Goal: Task Accomplishment & Management: Complete application form

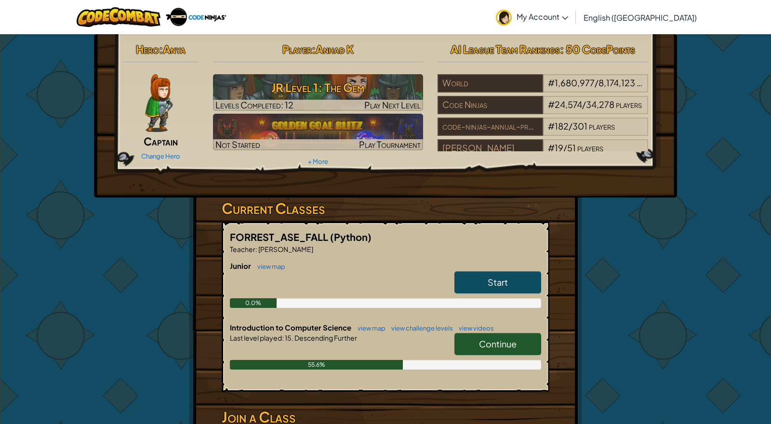
drag, startPoint x: 480, startPoint y: 342, endPoint x: 499, endPoint y: 325, distance: 25.3
click at [486, 337] on link "Continue" at bounding box center [498, 344] width 87 height 22
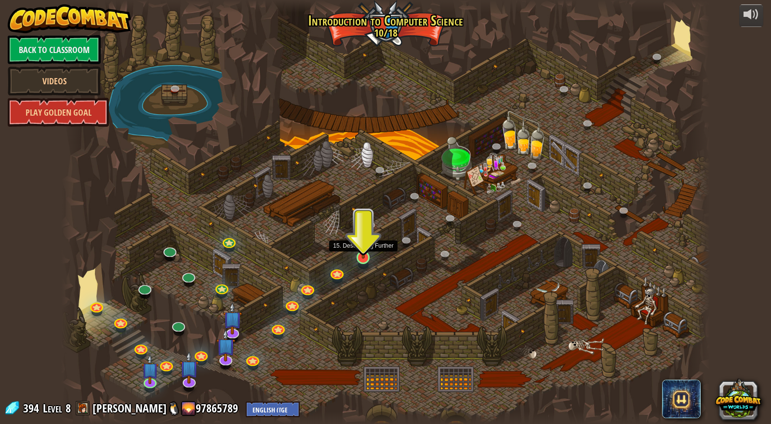
click at [365, 257] on img at bounding box center [363, 240] width 17 height 40
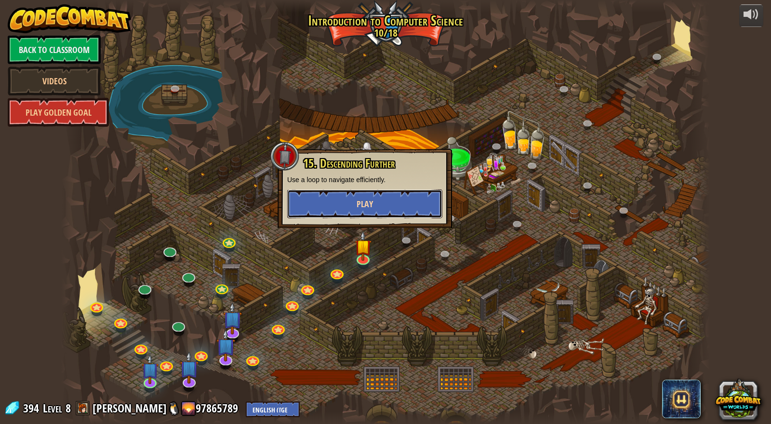
click at [325, 208] on button "Play" at bounding box center [364, 203] width 155 height 29
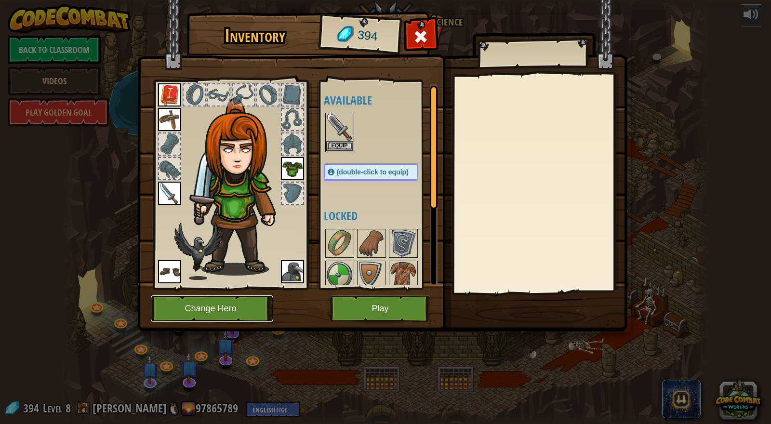
click at [242, 313] on button "Change Hero" at bounding box center [212, 309] width 122 height 27
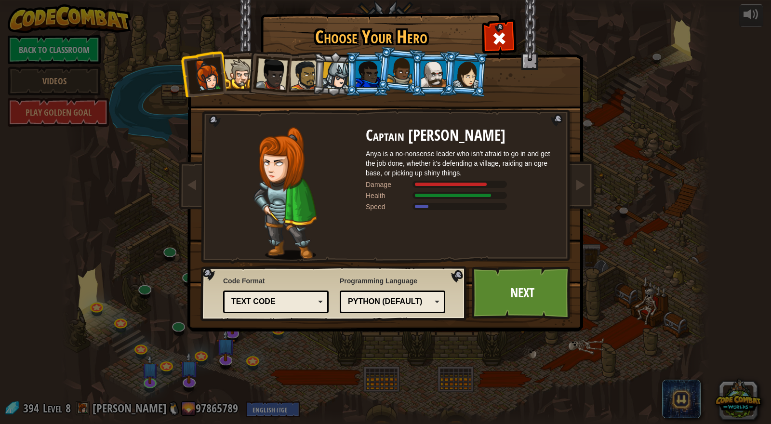
click at [465, 77] on div at bounding box center [466, 73] width 27 height 27
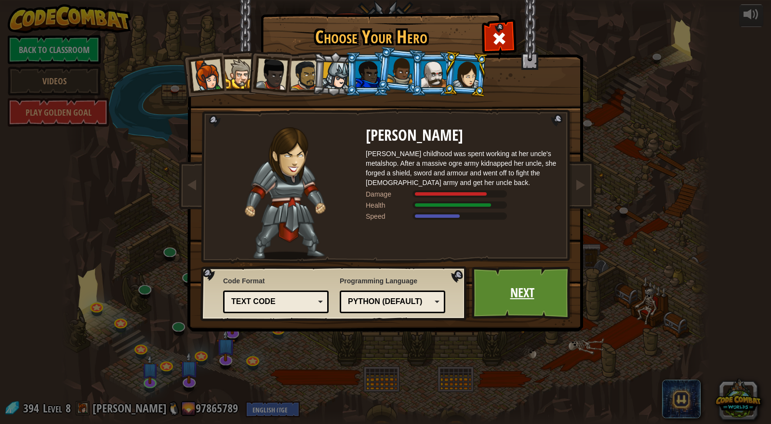
click at [511, 283] on link "Next" at bounding box center [522, 293] width 101 height 53
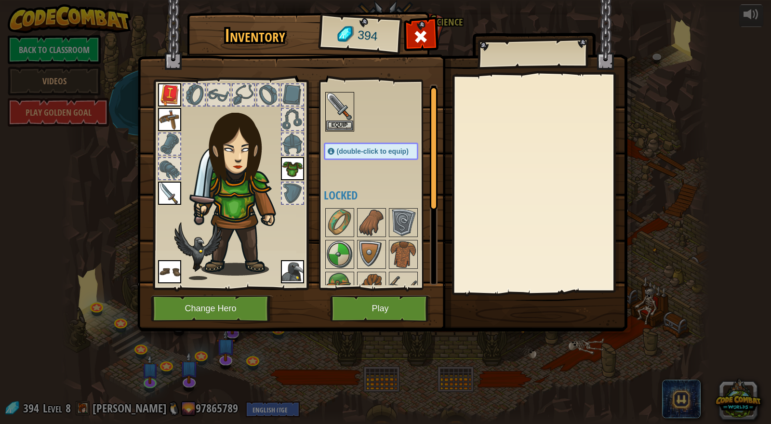
scroll to position [132, 0]
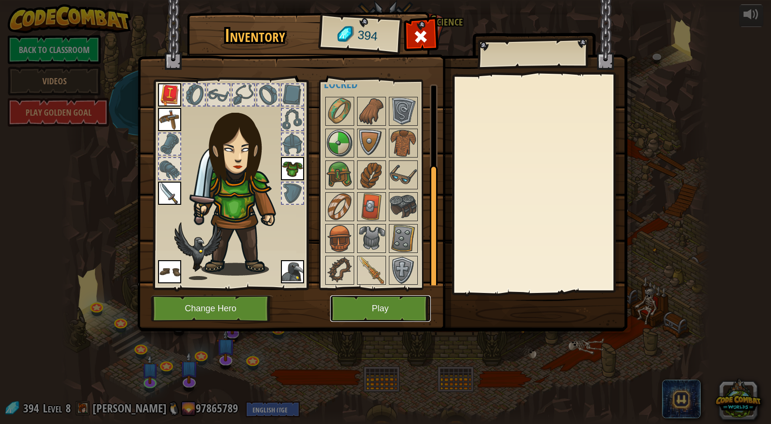
click at [400, 301] on button "Play" at bounding box center [380, 309] width 101 height 27
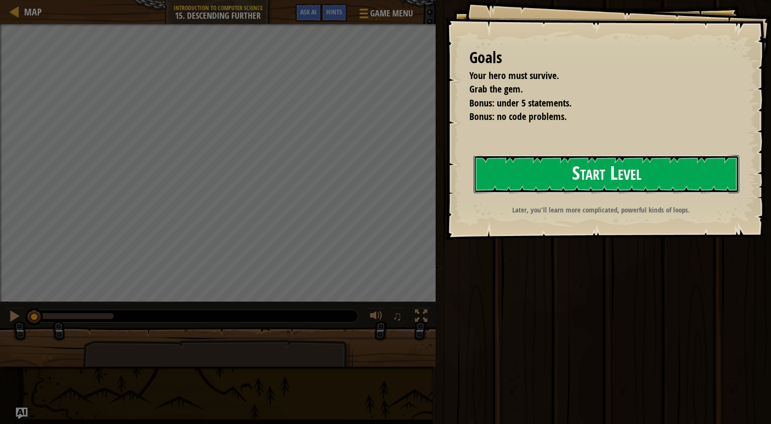
click at [555, 177] on button "Start Level" at bounding box center [607, 174] width 266 height 38
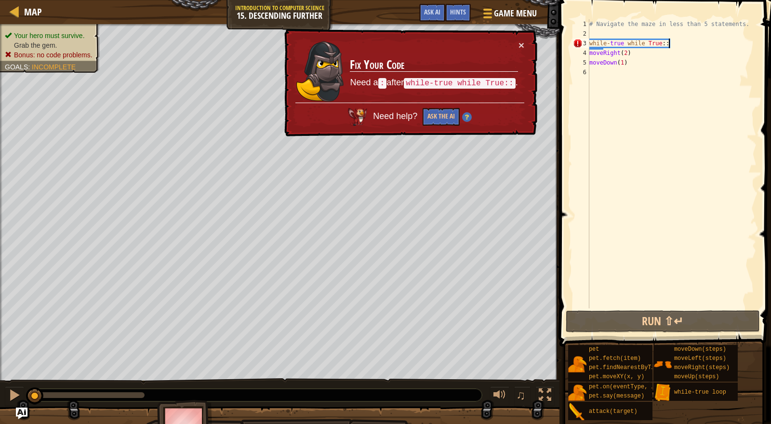
click at [670, 41] on div "# Navigate the maze in less than 5 statements. while - true while True :: moveR…" at bounding box center [672, 173] width 169 height 309
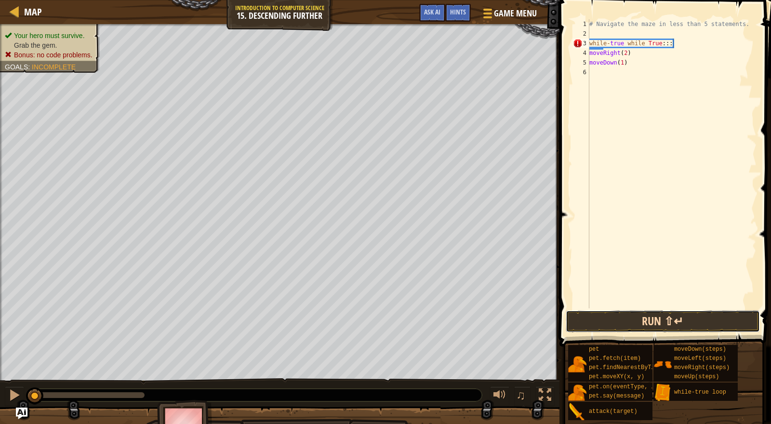
click at [684, 318] on button "Run ⇧↵" at bounding box center [663, 321] width 194 height 22
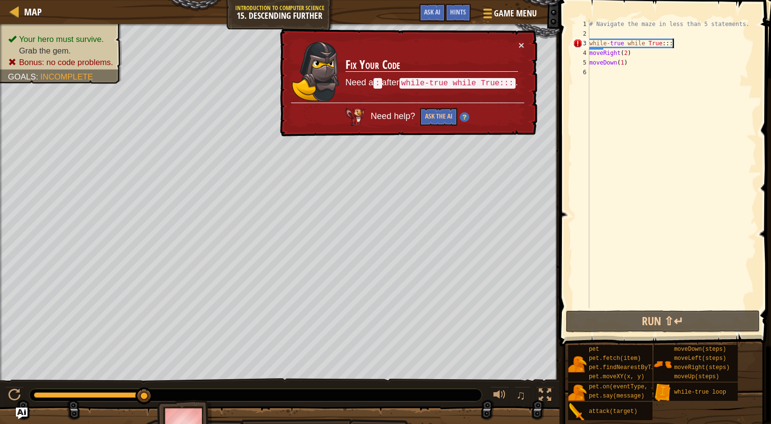
scroll to position [4, 6]
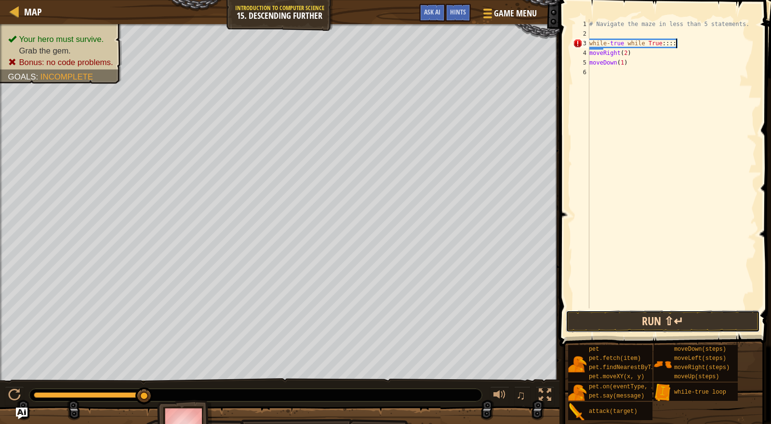
click at [656, 328] on button "Run ⇧↵" at bounding box center [663, 321] width 194 height 22
type textarea "while-true while True:"
click at [659, 323] on button "Run ⇧↵" at bounding box center [663, 321] width 194 height 22
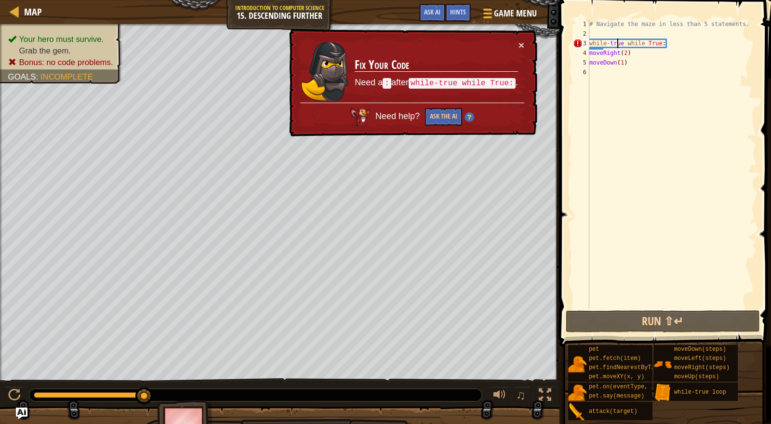
click at [618, 40] on div "# Navigate the maze in less than 5 statements. while - true while True : moveRi…" at bounding box center [672, 173] width 169 height 309
click at [644, 46] on div "# Navigate the maze in less than 5 statements. while - true while True : moveRi…" at bounding box center [672, 173] width 169 height 309
drag, startPoint x: 666, startPoint y: 43, endPoint x: 632, endPoint y: 42, distance: 34.3
click at [623, 46] on div "# Navigate the maze in less than 5 statements. while - true while True : moveRi…" at bounding box center [672, 173] width 169 height 309
click at [632, 42] on div "# Navigate the maze in less than 5 statements. while - true while True : moveRi…" at bounding box center [672, 163] width 169 height 289
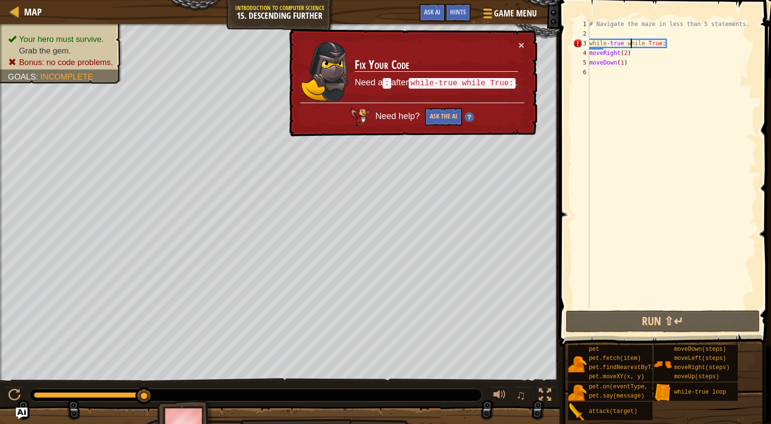
click at [677, 45] on div "# Navigate the maze in less than 5 statements. while - true while True : moveRi…" at bounding box center [672, 173] width 169 height 309
click at [683, 40] on div "# Navigate the maze in less than 5 statements. while - true while True : moveRi…" at bounding box center [672, 173] width 169 height 309
drag, startPoint x: 665, startPoint y: 43, endPoint x: 575, endPoint y: 41, distance: 90.2
click at [575, 41] on div "while-true while True: 1 2 3 4 5 6 # Navigate the maze in less than 5 statement…" at bounding box center [664, 163] width 186 height 289
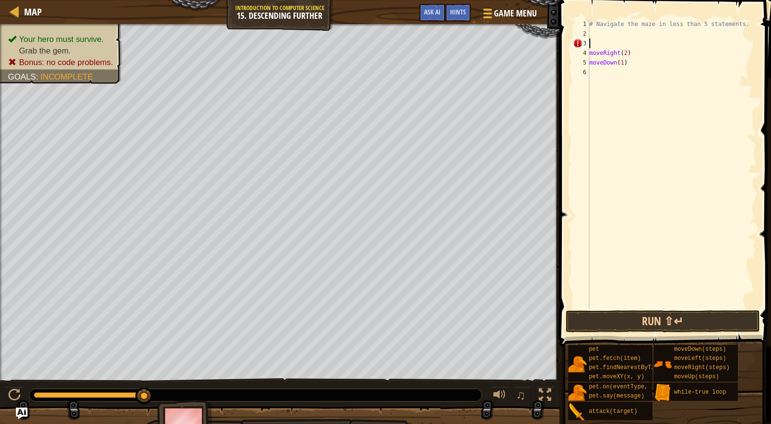
scroll to position [4, 0]
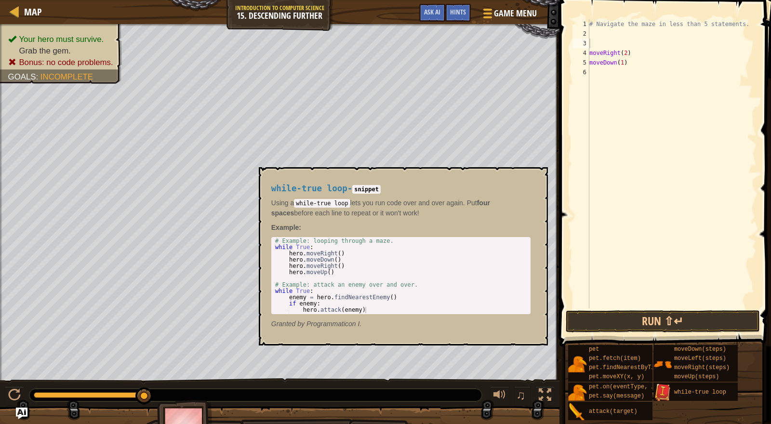
click at [668, 393] on img at bounding box center [663, 393] width 18 height 18
click at [714, 397] on div "while-true loop" at bounding box center [710, 392] width 77 height 18
type textarea "while-true loop:"
click at [592, 62] on div "# Navigate the maze in less than 5 statements. while - true loop : moveRight ( …" at bounding box center [672, 173] width 169 height 309
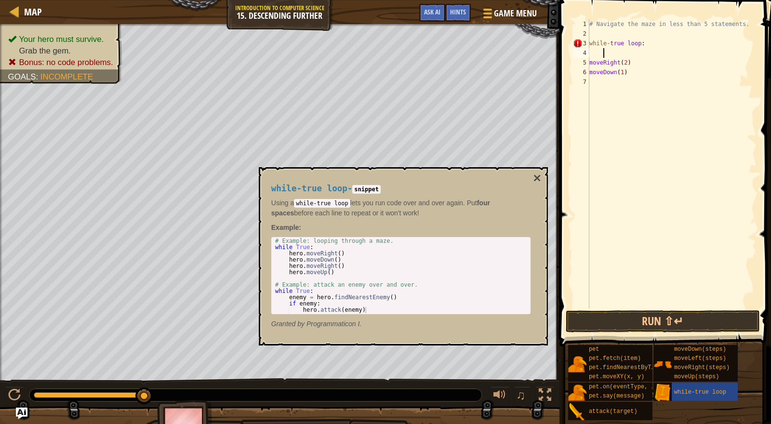
type textarea "moveRight(2)"
click at [592, 62] on div "# Navigate the maze in less than 5 statements. while - true loop : moveRight ( …" at bounding box center [672, 173] width 169 height 309
click at [661, 53] on div "# Navigate the maze in less than 5 statements. while - true loop : moveRight ( …" at bounding box center [672, 173] width 169 height 309
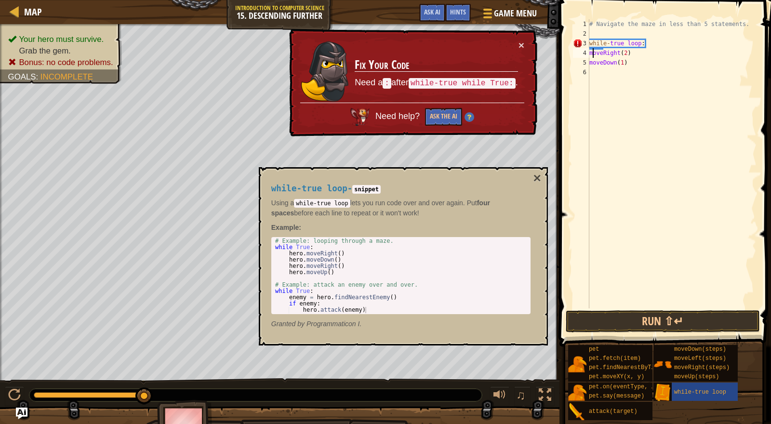
click at [592, 52] on div "# Navigate the maze in less than 5 statements. while - true loop : moveRight ( …" at bounding box center [672, 173] width 169 height 309
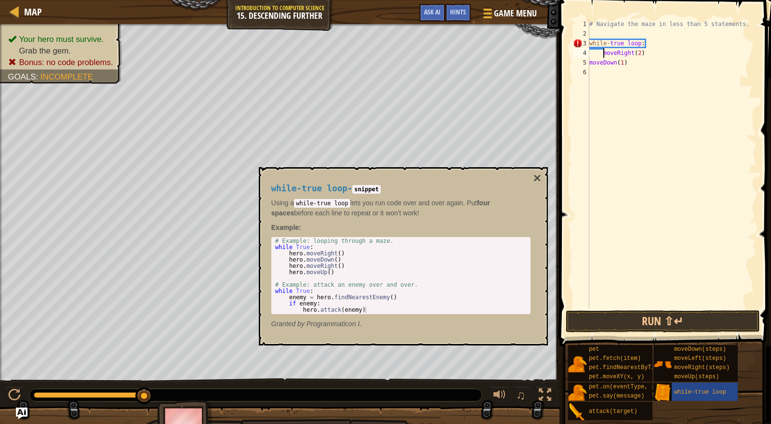
click at [591, 63] on div "# Navigate the maze in less than 5 statements. while - true loop : moveRight ( …" at bounding box center [672, 173] width 169 height 309
type textarea "moveDown(1)"
click at [714, 80] on div "# Navigate the maze in less than 5 statements. while - true loop : moveRight ( …" at bounding box center [672, 173] width 169 height 309
click at [669, 318] on button "Run ⇧↵" at bounding box center [663, 321] width 194 height 22
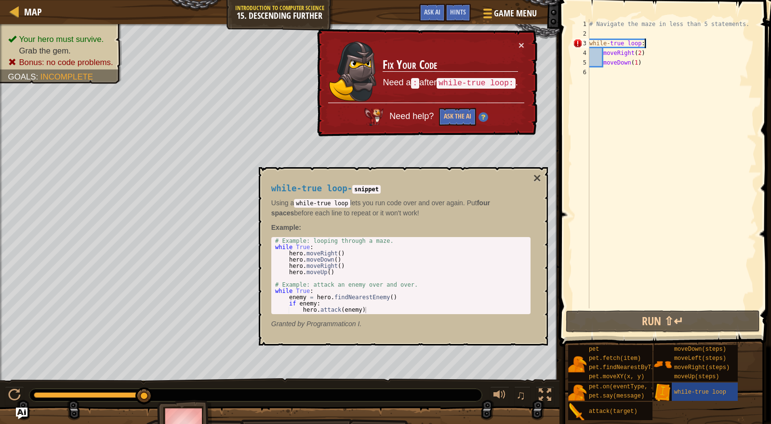
click at [665, 41] on div "# Navigate the maze in less than 5 statements. while - true loop : moveRight ( …" at bounding box center [672, 173] width 169 height 309
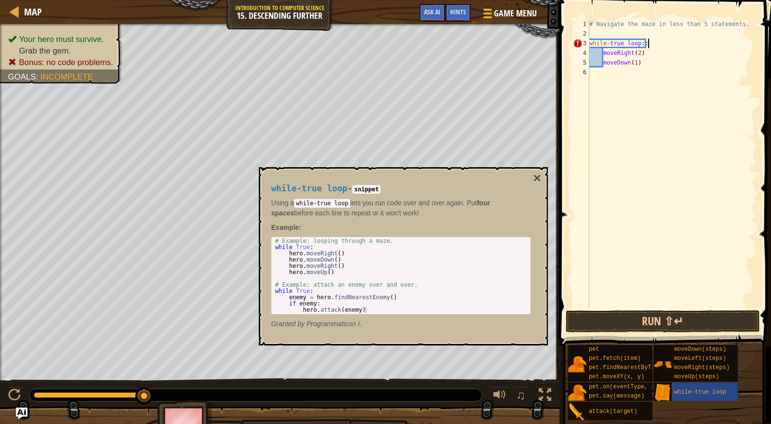
scroll to position [4, 4]
drag, startPoint x: 674, startPoint y: 40, endPoint x: 598, endPoint y: 47, distance: 76.0
click at [673, 41] on div "# Navigate the maze in less than 5 statements. while - true loop :: moveRight (…" at bounding box center [672, 173] width 169 height 309
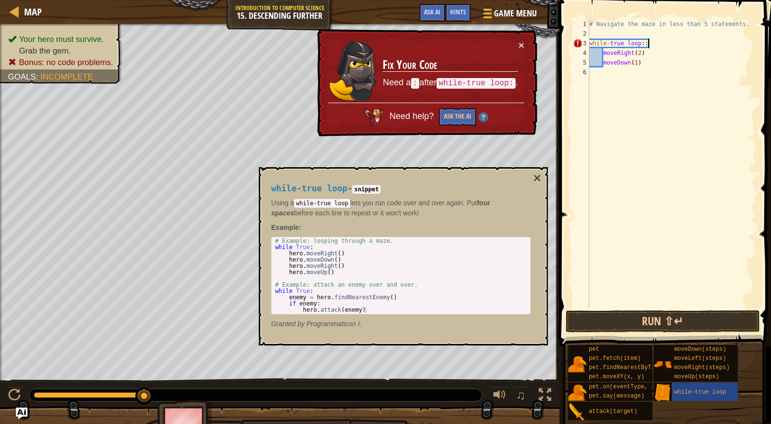
type textarea "while-true loop:"
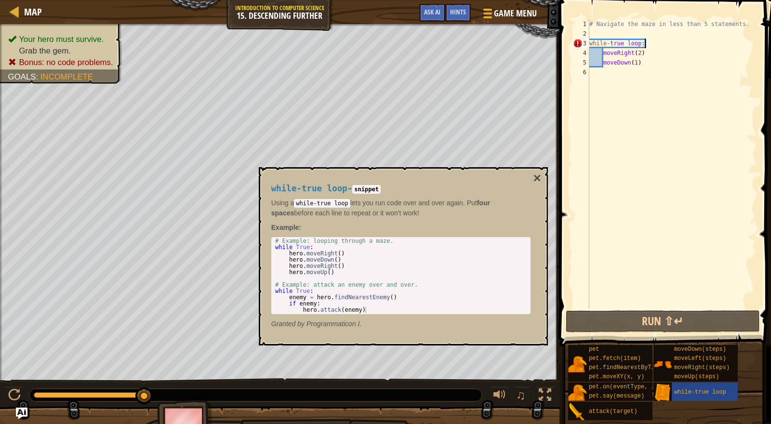
scroll to position [4, 3]
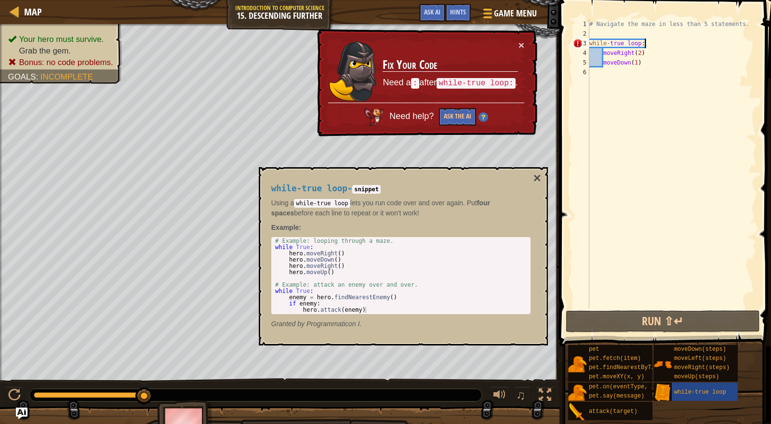
click at [627, 97] on div "# Navigate the maze in less than 5 statements. while - true loop : moveRight ( …" at bounding box center [672, 173] width 169 height 309
drag, startPoint x: 607, startPoint y: 45, endPoint x: 643, endPoint y: 47, distance: 35.7
click at [643, 47] on div "# Navigate the maze in less than 5 statements. while - true loop : moveRight ( …" at bounding box center [672, 173] width 169 height 309
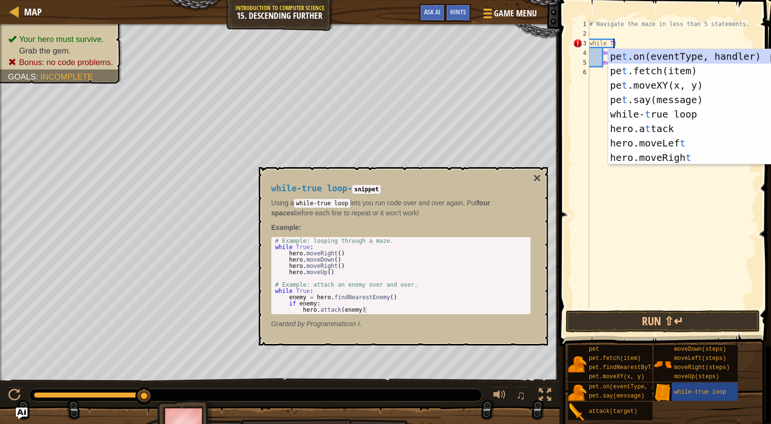
scroll to position [4, 2]
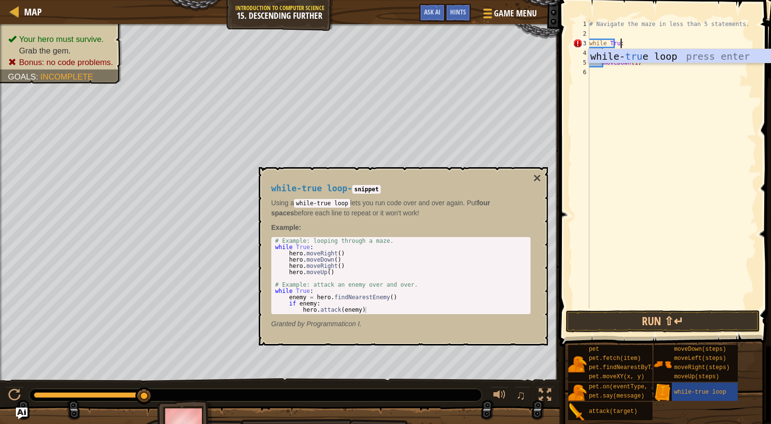
type textarea "while True:"
click at [745, 159] on div "# Navigate the maze in less than 5 statements. while True : moveRight ( 2 ) mov…" at bounding box center [672, 173] width 169 height 309
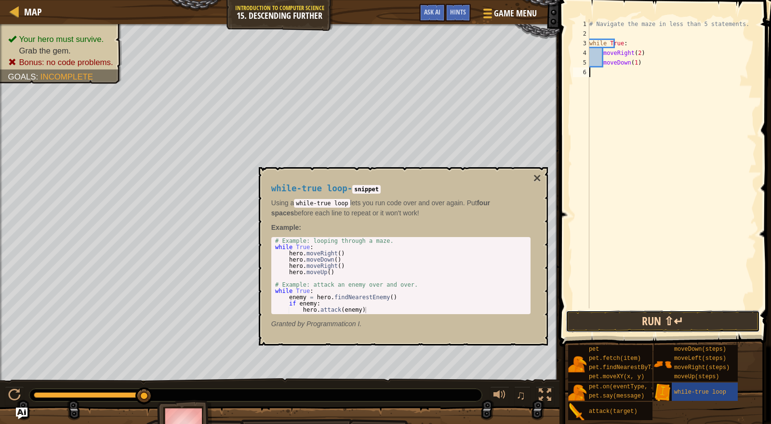
click at [699, 313] on button "Run ⇧↵" at bounding box center [663, 321] width 194 height 22
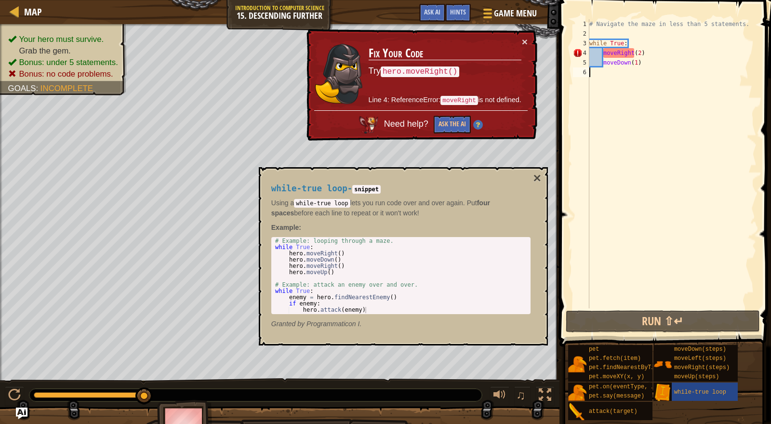
click at [603, 55] on div "# Navigate the maze in less than 5 statements. while True : moveRight ( 2 ) mov…" at bounding box center [672, 173] width 169 height 309
drag, startPoint x: 604, startPoint y: 54, endPoint x: 640, endPoint y: 53, distance: 36.2
click at [640, 53] on div "# Navigate the maze in less than 5 statements. while True : moveRight ( 2 ) mov…" at bounding box center [672, 173] width 169 height 309
click at [621, 54] on div "# Navigate the maze in less than 5 statements. while True : moveRight ( 2 ) mov…" at bounding box center [672, 163] width 169 height 289
click at [643, 59] on div "# Navigate the maze in less than 5 statements. while True : moveRight ( 2 ) mov…" at bounding box center [672, 173] width 169 height 309
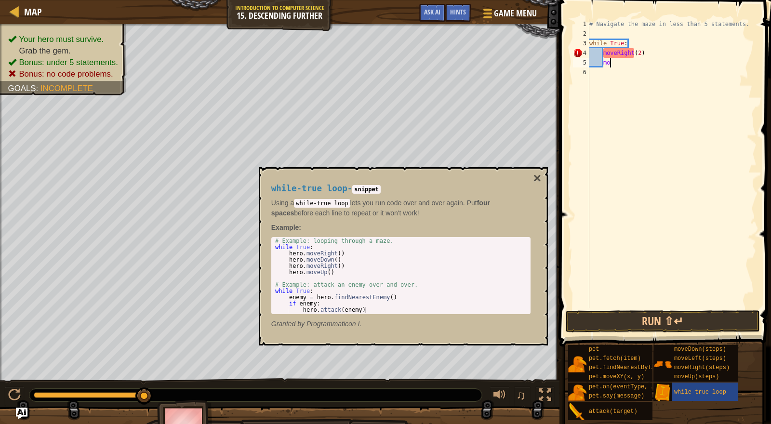
type textarea "m"
click at [648, 64] on div "# Navigate the maze in less than 5 statements. while True : moveRight ( steps )" at bounding box center [672, 173] width 169 height 309
type textarea "m"
click at [602, 55] on div "# Navigate the maze in less than 5 statements. while True : moveRight ( steps )" at bounding box center [672, 163] width 169 height 289
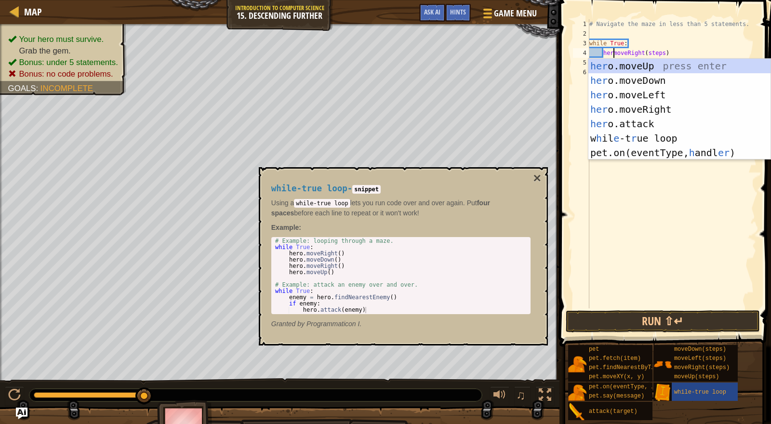
scroll to position [4, 2]
type textarea "hero.moveRight(steps)"
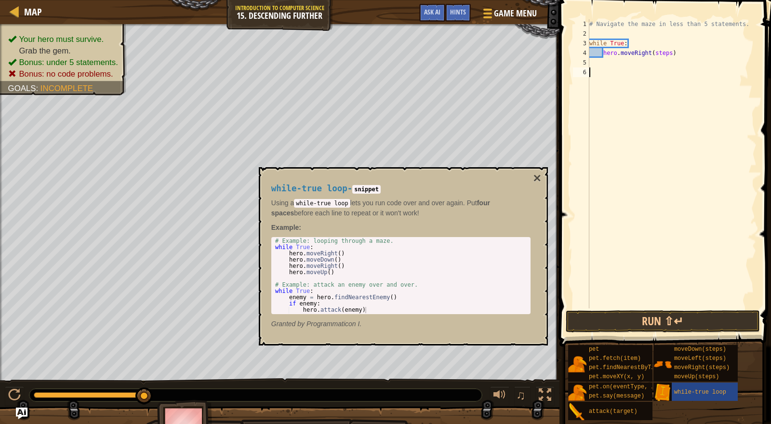
click at [631, 156] on div "# Navigate the maze in less than 5 statements. while True : hero . moveRight ( …" at bounding box center [672, 173] width 169 height 309
type textarea "moveDown(steps)"
click at [607, 106] on div "# Navigate the maze in less than 5 statements. while True : hero . moveRight ( …" at bounding box center [672, 173] width 169 height 309
click at [591, 63] on div "# Navigate the maze in less than 5 statements. while True : hero . moveRight ( …" at bounding box center [672, 173] width 169 height 309
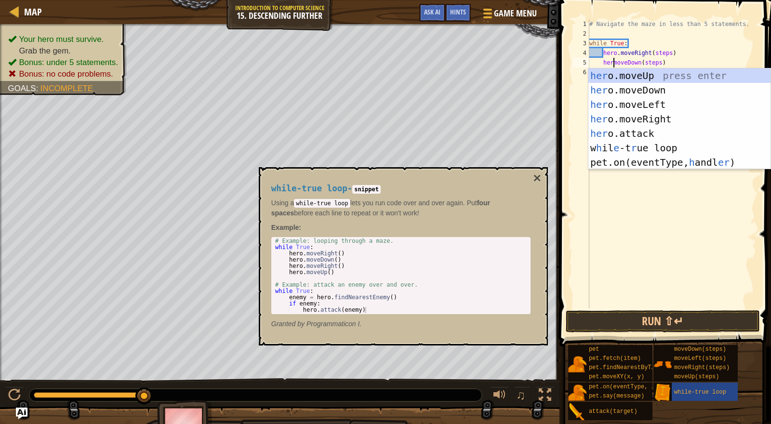
scroll to position [4, 2]
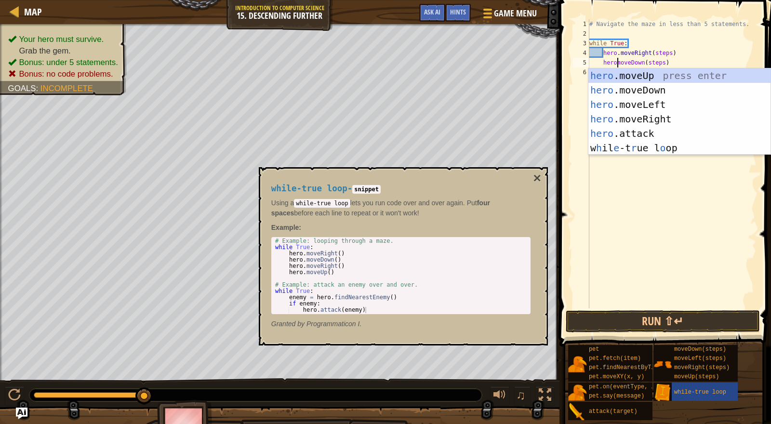
type textarea "hero.moveDown(steps)"
click at [633, 191] on div "# Navigate the maze in less than 5 statements. while True : hero . moveRight ( …" at bounding box center [672, 173] width 169 height 309
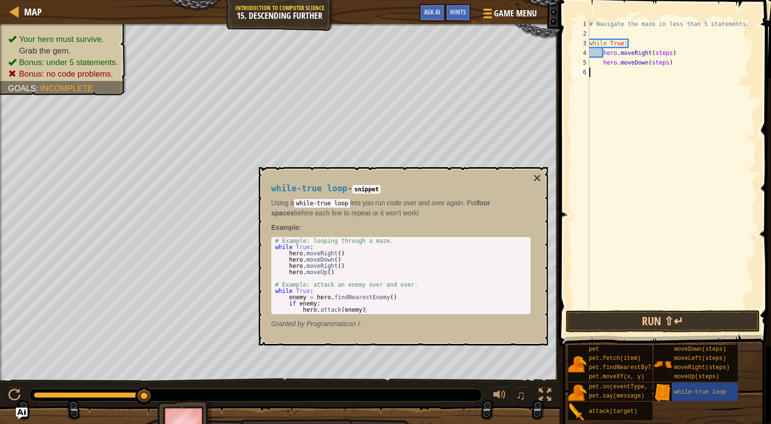
scroll to position [4, 0]
click at [673, 53] on div "# Navigate the maze in less than 5 statements. while True : hero . moveRight ( …" at bounding box center [672, 173] width 169 height 309
type textarea "hero.moveDown(1)"
click at [614, 318] on button "Run ⇧↵" at bounding box center [663, 321] width 194 height 22
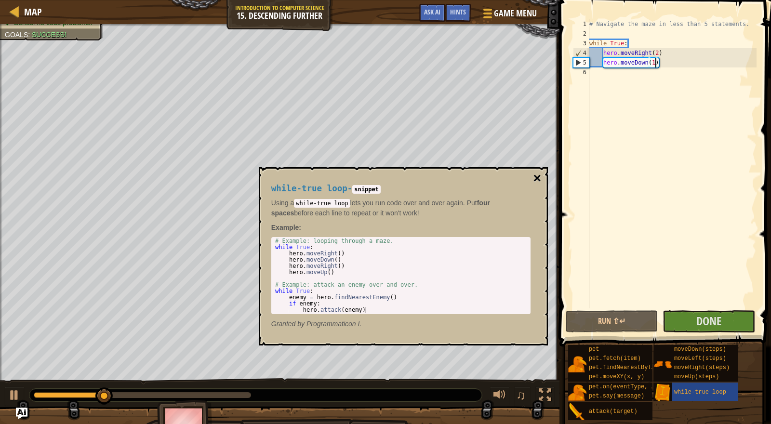
click at [537, 175] on button "×" at bounding box center [537, 178] width 8 height 13
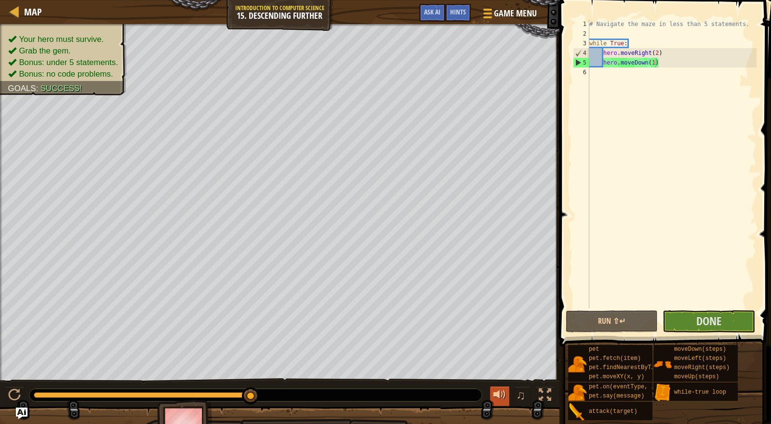
click at [498, 393] on div at bounding box center [500, 395] width 13 height 13
click at [499, 396] on div at bounding box center [500, 395] width 13 height 13
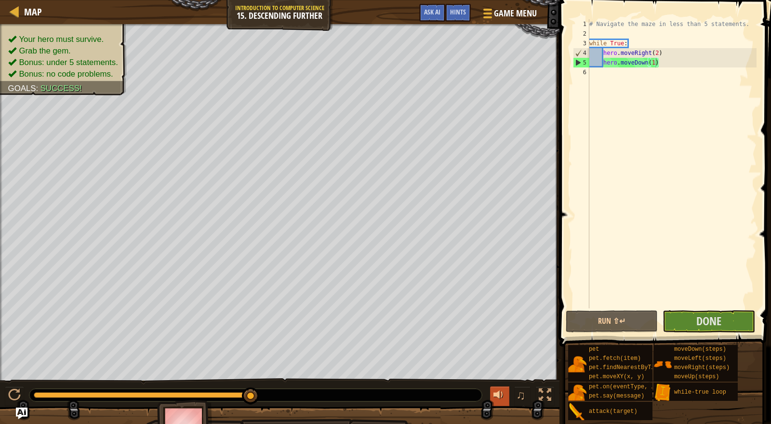
click at [499, 396] on div at bounding box center [500, 395] width 13 height 13
click at [725, 311] on button "Done" at bounding box center [709, 321] width 92 height 22
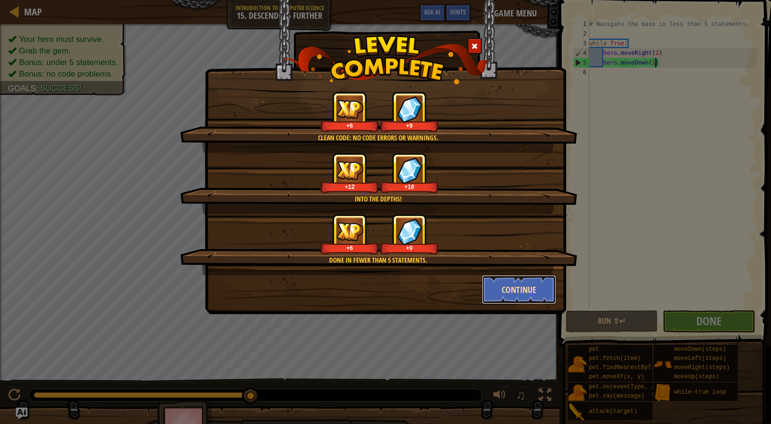
click at [501, 295] on button "Continue" at bounding box center [519, 289] width 75 height 29
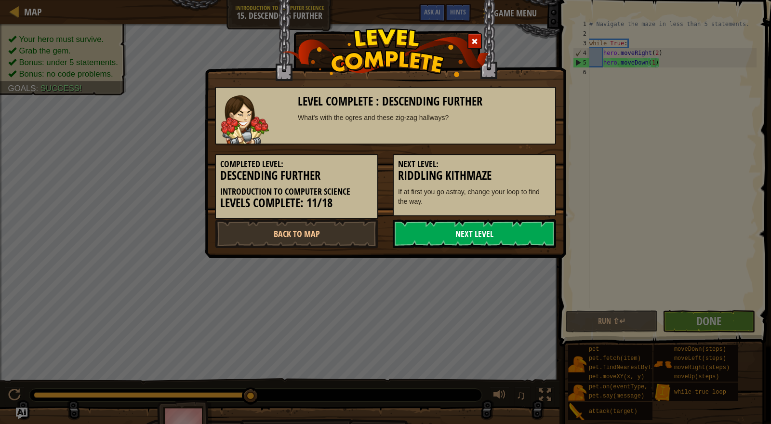
click at [436, 226] on link "Next Level" at bounding box center [474, 233] width 163 height 29
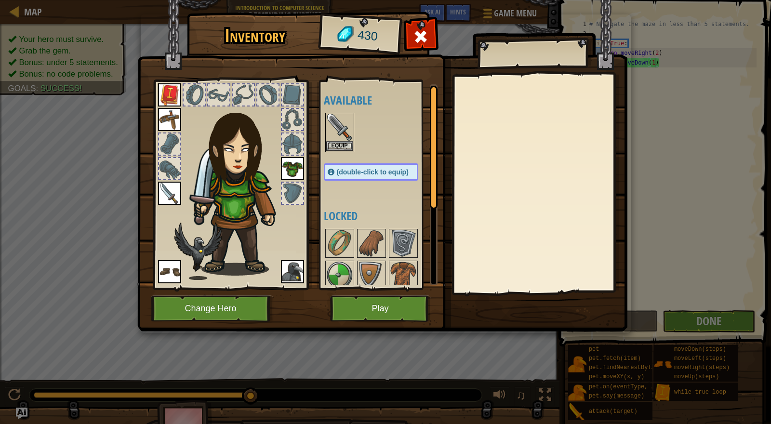
click at [664, 132] on div "Inventory 430 Available Equip Equip Equip Equip Equip Equip (double-click to eq…" at bounding box center [385, 212] width 771 height 424
click at [368, 310] on button "Play" at bounding box center [380, 309] width 101 height 27
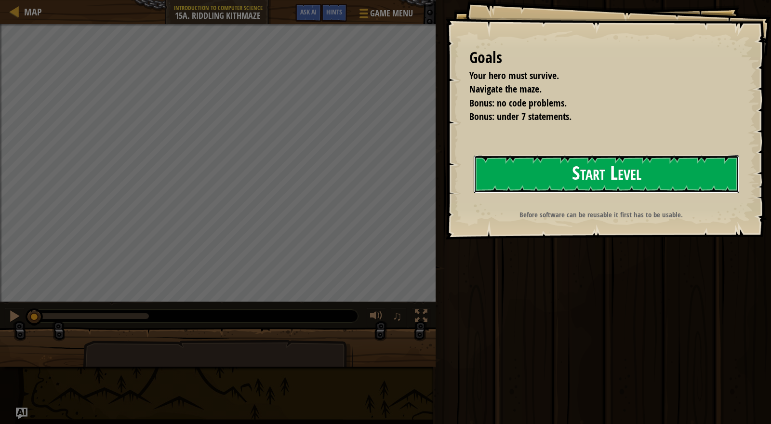
click at [507, 165] on button "Start Level" at bounding box center [607, 174] width 266 height 38
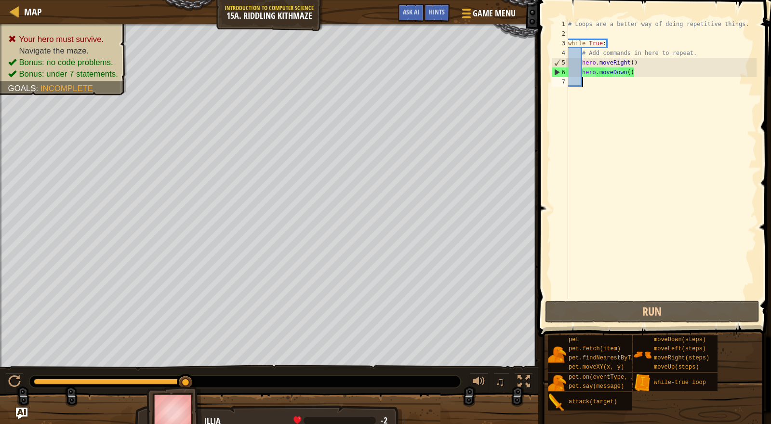
click at [637, 68] on div "# Loops are a better way of doing repetitive things. while True : # Add command…" at bounding box center [661, 168] width 190 height 299
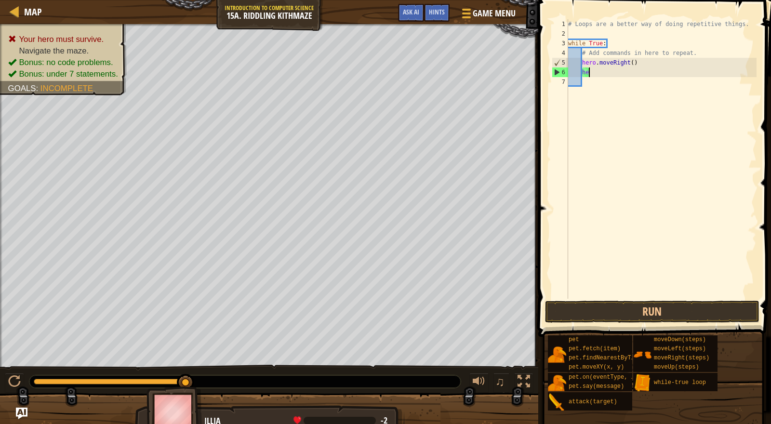
type textarea "h"
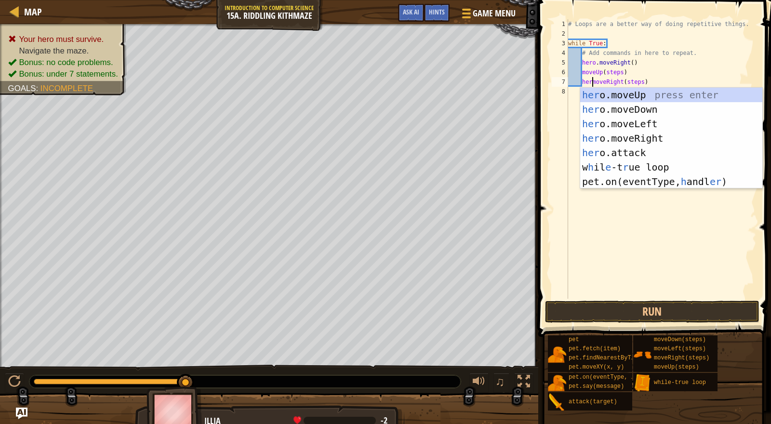
scroll to position [4, 2]
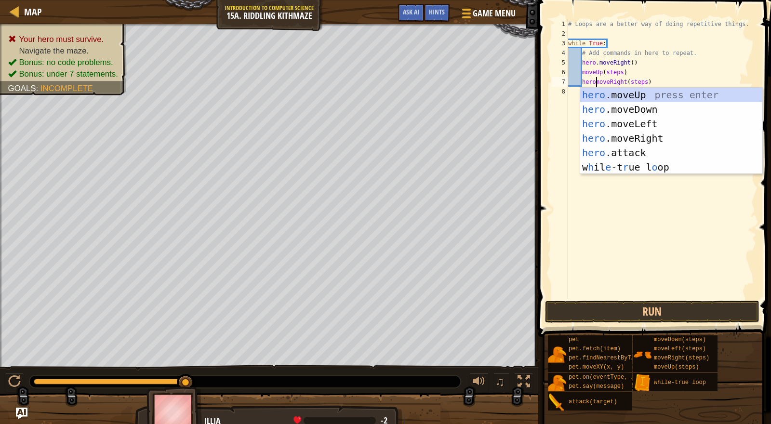
type textarea "hero.moveRight(steps)"
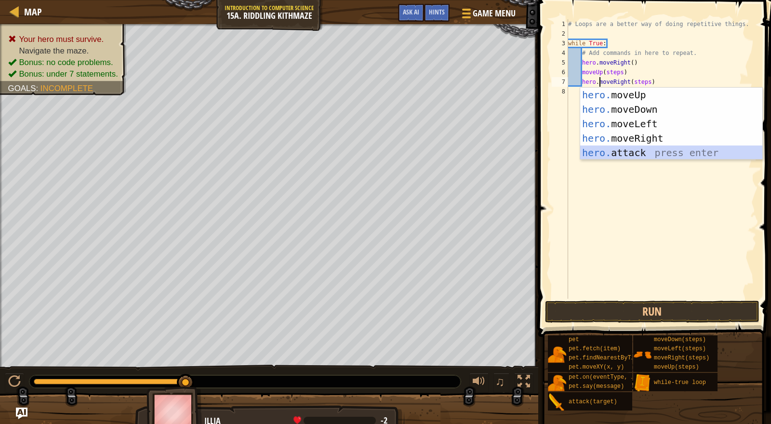
click at [627, 216] on div "# Loops are a better way of doing repetitive things. while True : # Add command…" at bounding box center [661, 168] width 190 height 299
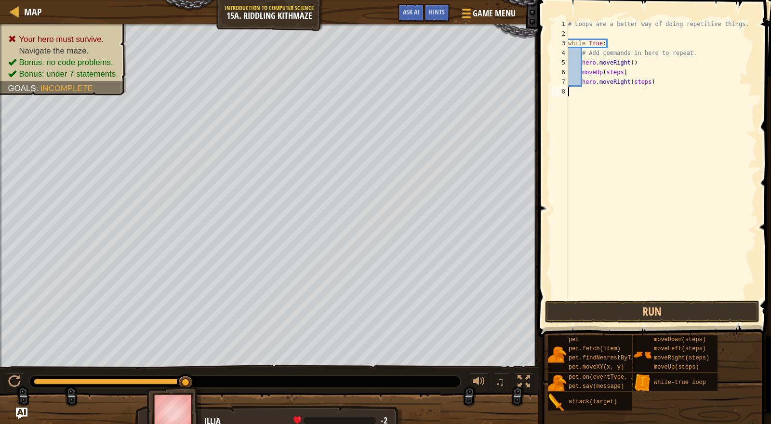
scroll to position [4, 0]
click at [582, 69] on div "# Loops are a better way of doing repetitive things. while True : # Add command…" at bounding box center [661, 168] width 190 height 299
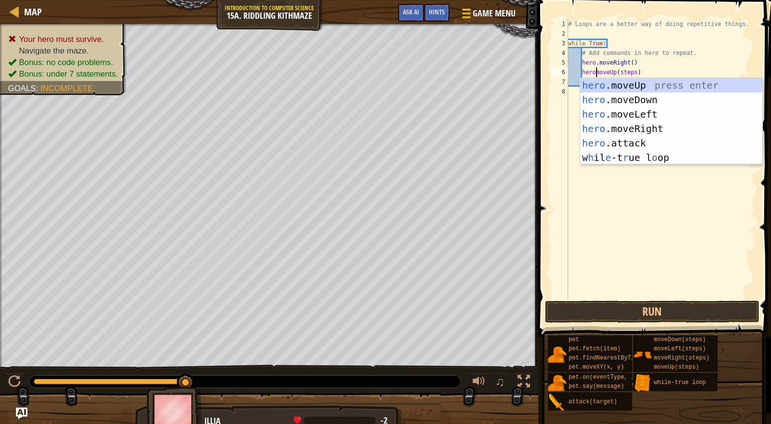
scroll to position [4, 2]
type textarea "hero.moveUp(steps)"
click at [655, 216] on div "# Loops are a better way of doing repetitive things. while True : # Add command…" at bounding box center [661, 168] width 190 height 299
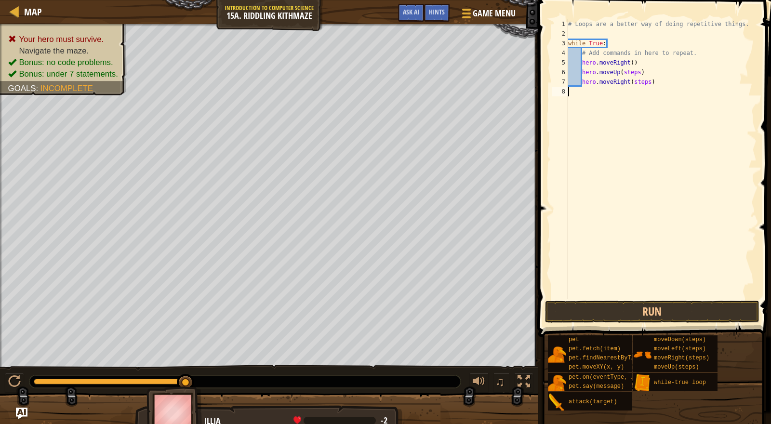
scroll to position [4, 0]
click at [641, 67] on div "# Loops are a better way of doing repetitive things. while True : # Add command…" at bounding box center [661, 168] width 190 height 299
click at [635, 57] on div "# Loops are a better way of doing repetitive things. while True : # Add command…" at bounding box center [661, 168] width 190 height 299
click at [634, 65] on div "# Loops are a better way of doing repetitive things. while True : # Add command…" at bounding box center [661, 168] width 190 height 299
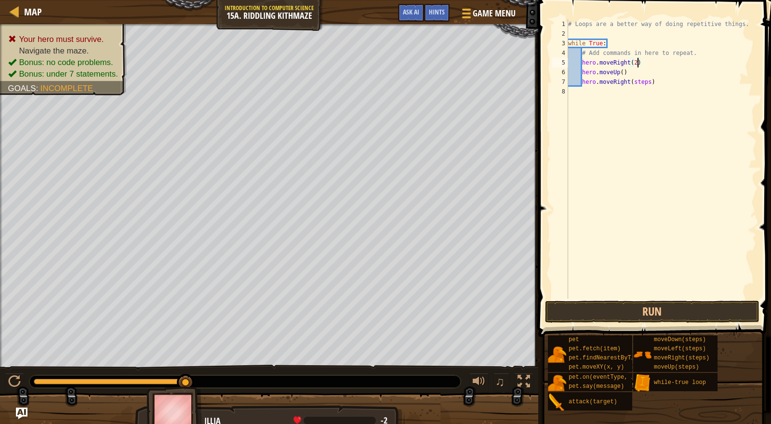
click at [651, 83] on div "# Loops are a better way of doing repetitive things. while True : # Add command…" at bounding box center [661, 168] width 190 height 299
click at [624, 72] on div "# Loops are a better way of doing repetitive things. while True : # Add command…" at bounding box center [661, 168] width 190 height 299
click at [638, 63] on div "# Loops are a better way of doing repetitive things. while True : # Add command…" at bounding box center [661, 168] width 190 height 299
type textarea "hero.moveRight(1)"
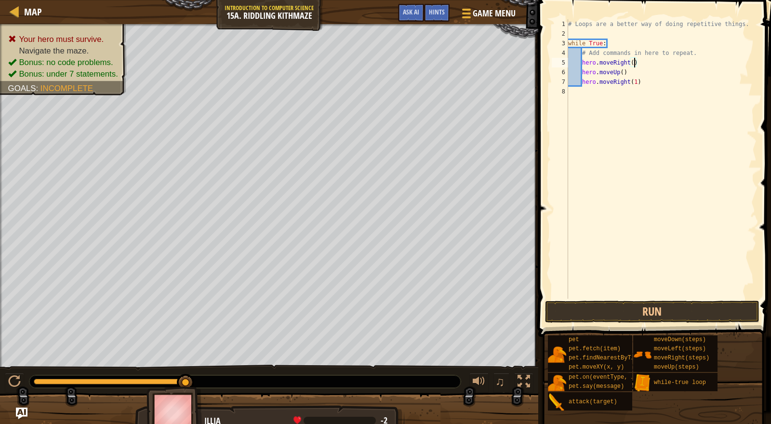
scroll to position [4, 5]
click at [635, 109] on div "# Loops are a better way of doing repetitive things. while True : # Add command…" at bounding box center [661, 168] width 190 height 299
drag, startPoint x: 612, startPoint y: 78, endPoint x: 635, endPoint y: 105, distance: 36.2
click at [636, 106] on div "# Loops are a better way of doing repetitive things. while True : # Add command…" at bounding box center [661, 168] width 190 height 299
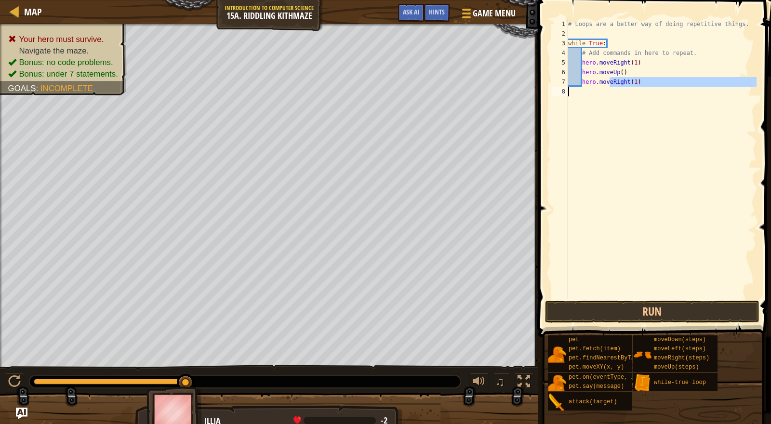
type textarea "hero.moveRight(1)"
drag, startPoint x: 585, startPoint y: 80, endPoint x: 642, endPoint y: 96, distance: 59.7
click at [642, 96] on div "# Loops are a better way of doing repetitive things. while True : # Add command…" at bounding box center [661, 168] width 190 height 299
type textarea "hero.moveRight(1)"
click at [605, 114] on div "# Loops are a better way of doing repetitive things. while True : # Add command…" at bounding box center [661, 159] width 190 height 280
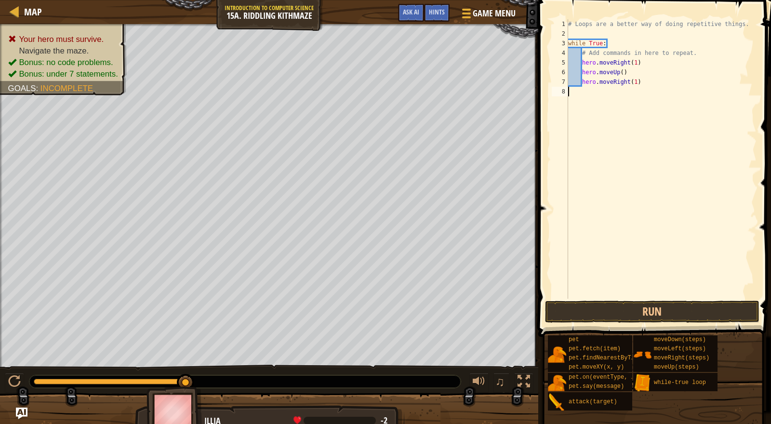
click at [601, 107] on div "# Loops are a better way of doing repetitive things. while True : # Add command…" at bounding box center [661, 168] width 190 height 299
drag, startPoint x: 584, startPoint y: 81, endPoint x: 633, endPoint y: 91, distance: 50.6
click at [633, 91] on div "# Loops are a better way of doing repetitive things. while True : # Add command…" at bounding box center [661, 168] width 190 height 299
type textarea "hero.moveRight(1)"
paste textarea
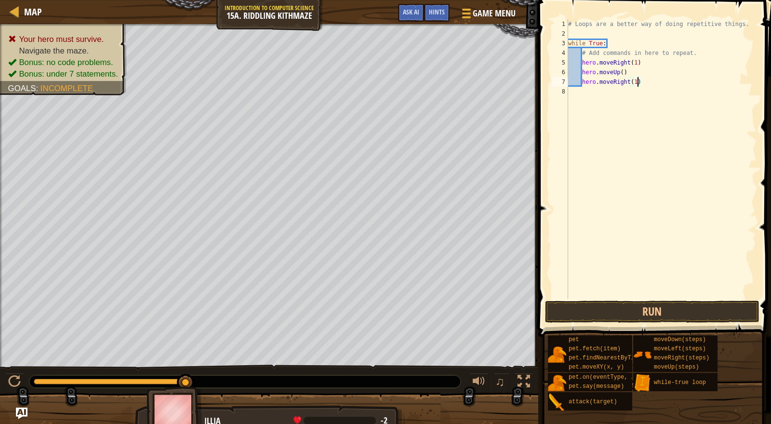
click at [639, 83] on div "# Loops are a better way of doing repetitive things. while True : # Add command…" at bounding box center [661, 168] width 190 height 299
type textarea "h"
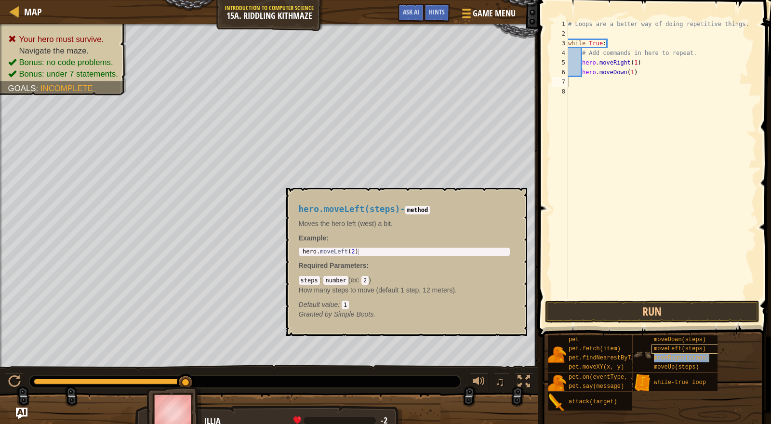
type textarea "moveRight(steps)"
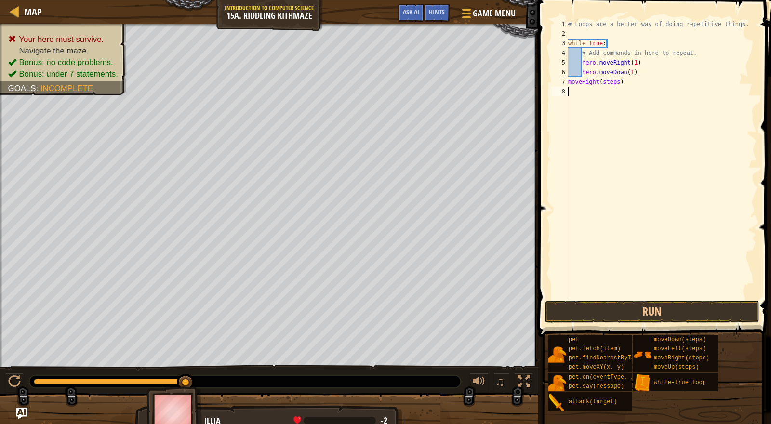
click at [603, 115] on div "# Loops are a better way of doing repetitive things. while True : # Add command…" at bounding box center [661, 168] width 190 height 299
click at [569, 79] on div "# Loops are a better way of doing repetitive things. while True : # Add command…" at bounding box center [661, 168] width 190 height 299
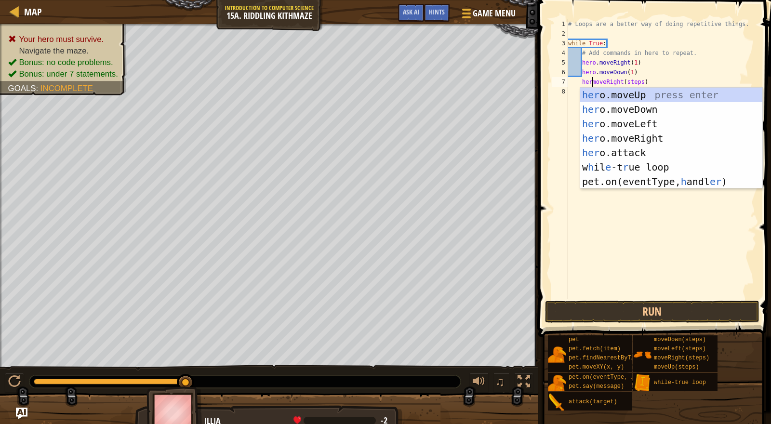
scroll to position [4, 2]
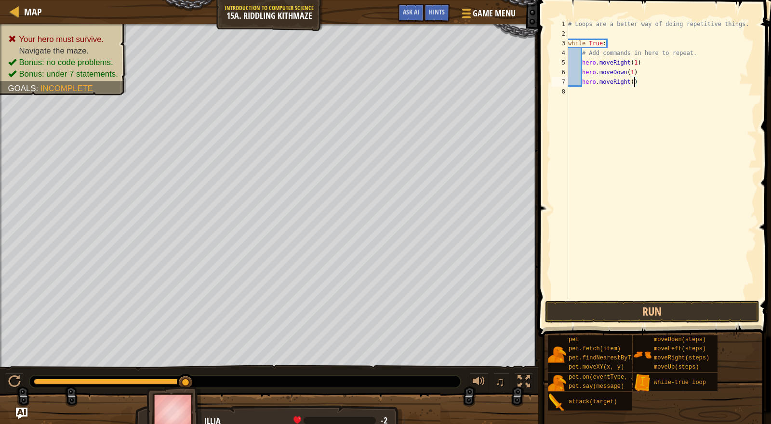
type textarea "hero.moveRight(2)"
click at [612, 251] on div "# Loops are a better way of doing repetitive things. while True : # Add command…" at bounding box center [661, 168] width 190 height 299
type textarea "hero.moveUp(1)"
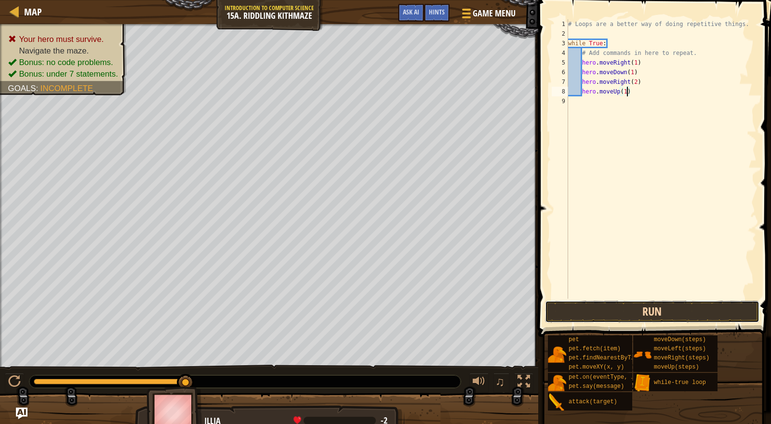
click at [669, 308] on button "Run" at bounding box center [652, 312] width 215 height 22
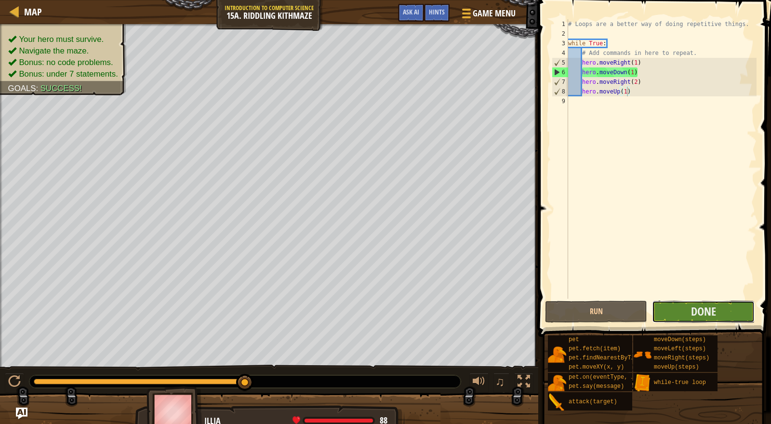
click at [679, 310] on button "Done" at bounding box center [703, 312] width 102 height 22
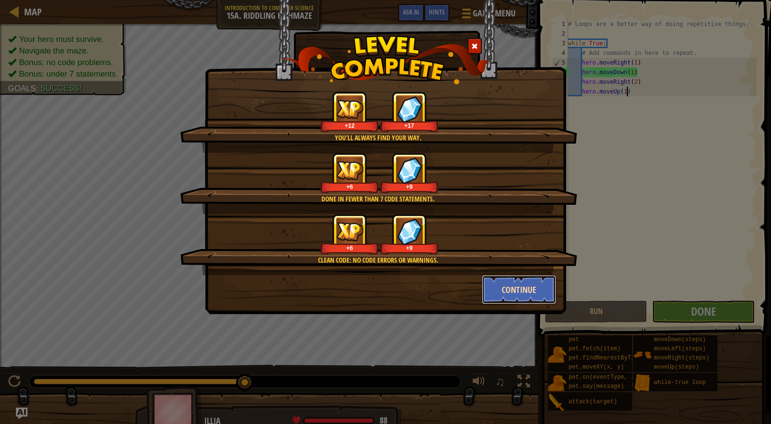
click at [533, 291] on button "Continue" at bounding box center [519, 289] width 75 height 29
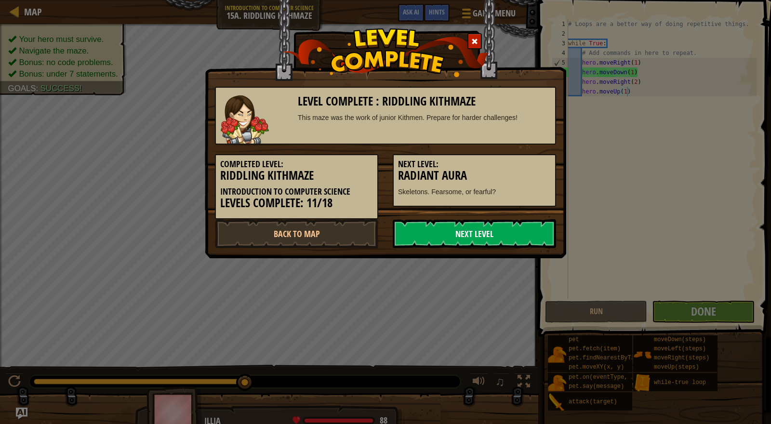
click at [458, 231] on link "Next Level" at bounding box center [474, 233] width 163 height 29
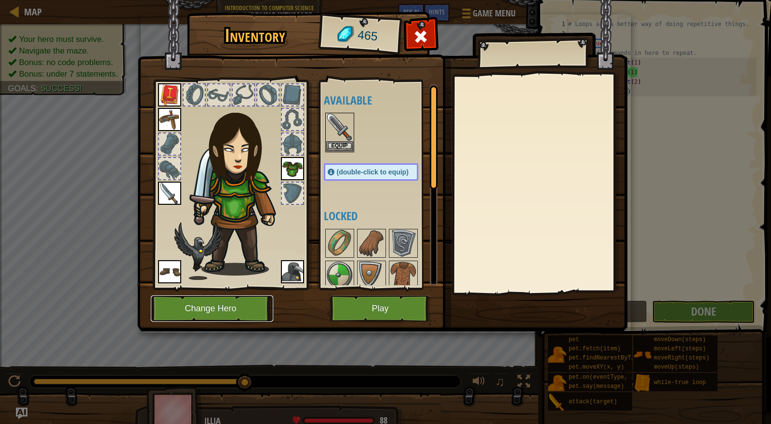
click at [170, 312] on button "Change Hero" at bounding box center [212, 309] width 122 height 27
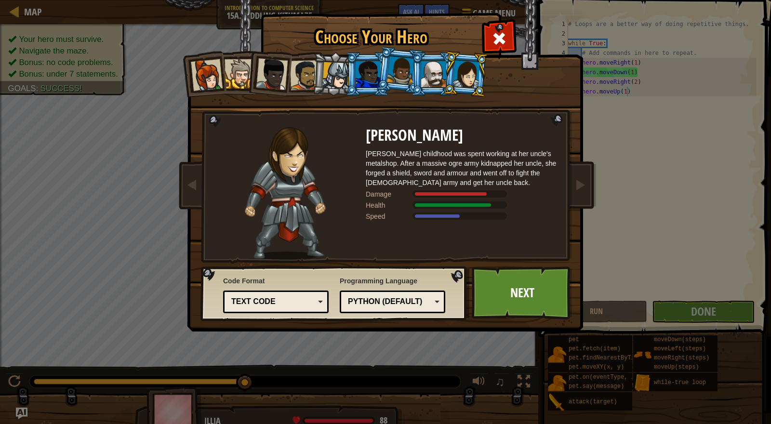
click at [205, 94] on li at bounding box center [203, 73] width 47 height 47
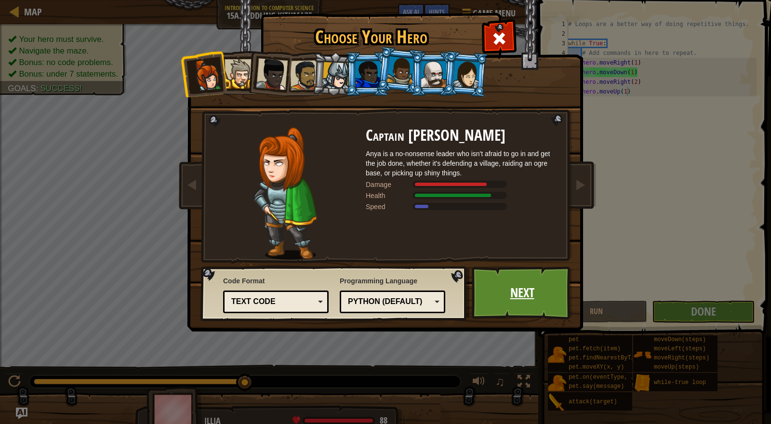
click at [518, 302] on link "Next" at bounding box center [522, 293] width 101 height 53
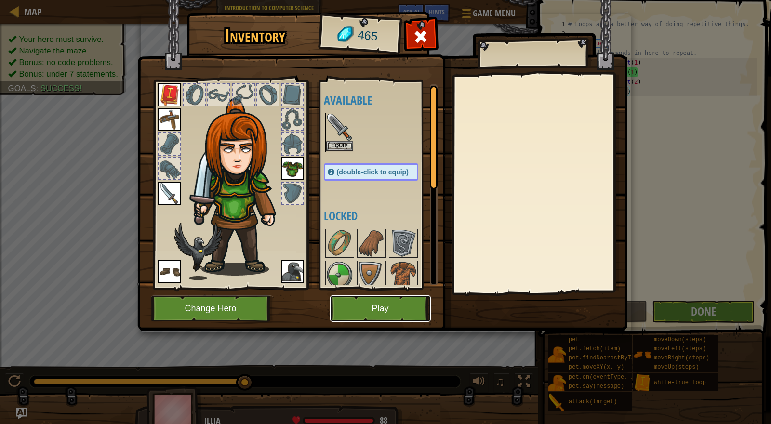
click at [390, 310] on button "Play" at bounding box center [380, 309] width 101 height 27
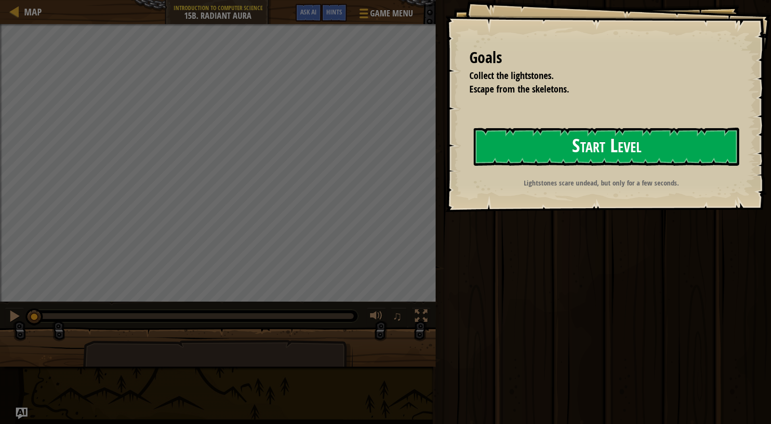
click at [580, 144] on button "Start Level" at bounding box center [607, 147] width 266 height 38
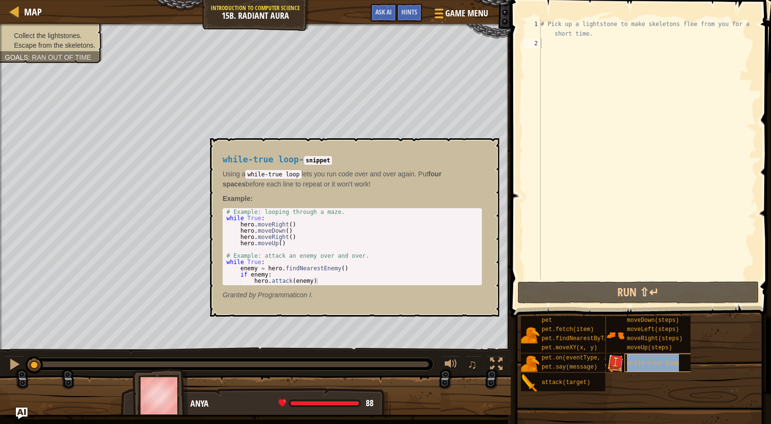
type textarea "while-true loop"
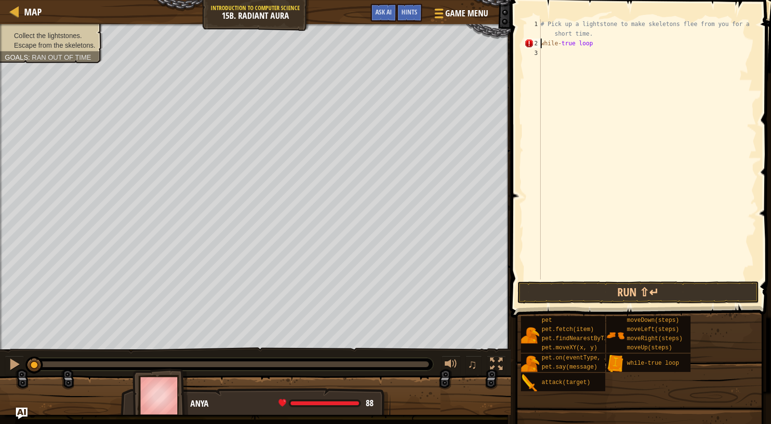
click at [556, 56] on div "# Pick up a lightstone to make skeletons flee from you for a short time. while …" at bounding box center [648, 163] width 218 height 289
click at [556, 53] on div "# Pick up a lightstone to make skeletons flee from you for a short time. while …" at bounding box center [648, 163] width 218 height 289
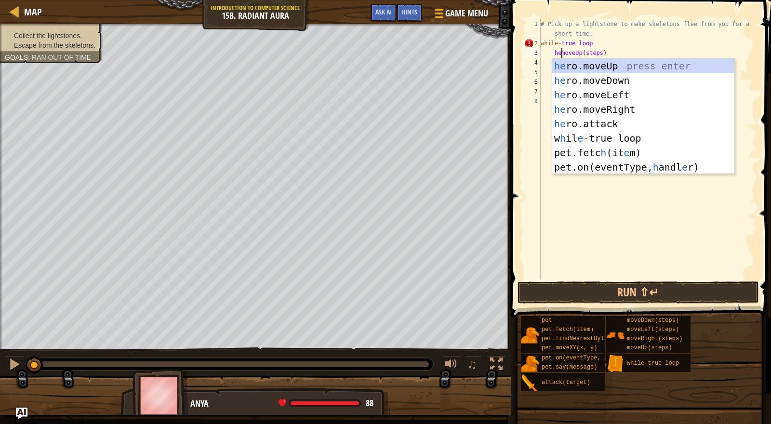
scroll to position [4, 2]
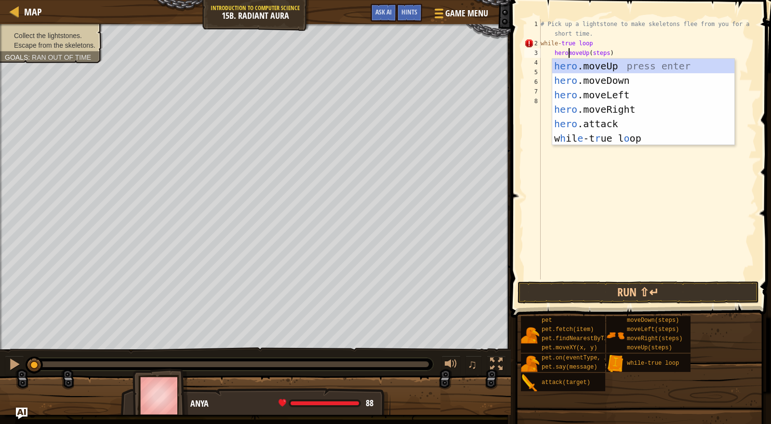
type textarea "hero.moveUp(steps)"
click at [604, 158] on div "# Pick up a lightstone to make skeletons flee from you for a short time. while …" at bounding box center [648, 163] width 218 height 289
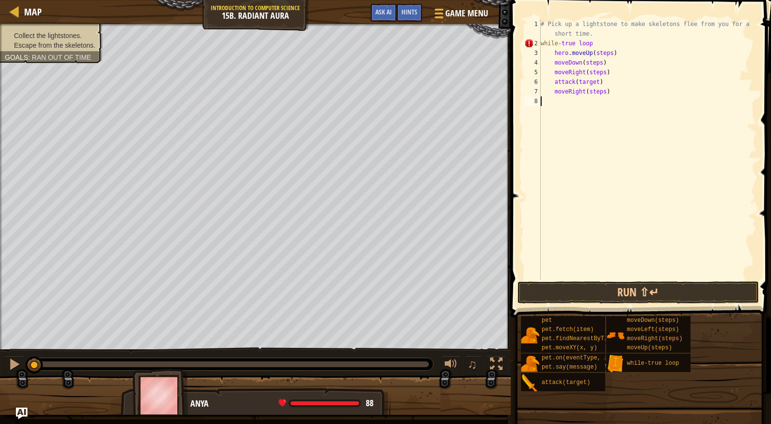
scroll to position [4, 0]
click at [553, 63] on div "# Pick up a lightstone to make skeletons flee from you for a short time. while …" at bounding box center [648, 163] width 218 height 289
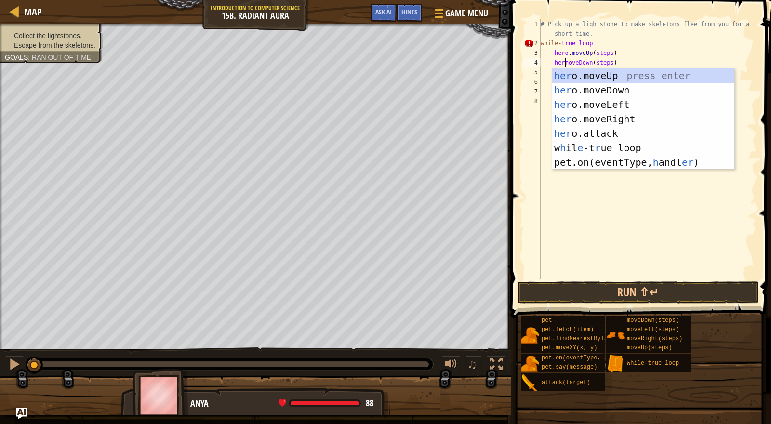
scroll to position [4, 2]
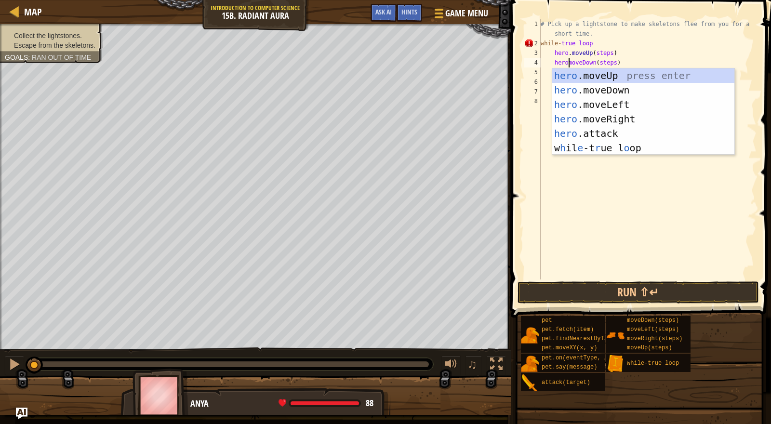
type textarea "hero.moveDown(steps)"
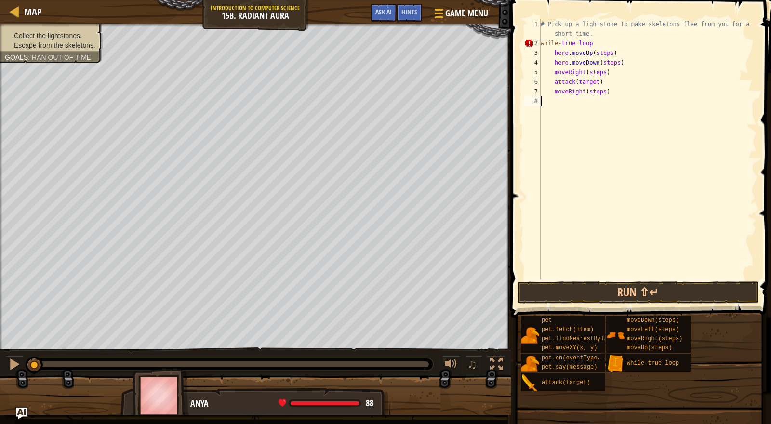
click at [560, 211] on div "# Pick up a lightstone to make skeletons flee from you for a short time. while …" at bounding box center [648, 163] width 218 height 289
click at [555, 69] on div "# Pick up a lightstone to make skeletons flee from you for a short time. while …" at bounding box center [648, 163] width 218 height 289
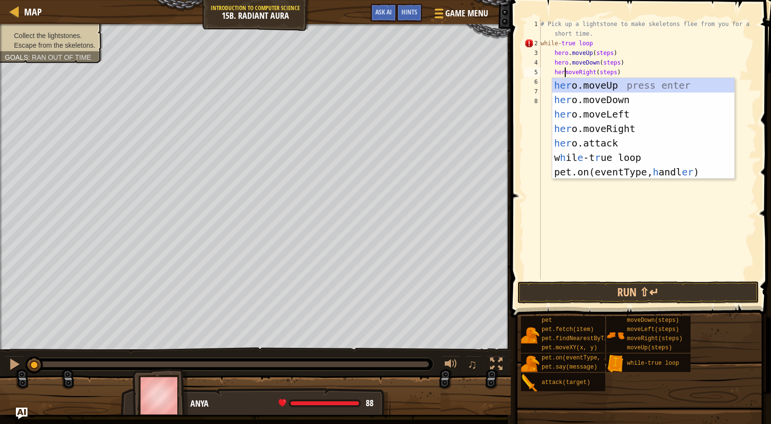
scroll to position [4, 2]
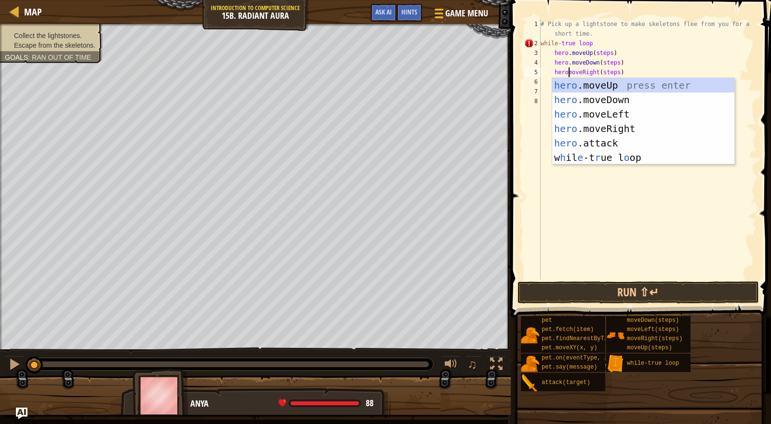
type textarea "hero.moveRight(steps)"
click at [586, 193] on div "# Pick up a lightstone to make skeletons flee from you for a short time. while …" at bounding box center [648, 163] width 218 height 289
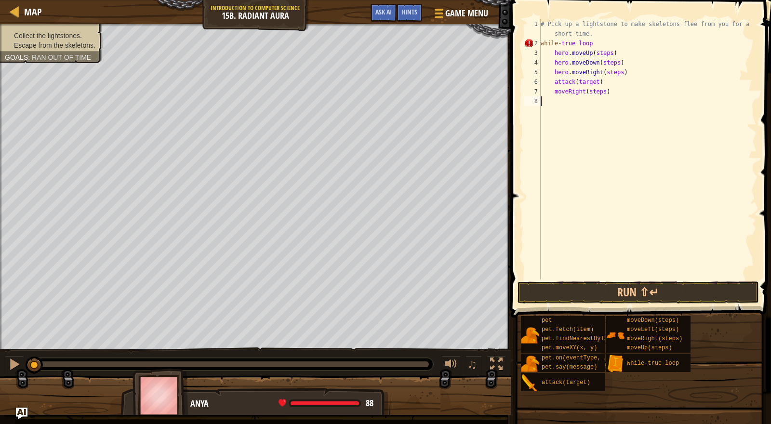
scroll to position [4, 0]
click at [555, 81] on div "# Pick up a lightstone to make skeletons flee from you for a short time. while …" at bounding box center [648, 163] width 218 height 289
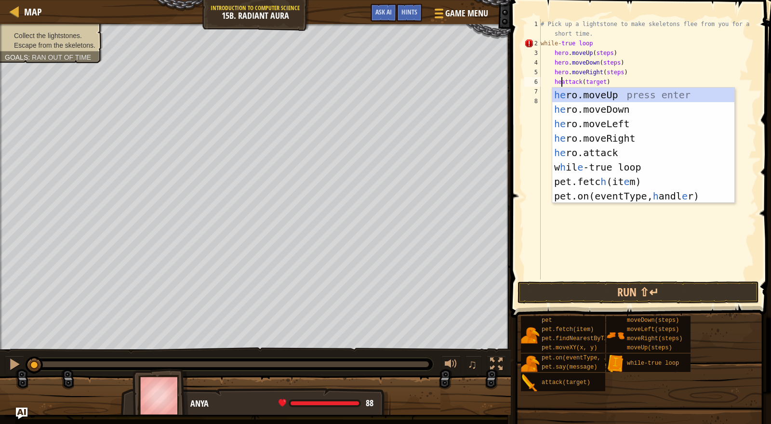
scroll to position [4, 2]
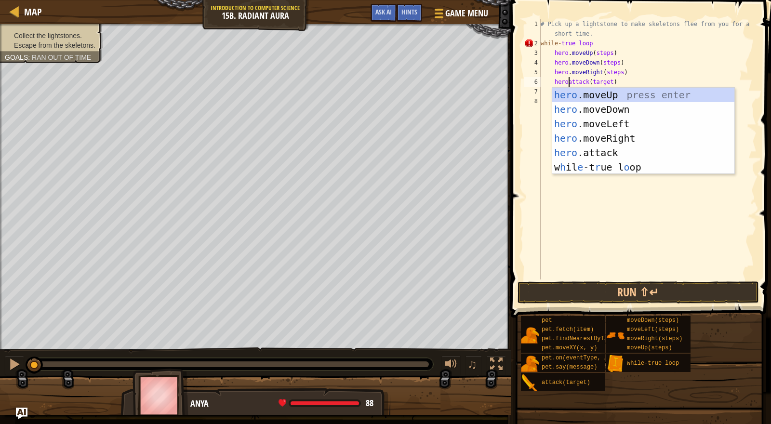
type textarea "hero.attack(target)"
click at [677, 181] on div "# Pick up a lightstone to make skeletons flee from you for a short time. while …" at bounding box center [648, 163] width 218 height 289
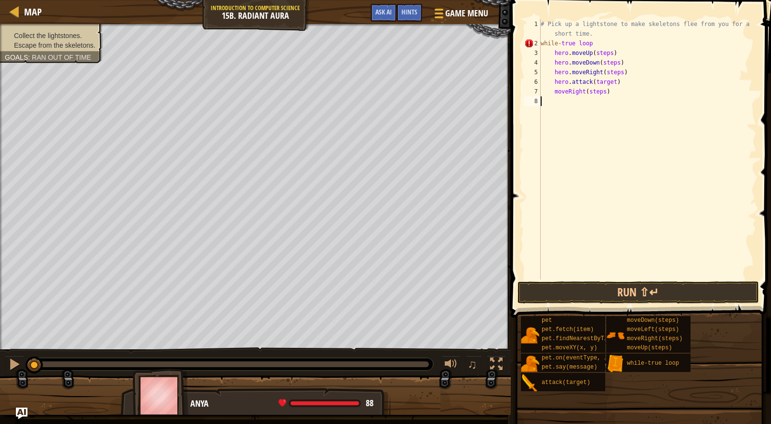
scroll to position [4, 0]
drag, startPoint x: 554, startPoint y: 93, endPoint x: 581, endPoint y: 91, distance: 26.6
click at [555, 93] on div "# Pick up a lightstone to make skeletons flee from you for a short time. while …" at bounding box center [648, 163] width 218 height 289
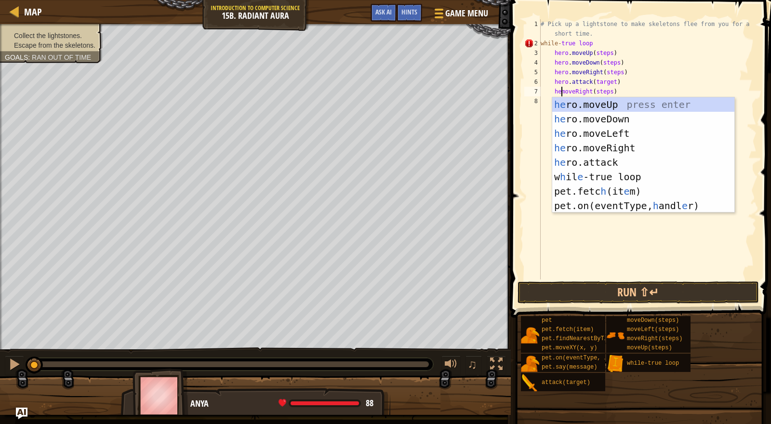
scroll to position [4, 2]
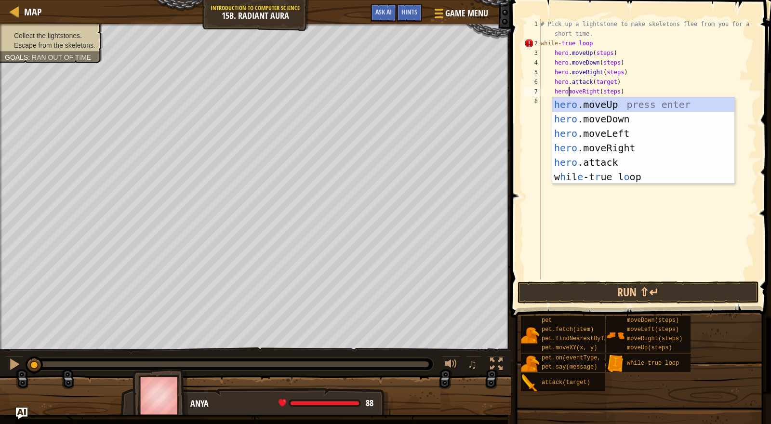
type textarea "hero.moveRight(steps)"
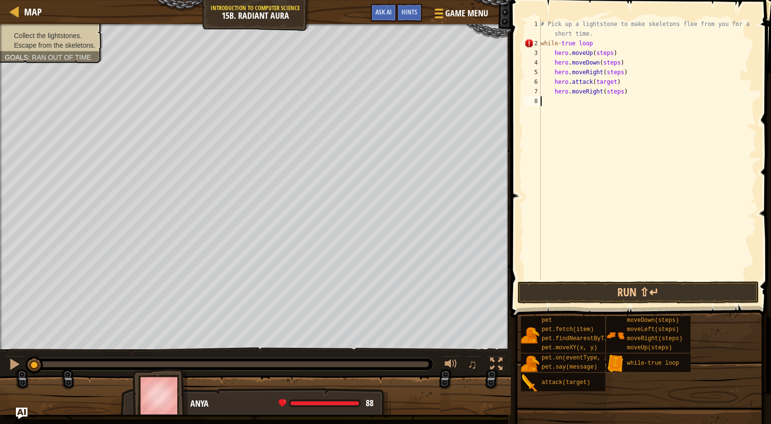
click at [675, 230] on div "# Pick up a lightstone to make skeletons flee from you for a short time. while …" at bounding box center [648, 163] width 218 height 289
click at [613, 52] on div "# Pick up a lightstone to make skeletons flee from you for a short time. while …" at bounding box center [648, 163] width 218 height 289
drag, startPoint x: 622, startPoint y: 62, endPoint x: 662, endPoint y: 71, distance: 41.0
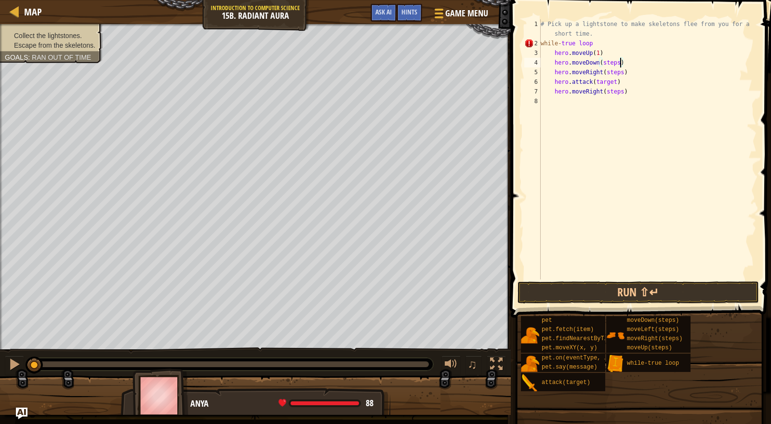
click at [626, 63] on div "# Pick up a lightstone to make skeletons flee from you for a short time. while …" at bounding box center [648, 163] width 218 height 289
type textarea "hero.moveDown(1)"
click at [700, 126] on div "# Pick up a lightstone to make skeletons flee from you for a short time. while …" at bounding box center [648, 163] width 218 height 289
click at [625, 71] on div "# Pick up a lightstone to make skeletons flee from you for a short time. while …" at bounding box center [648, 163] width 218 height 289
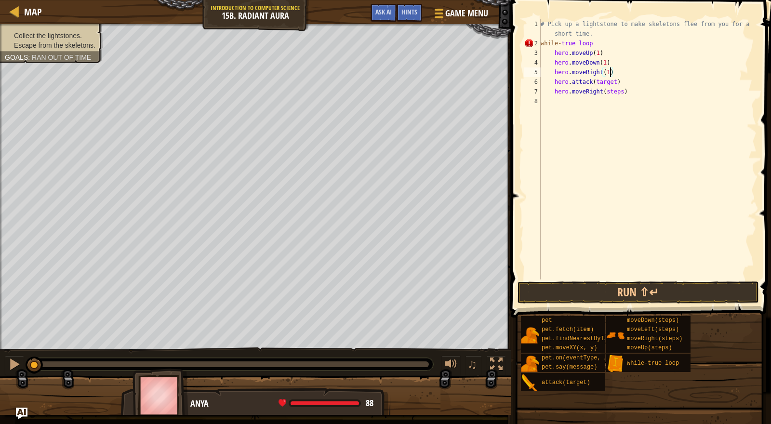
scroll to position [4, 5]
click at [616, 80] on div "# Pick up a lightstone to make skeletons flee from you for a short time. while …" at bounding box center [648, 163] width 218 height 289
type textarea "h"
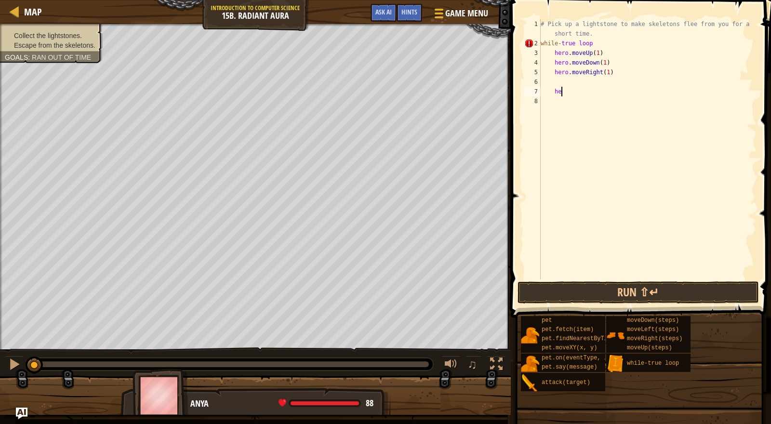
type textarea "h"
click at [612, 74] on div "# Pick up a lightstone to make skeletons flee from you for a short time. while …" at bounding box center [648, 163] width 218 height 289
click at [612, 291] on button "Run ⇧↵" at bounding box center [639, 293] width 242 height 22
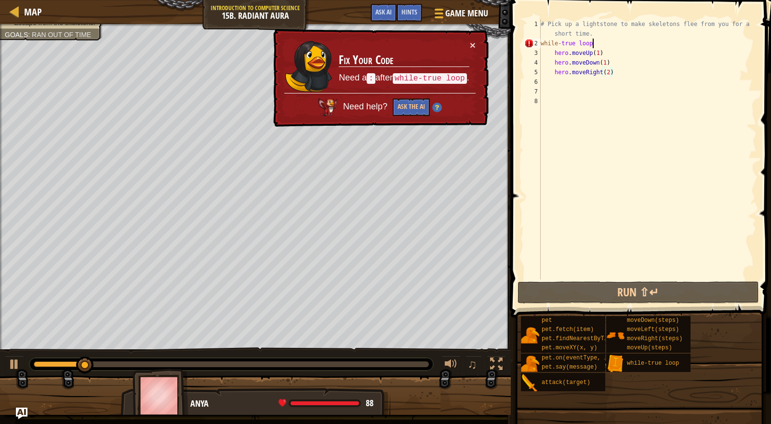
click at [607, 39] on div "# Pick up a lightstone to make skeletons flee from you for a short time. while …" at bounding box center [648, 163] width 218 height 289
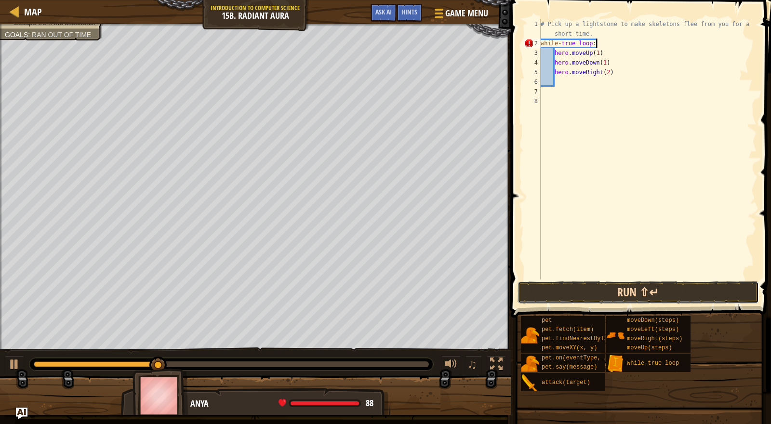
click at [611, 288] on button "Run ⇧↵" at bounding box center [639, 293] width 242 height 22
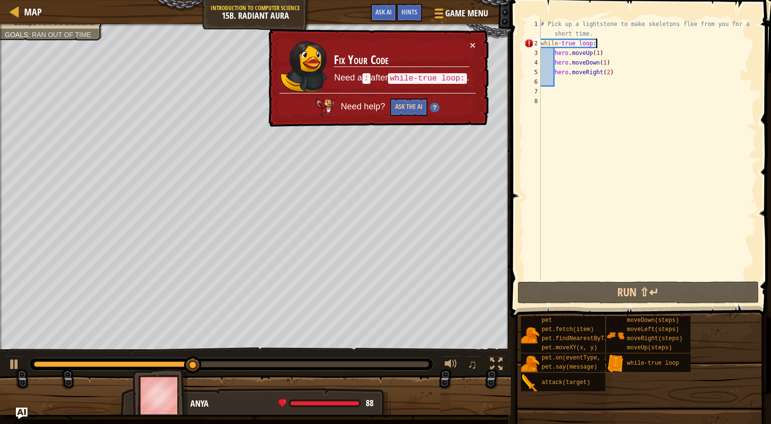
scroll to position [4, 4]
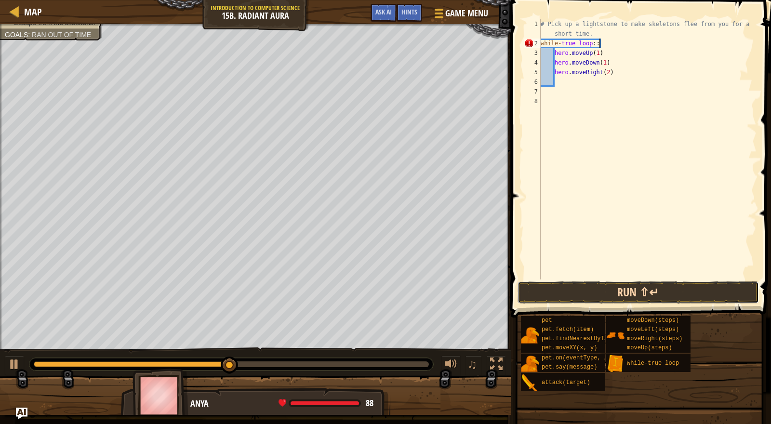
click at [668, 291] on button "Run ⇧↵" at bounding box center [639, 293] width 242 height 22
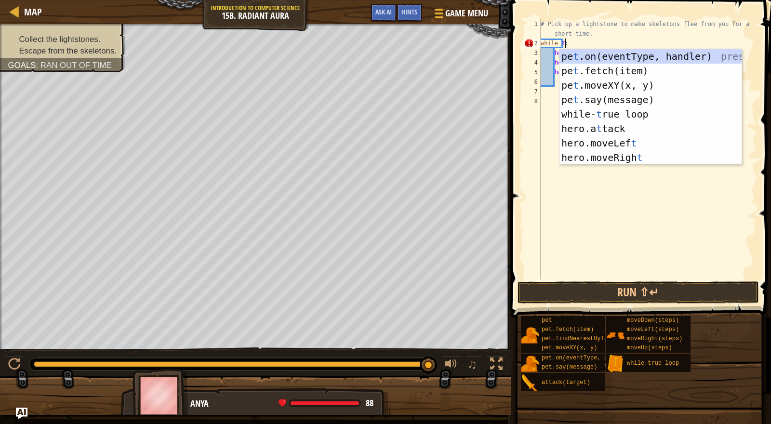
scroll to position [4, 2]
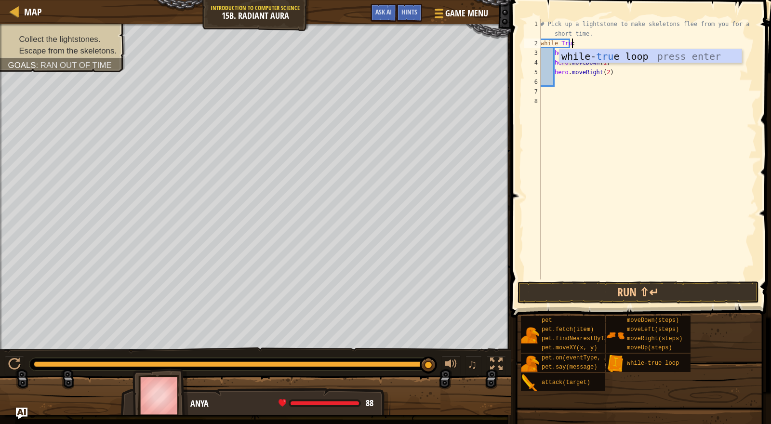
type textarea "while True:"
click at [627, 128] on div "# Pick up a lightstone to make skeletons flee from you for a short time. while …" at bounding box center [648, 163] width 218 height 289
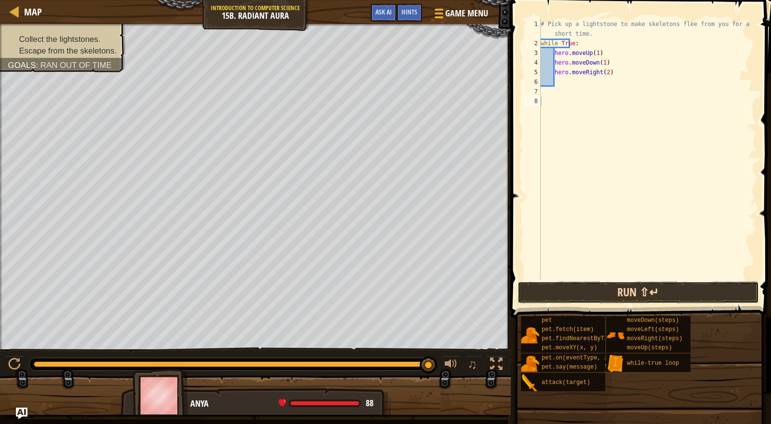
click at [570, 295] on button "Run ⇧↵" at bounding box center [639, 293] width 242 height 22
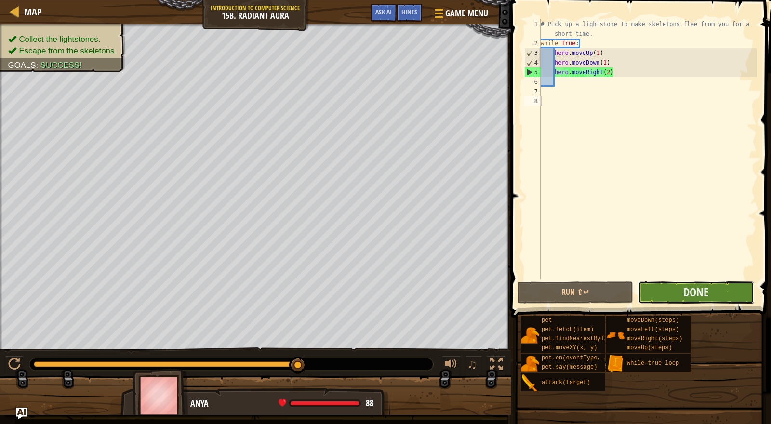
click at [677, 294] on button "Done" at bounding box center [696, 293] width 116 height 22
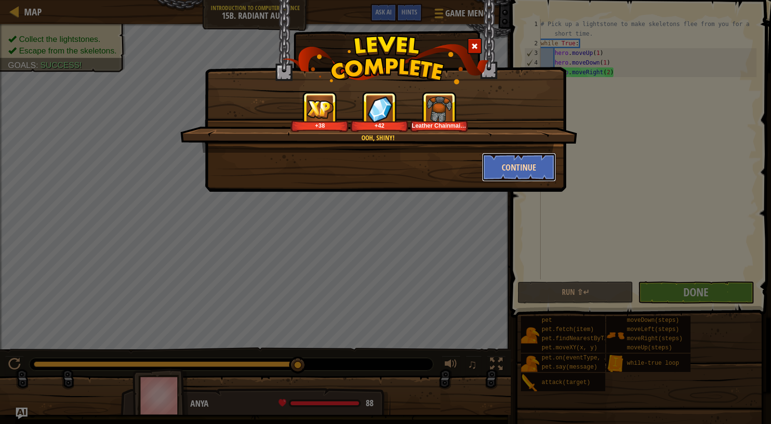
click at [517, 166] on button "Continue" at bounding box center [519, 167] width 75 height 29
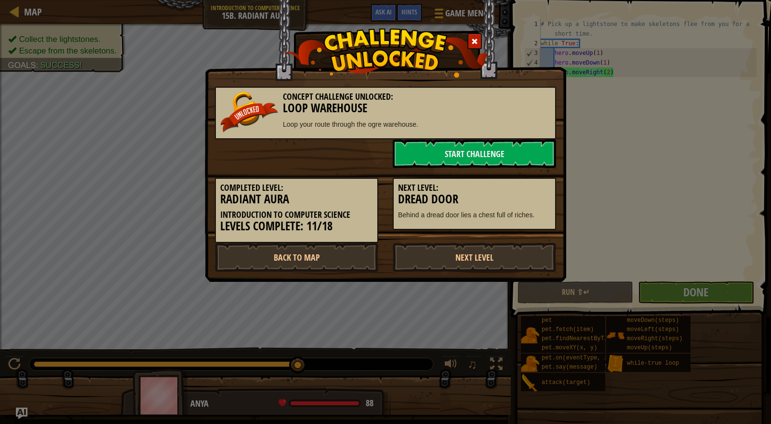
click at [513, 168] on div "Next Level: Dread Door Behind a dread door lies a chest full of riches." at bounding box center [475, 199] width 178 height 62
click at [436, 143] on link "Start Challenge" at bounding box center [474, 153] width 163 height 29
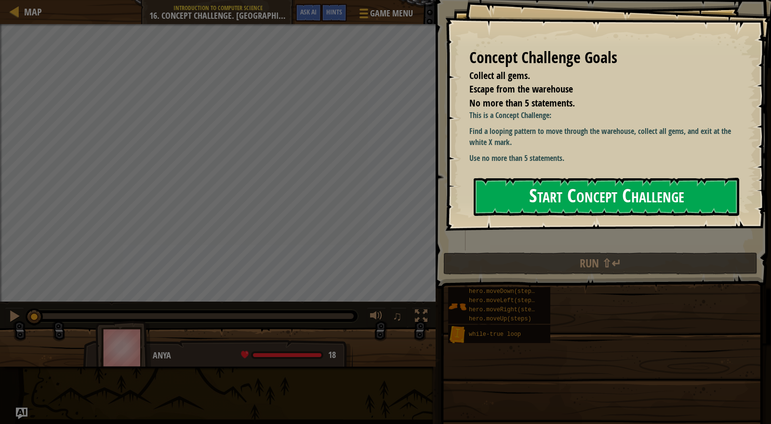
click at [607, 200] on button "Start Concept Challenge" at bounding box center [607, 197] width 266 height 38
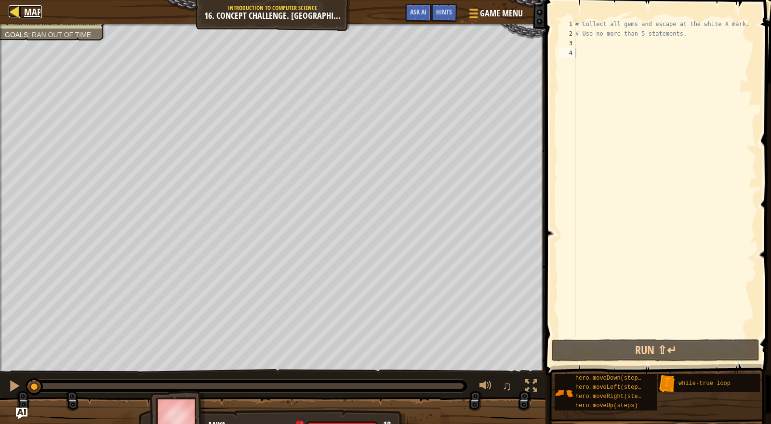
click at [19, 9] on div at bounding box center [15, 11] width 12 height 12
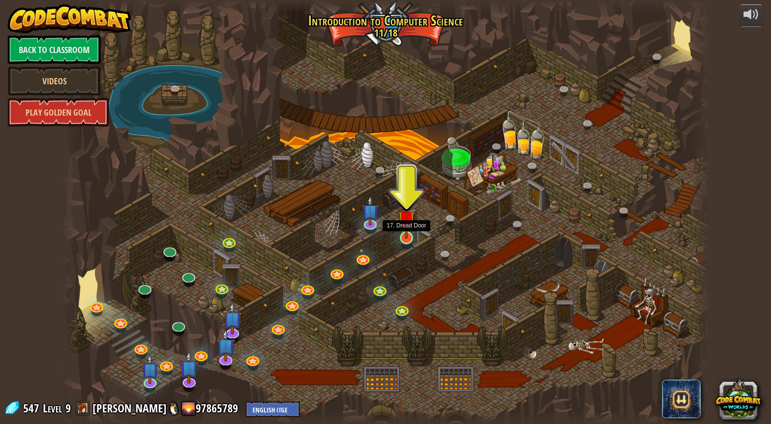
click at [403, 231] on img at bounding box center [406, 220] width 17 height 40
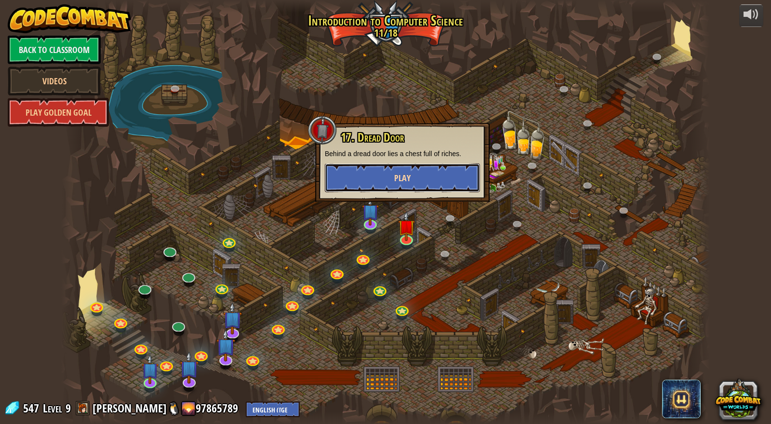
click at [360, 181] on button "Play" at bounding box center [402, 177] width 155 height 29
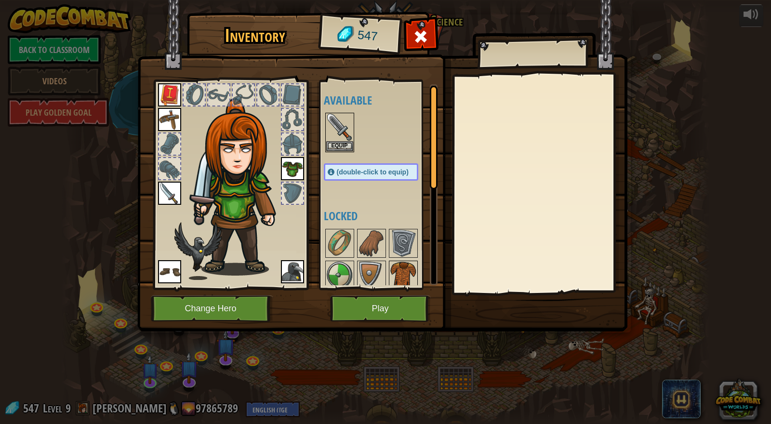
click at [398, 272] on img at bounding box center [403, 275] width 27 height 27
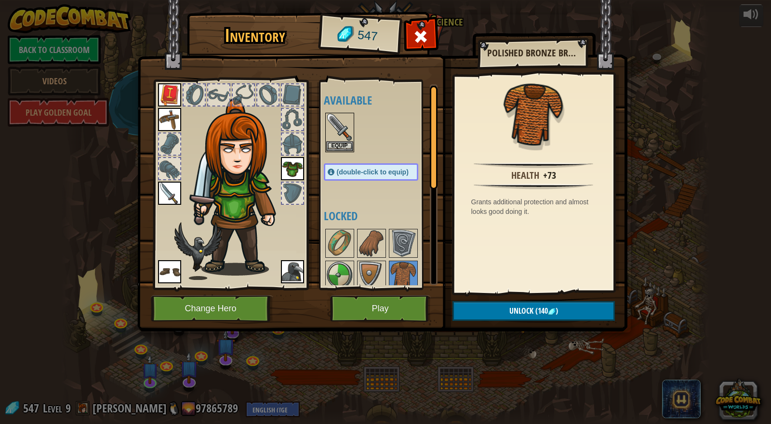
click at [380, 202] on div "Available Equip Equip Equip Equip Equip Equip (double-click to equip) Locked" at bounding box center [381, 184] width 114 height 201
click at [336, 238] on img at bounding box center [339, 243] width 27 height 27
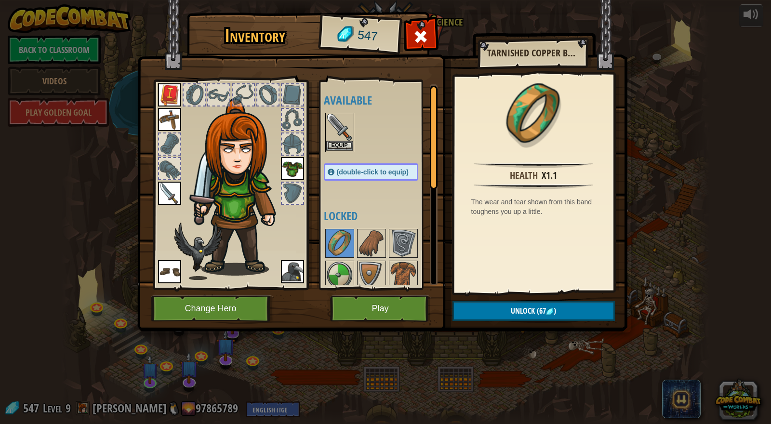
click at [330, 122] on img at bounding box center [339, 127] width 27 height 27
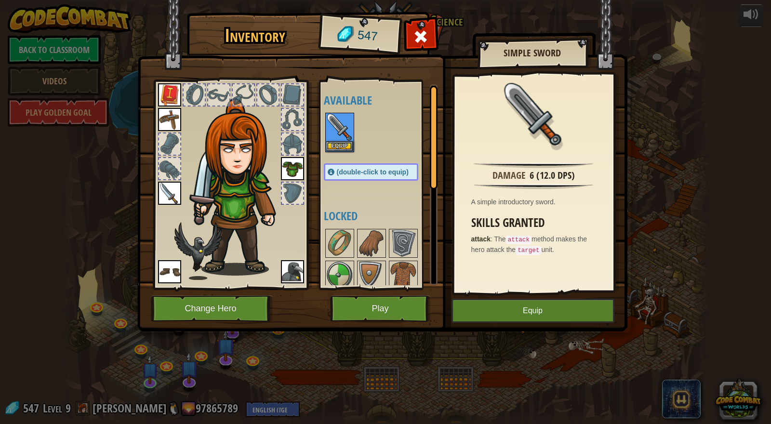
click at [402, 149] on div at bounding box center [381, 132] width 114 height 42
click at [361, 303] on button "Play" at bounding box center [380, 309] width 101 height 27
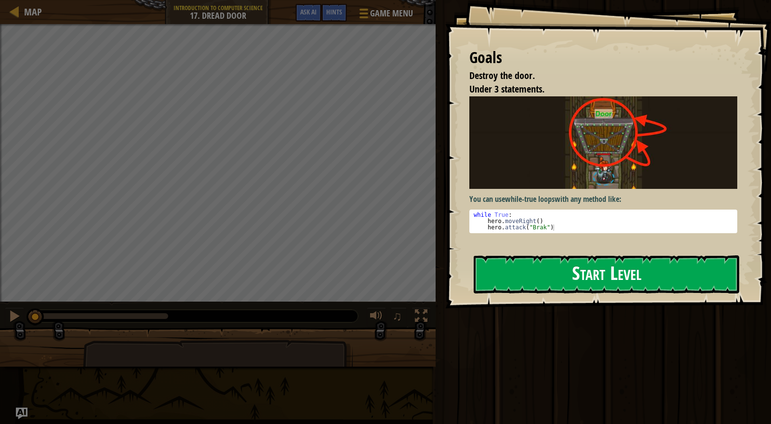
click at [612, 266] on button "Start Level" at bounding box center [607, 275] width 266 height 38
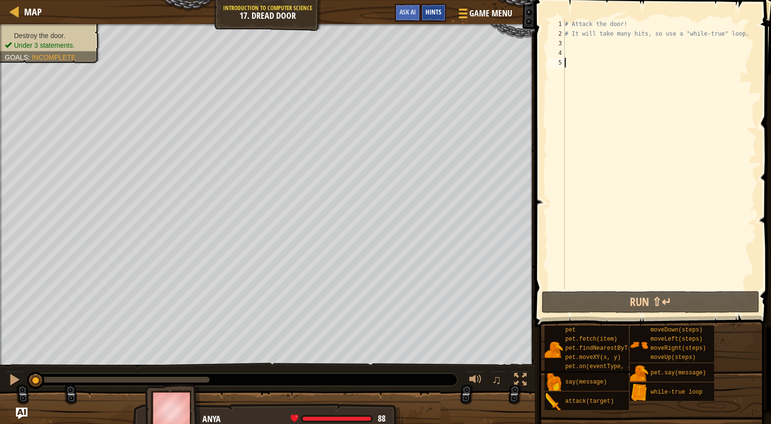
click at [435, 13] on span "Hints" at bounding box center [434, 11] width 16 height 9
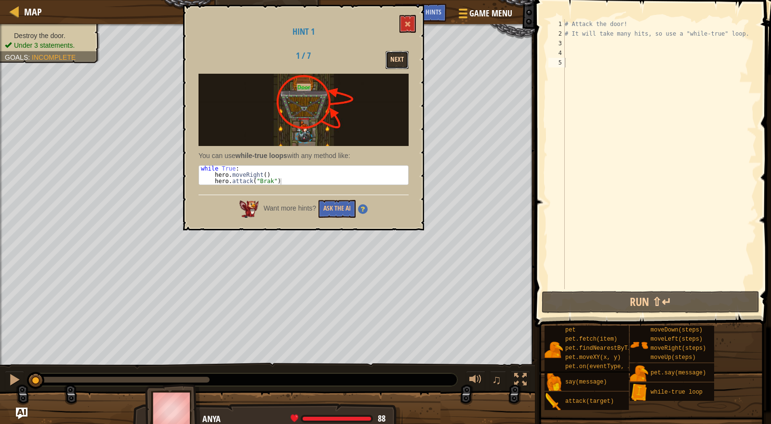
click at [398, 65] on button "Next" at bounding box center [397, 60] width 23 height 18
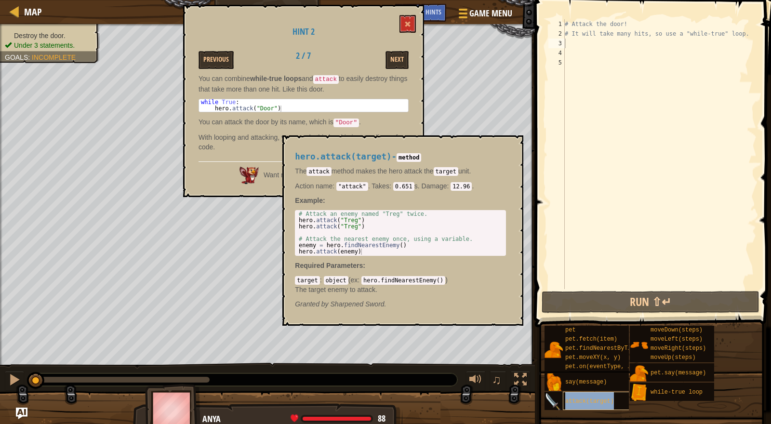
type textarea "attack(target)"
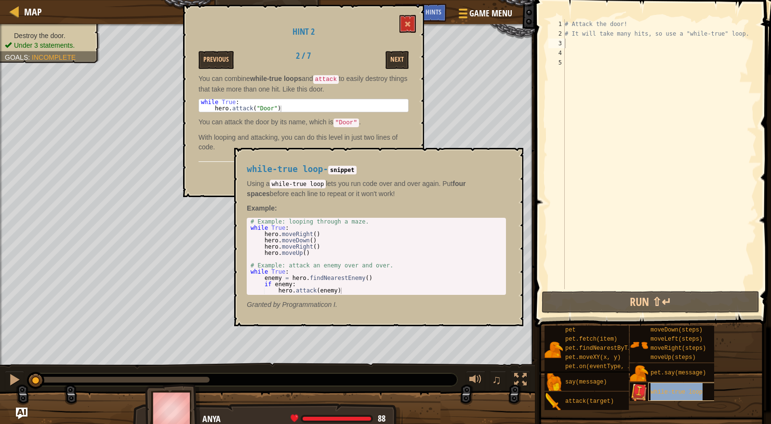
type textarea "while-true loop"
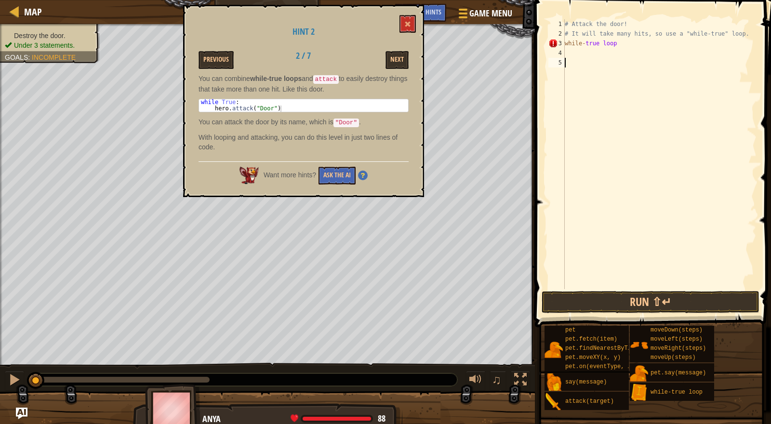
click at [662, 137] on div "# Attack the door! # It will take many hits, so use a "while-true" loop. while …" at bounding box center [660, 163] width 194 height 289
click at [619, 45] on div "# Attack the door! # It will take many hits, so use a "while-true" loop. while …" at bounding box center [660, 163] width 194 height 289
type textarea "while-true"
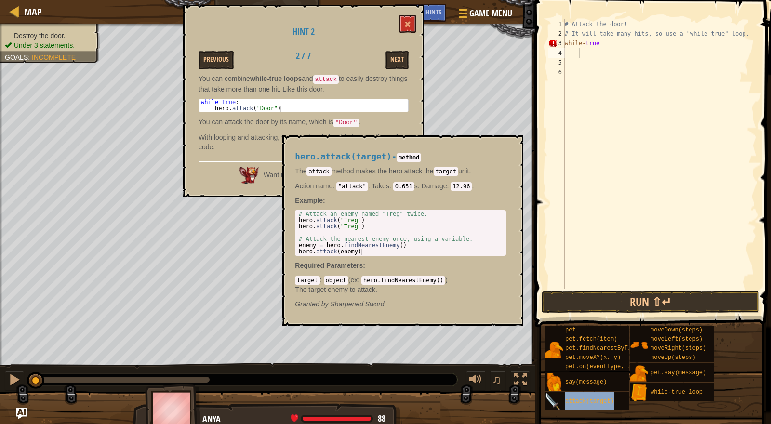
type textarea "attack(target)"
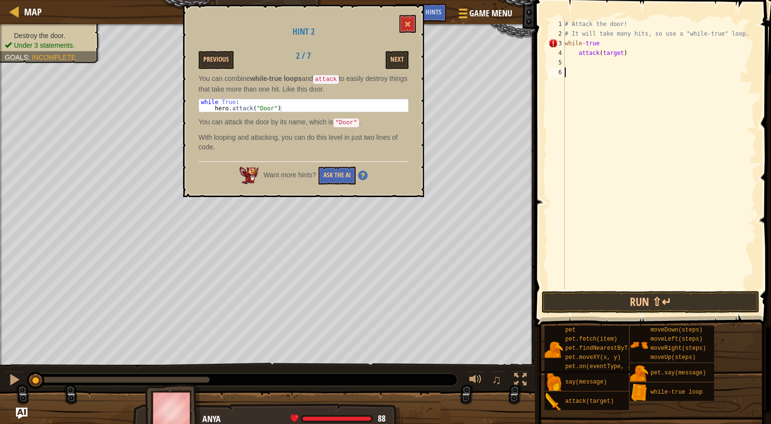
click at [603, 70] on div "# Attack the door! # It will take many hits, so use a "while-true" loop. while …" at bounding box center [660, 163] width 194 height 289
click at [581, 52] on div "# Attack the door! # It will take many hits, so use a "while-true" loop. while …" at bounding box center [660, 163] width 194 height 289
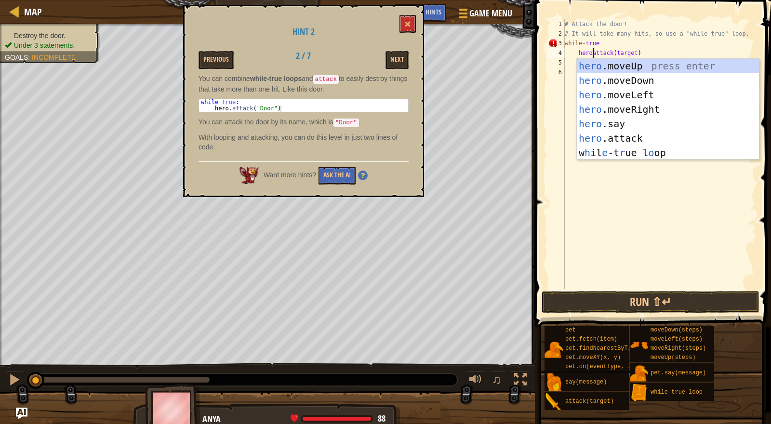
type textarea "hero.attack(target)"
drag, startPoint x: 617, startPoint y: 187, endPoint x: 625, endPoint y: 177, distance: 12.3
click at [618, 187] on div "# Attack the door! # It will take many hits, so use a "while-true" loop. while …" at bounding box center [660, 163] width 194 height 289
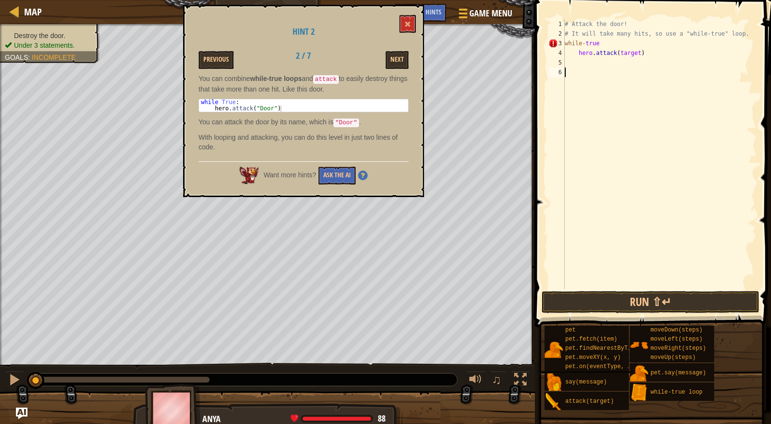
scroll to position [4, 0]
click at [642, 53] on div "# Attack the door! # It will take many hits, so use a "while-true" loop. while …" at bounding box center [660, 163] width 194 height 289
click at [671, 295] on button "Run ⇧↵" at bounding box center [651, 302] width 218 height 22
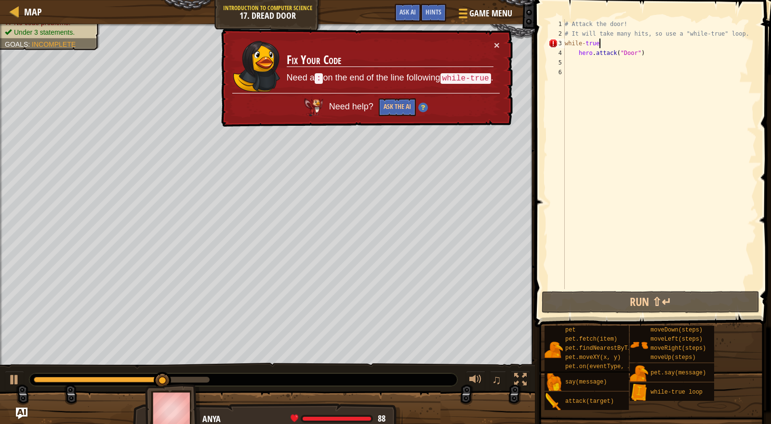
click at [603, 42] on div "# Attack the door! # It will take many hits, so use a "while-true" loop. while …" at bounding box center [660, 163] width 194 height 289
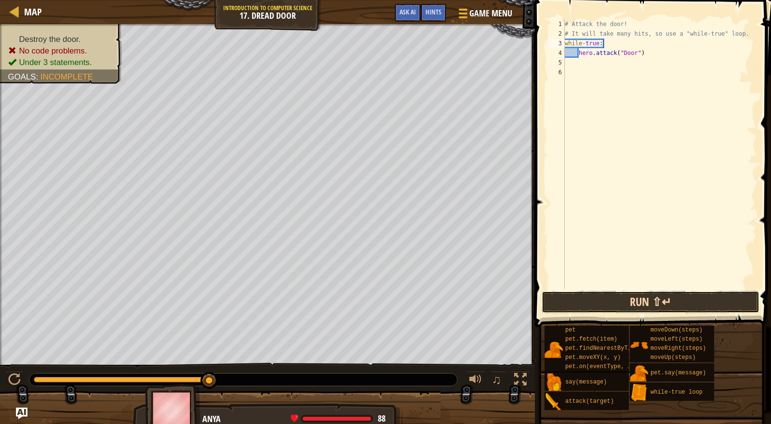
click at [594, 304] on button "Run ⇧↵" at bounding box center [651, 302] width 218 height 22
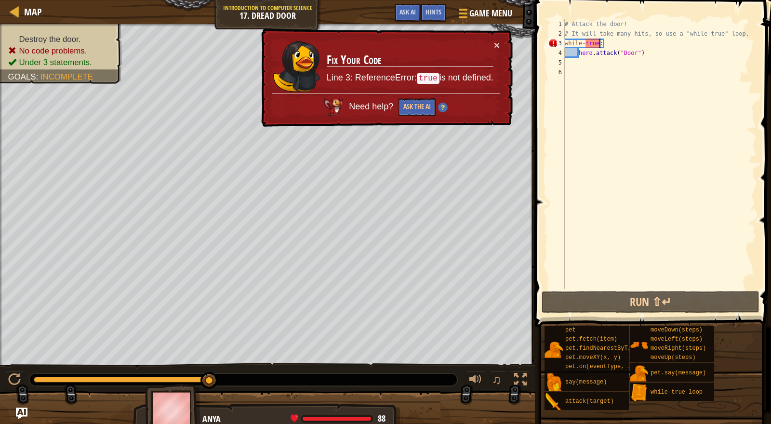
click at [598, 42] on div "# Attack the door! # It will take many hits, so use a "while-true" loop. while …" at bounding box center [660, 163] width 194 height 289
click at [588, 41] on div "# Attack the door! # It will take many hits, so use a "while-true" loop. while …" at bounding box center [660, 163] width 194 height 289
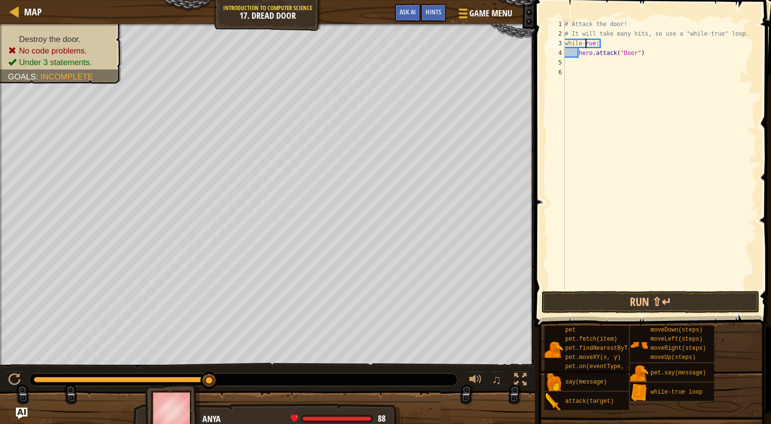
scroll to position [4, 1]
type textarea "while-True:"
click at [621, 308] on button "Run ⇧↵" at bounding box center [651, 302] width 218 height 22
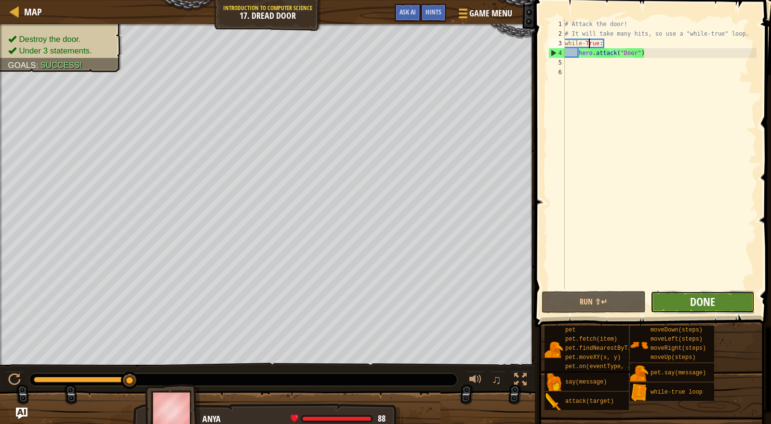
click at [695, 298] on span "Done" at bounding box center [702, 301] width 25 height 15
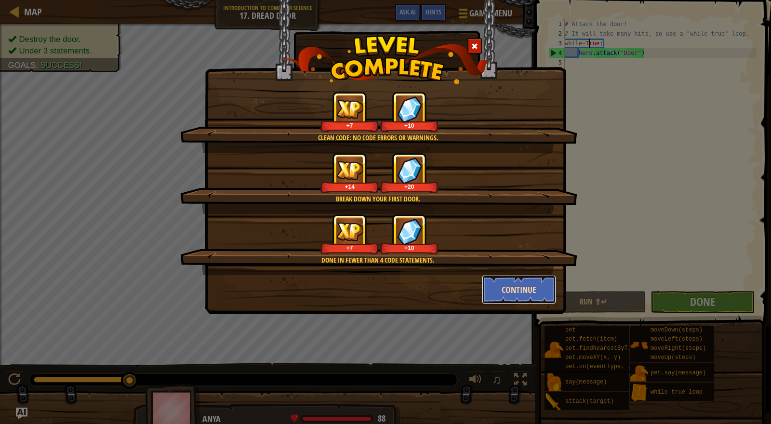
click at [521, 295] on button "Continue" at bounding box center [519, 289] width 75 height 29
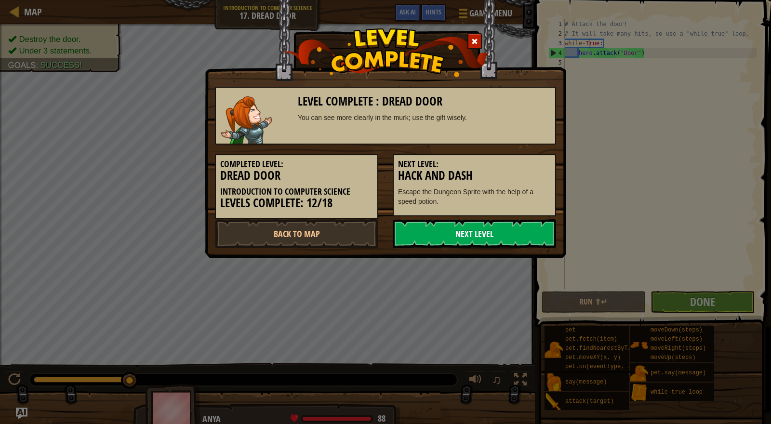
click at [450, 224] on link "Next Level" at bounding box center [474, 233] width 163 height 29
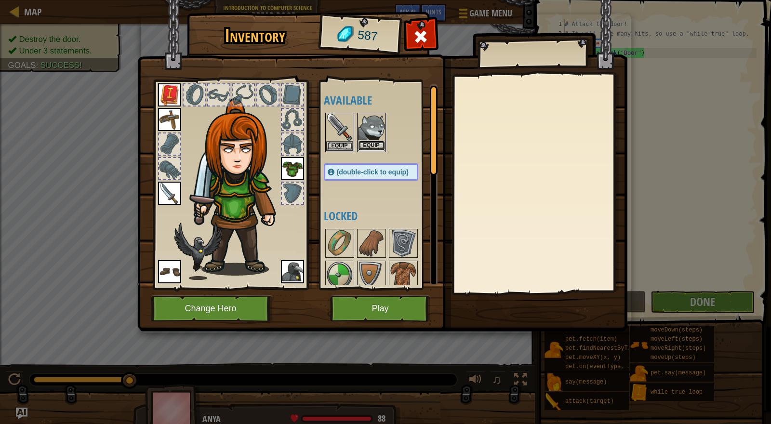
click at [379, 147] on button "Equip" at bounding box center [371, 146] width 27 height 10
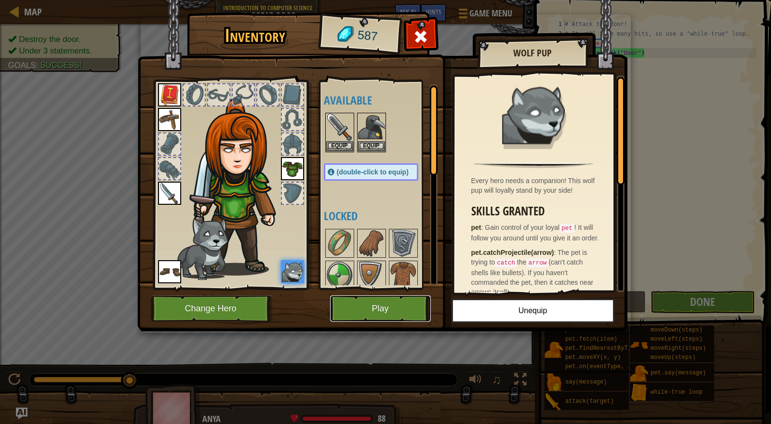
click at [377, 304] on button "Play" at bounding box center [380, 309] width 101 height 27
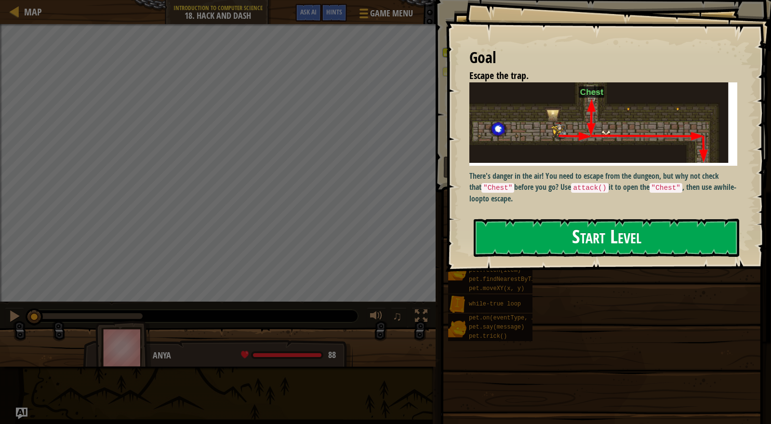
click at [493, 235] on button "Start Level" at bounding box center [607, 238] width 266 height 38
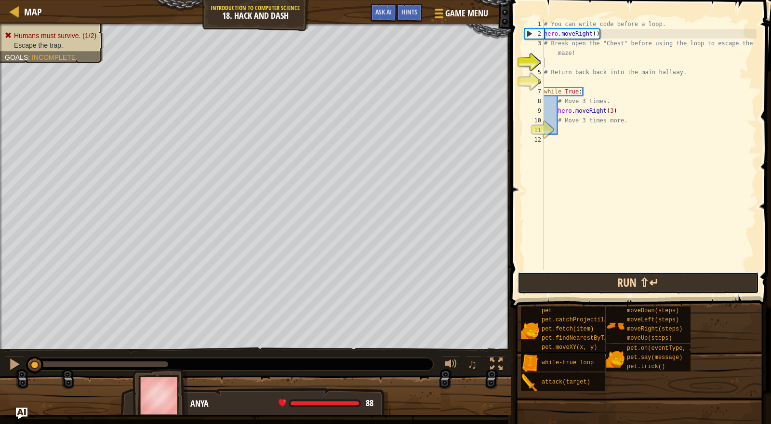
click at [621, 283] on button "Run ⇧↵" at bounding box center [639, 283] width 242 height 22
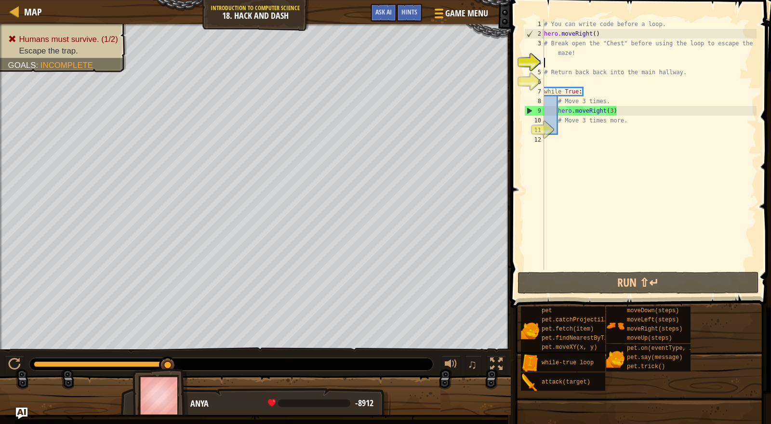
drag, startPoint x: 188, startPoint y: 365, endPoint x: 242, endPoint y: 356, distance: 55.3
click at [262, 362] on div at bounding box center [231, 364] width 404 height 13
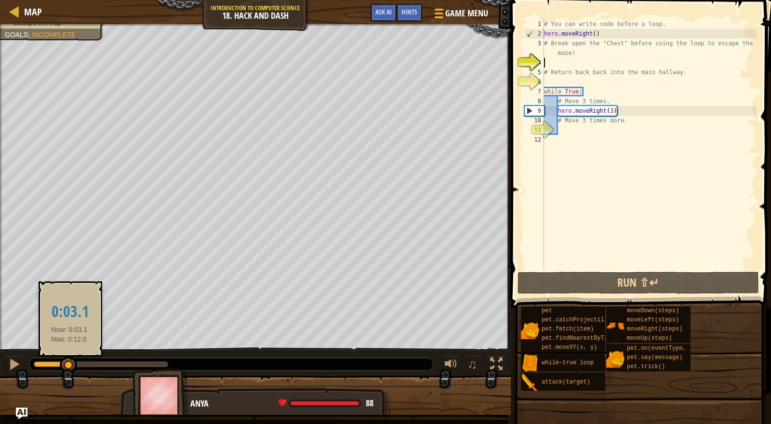
drag, startPoint x: 164, startPoint y: 365, endPoint x: 69, endPoint y: 367, distance: 95.5
click at [69, 367] on div at bounding box center [68, 365] width 17 height 17
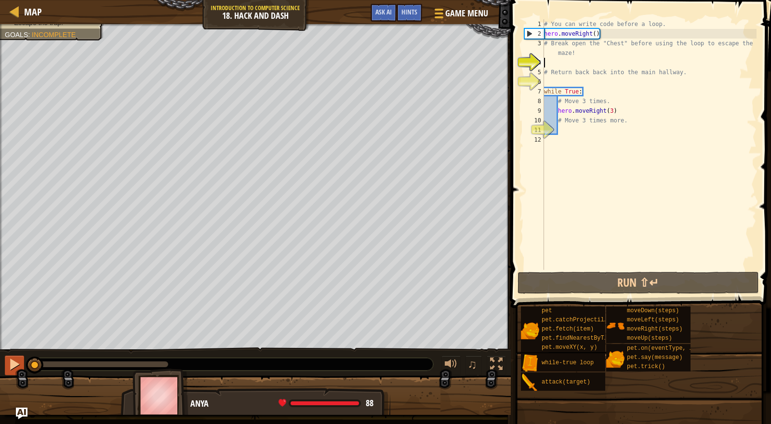
drag, startPoint x: 65, startPoint y: 364, endPoint x: 17, endPoint y: 356, distance: 48.8
click at [17, 356] on div "♫" at bounding box center [255, 362] width 511 height 29
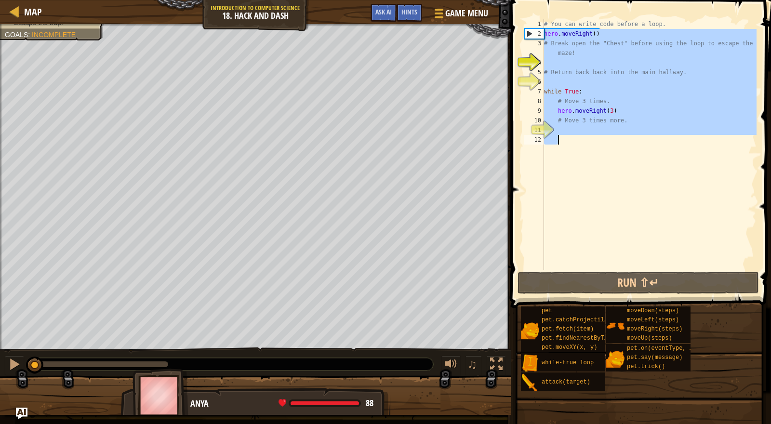
drag, startPoint x: 549, startPoint y: 34, endPoint x: 704, endPoint y: 177, distance: 210.8
click at [704, 177] on div "# You can write code before a loop. hero . moveRight ( ) # Break open the "Ches…" at bounding box center [649, 154] width 215 height 270
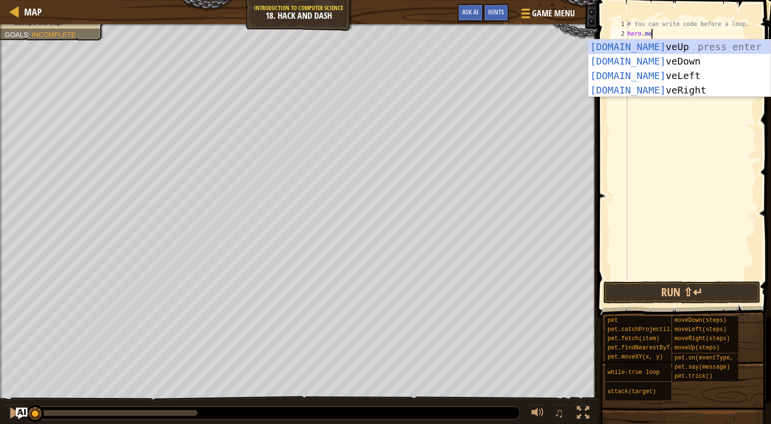
scroll to position [4, 1]
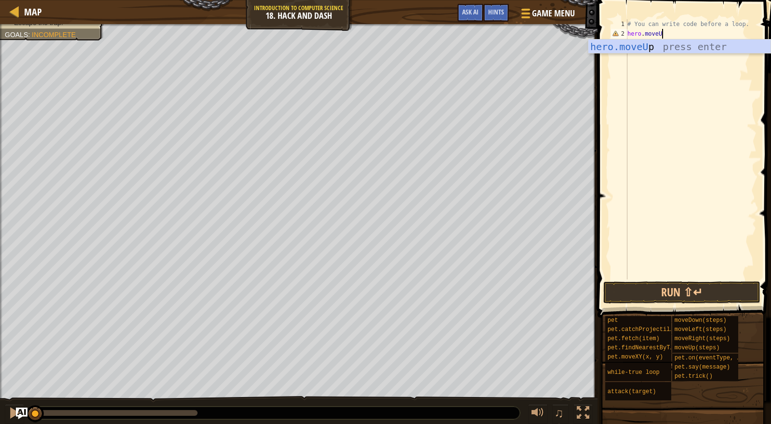
type textarea "hero.moveUp"
click at [692, 48] on div "hero.moveUp press enter" at bounding box center [680, 61] width 182 height 43
click at [669, 27] on div "# You can write code before a loop. hero . moveUp ( )" at bounding box center [691, 159] width 131 height 280
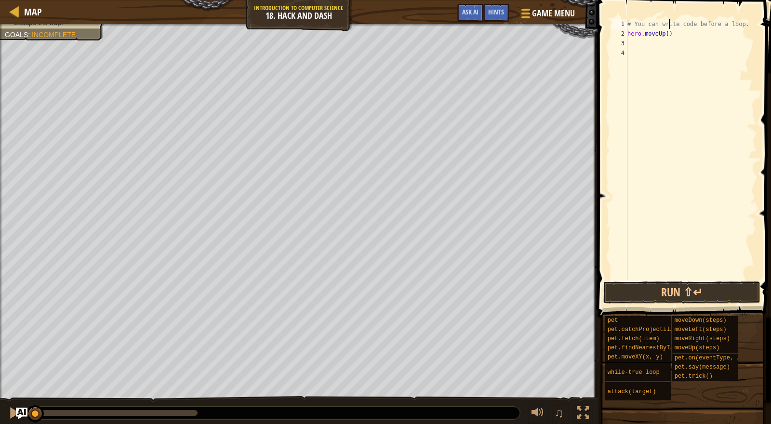
click at [668, 33] on div "# You can write code before a loop. hero . moveUp ( )" at bounding box center [691, 159] width 131 height 280
click at [644, 292] on button "Run ⇧↵" at bounding box center [682, 293] width 157 height 22
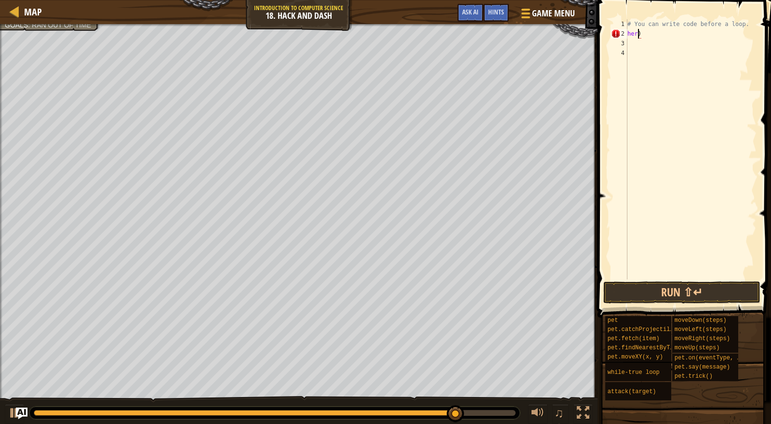
scroll to position [4, 0]
type textarea ")"
click at [492, 5] on div "Hints" at bounding box center [497, 13] width 26 height 18
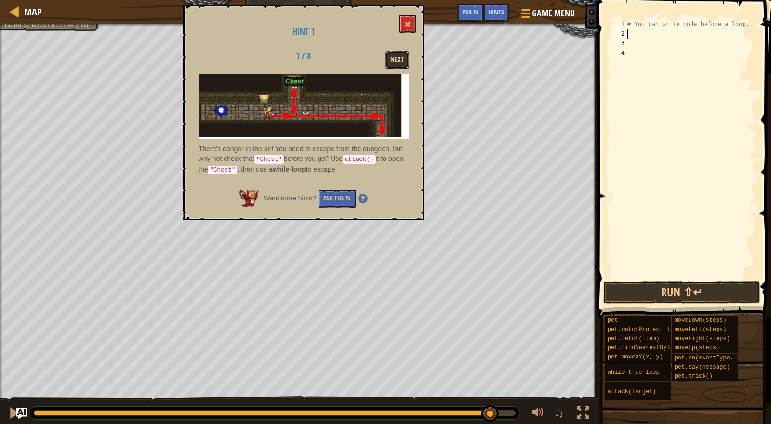
click at [392, 67] on button "Next" at bounding box center [397, 60] width 23 height 18
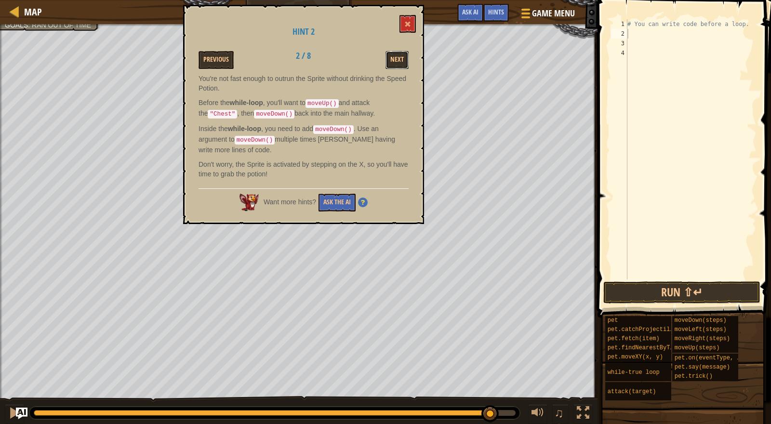
click at [392, 67] on button "Next" at bounding box center [397, 60] width 23 height 18
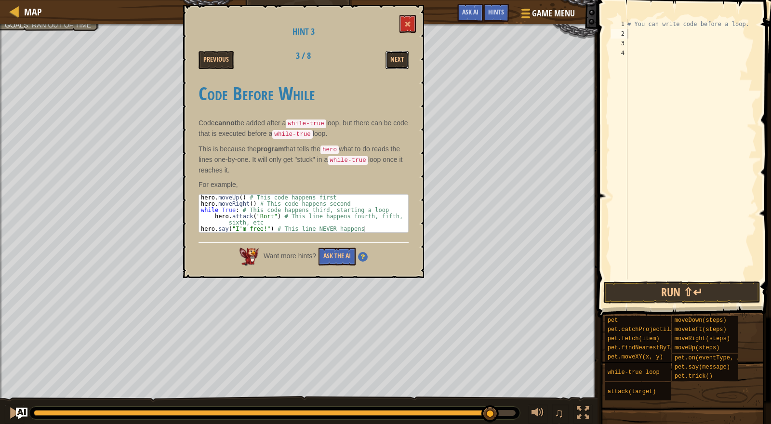
click at [392, 67] on button "Next" at bounding box center [397, 60] width 23 height 18
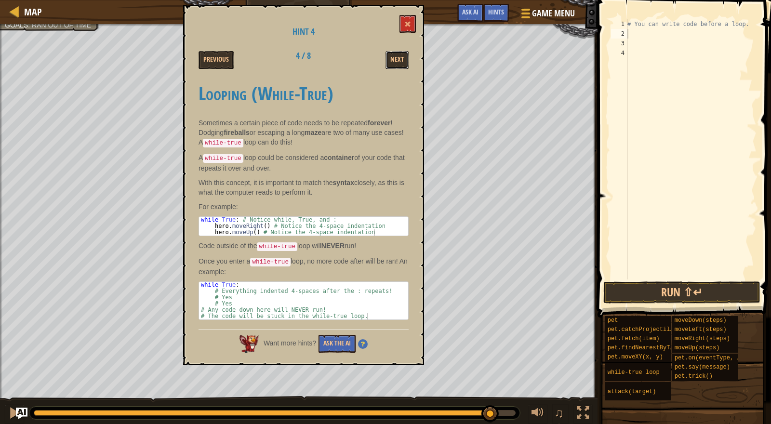
click at [392, 67] on button "Next" at bounding box center [397, 60] width 23 height 18
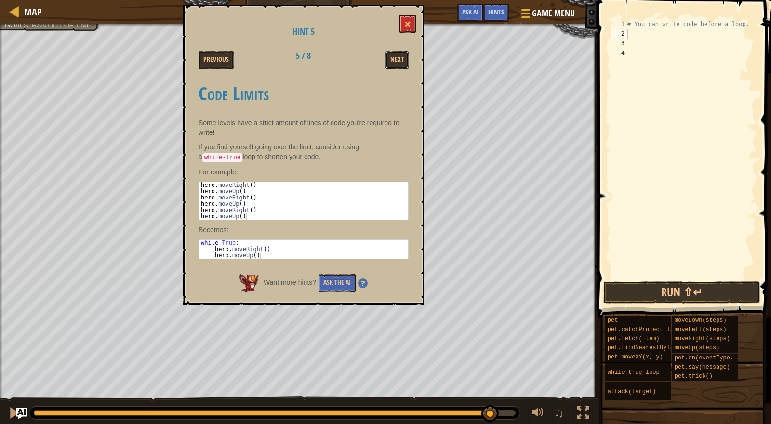
click at [392, 67] on button "Next" at bounding box center [397, 60] width 23 height 18
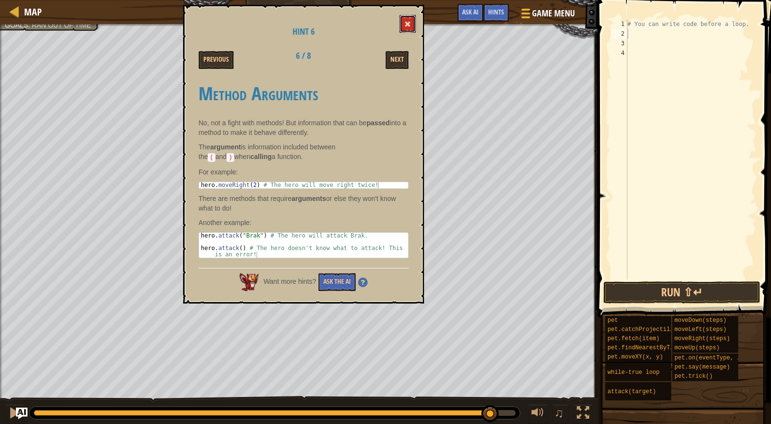
click at [404, 16] on button at bounding box center [408, 24] width 16 height 18
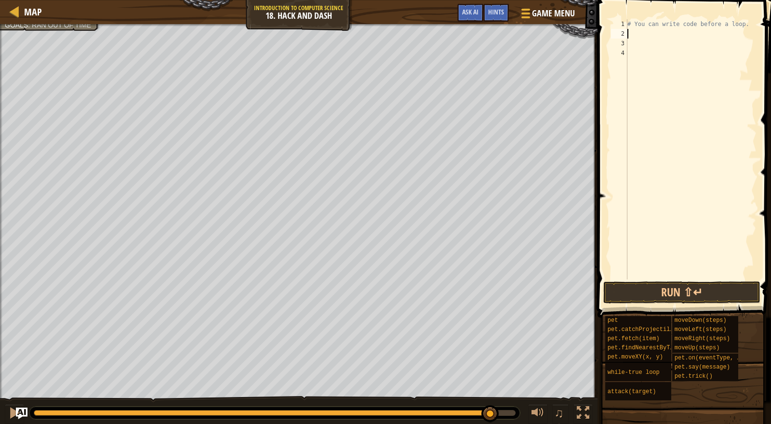
click at [122, 0] on html "Map Introduction to Computer Science 18. Hack and Dash Game Menu Done Hints Ask…" at bounding box center [385, 0] width 771 height 0
click at [630, 423] on div "Map Introduction to Computer Science 18. Hack and Dash Game Menu Done Hints Ask…" at bounding box center [385, 212] width 771 height 424
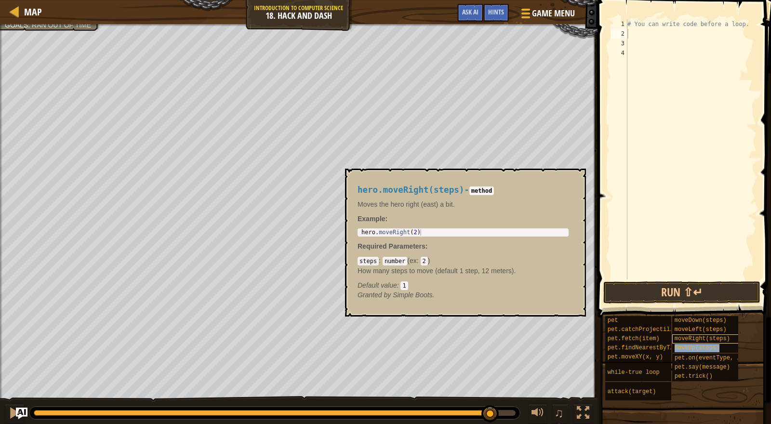
type textarea "moveUp(steps)"
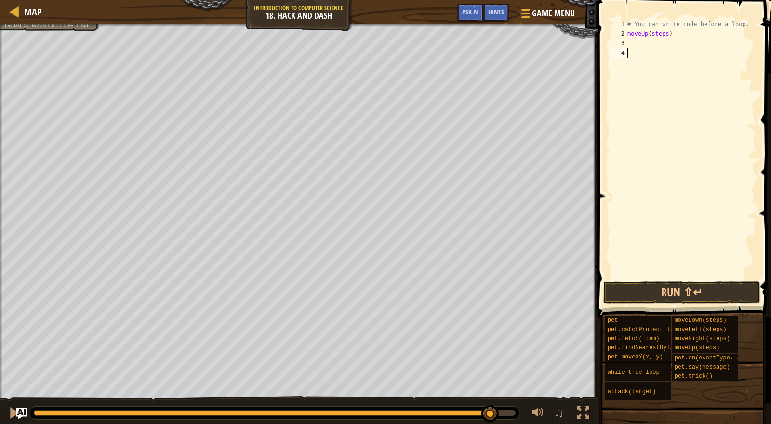
click at [640, 67] on div "# You can write code before a loop. moveUp ( steps )" at bounding box center [691, 159] width 131 height 280
drag, startPoint x: 628, startPoint y: 32, endPoint x: 640, endPoint y: 36, distance: 12.8
click at [630, 32] on div "# You can write code before a loop. moveUp ( steps )" at bounding box center [691, 159] width 131 height 280
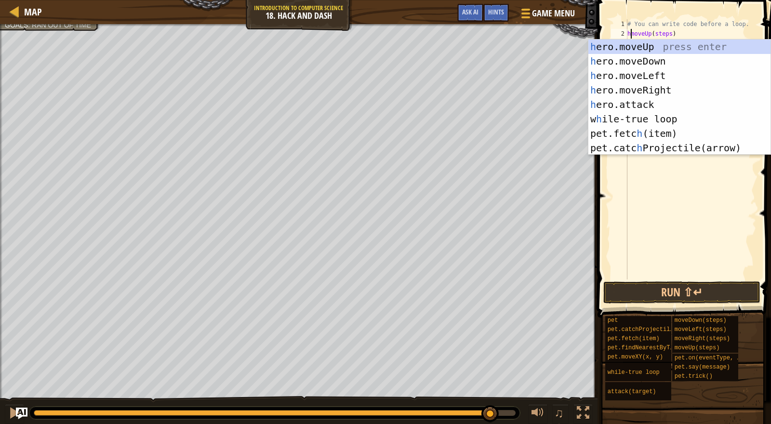
scroll to position [4, 0]
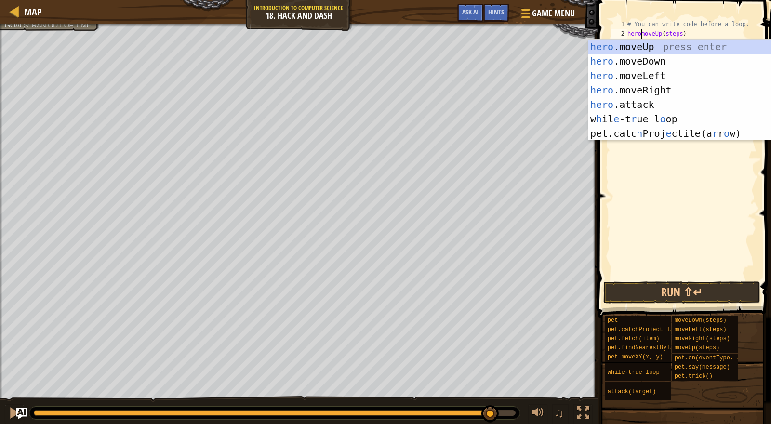
type textarea "hero.moveUp(steps)"
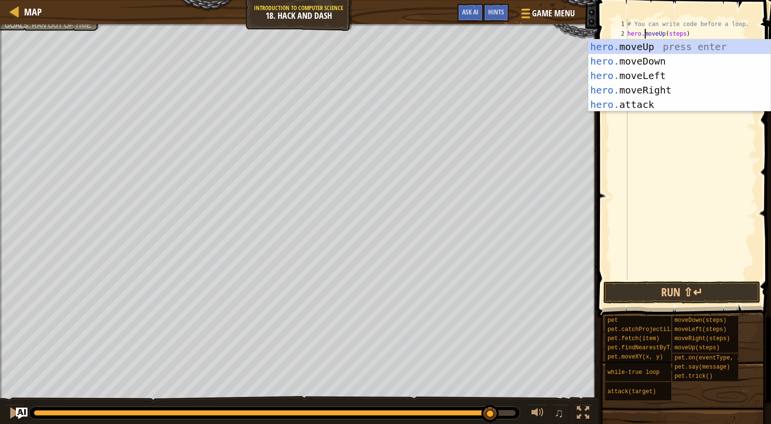
scroll to position [4, 1]
click at [653, 174] on div "# You can write code before a loop. hero . moveUp ( steps )" at bounding box center [691, 159] width 131 height 280
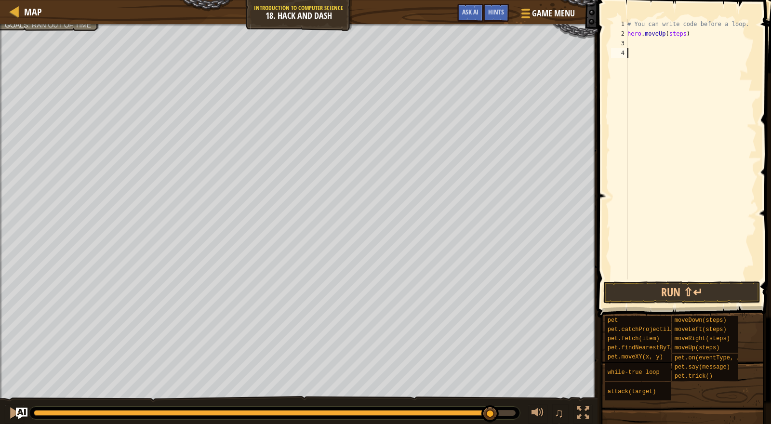
scroll to position [4, 0]
click at [689, 35] on div "# You can write code before a loop. hero . moveUp ( steps )" at bounding box center [691, 159] width 131 height 280
type textarea "hero.moveUp(1)"
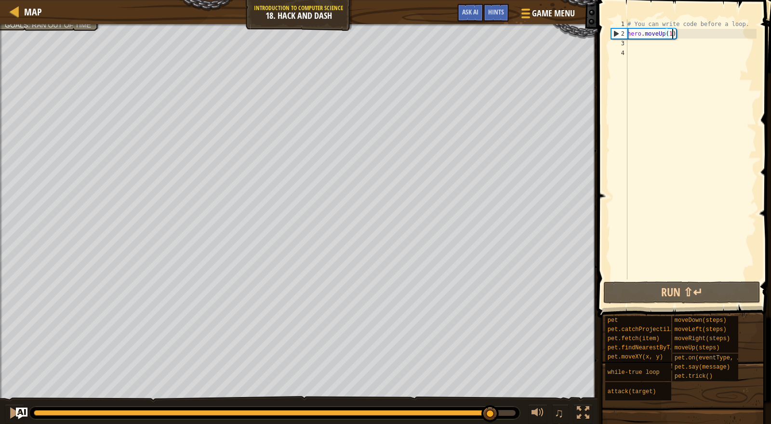
click at [701, 79] on div "# You can write code before a loop. hero . moveUp ( 1 )" at bounding box center [691, 159] width 131 height 280
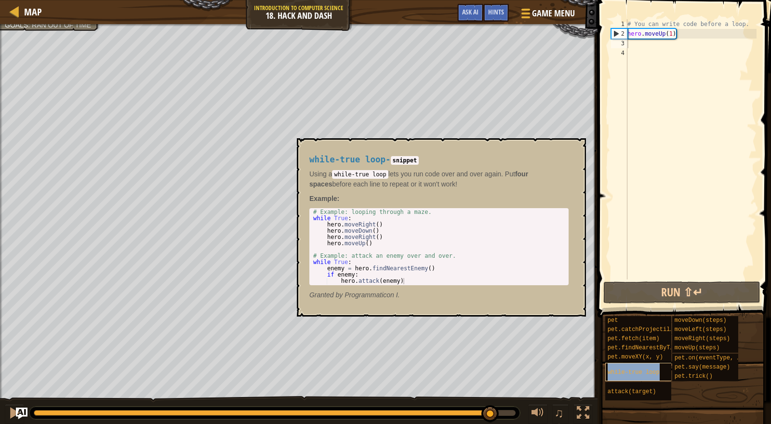
type textarea "while-true loop"
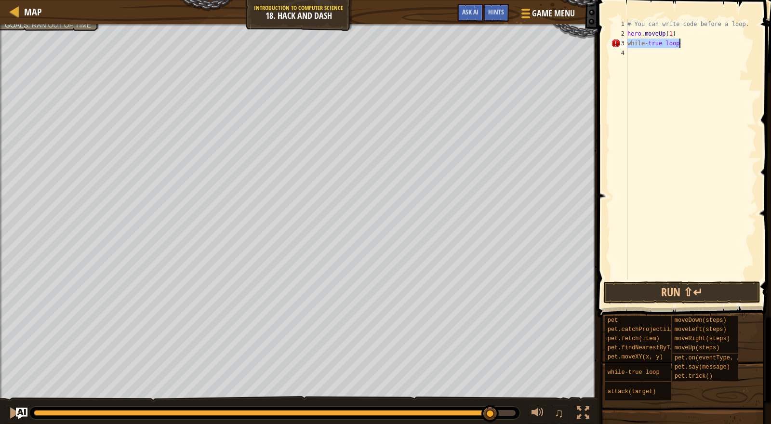
click at [692, 68] on div "# You can write code before a loop. hero . moveUp ( 1 ) while - true loop" at bounding box center [691, 159] width 131 height 280
click at [680, 43] on div "# You can write code before a loop. hero . moveUp ( 1 ) while - true loop" at bounding box center [691, 159] width 131 height 280
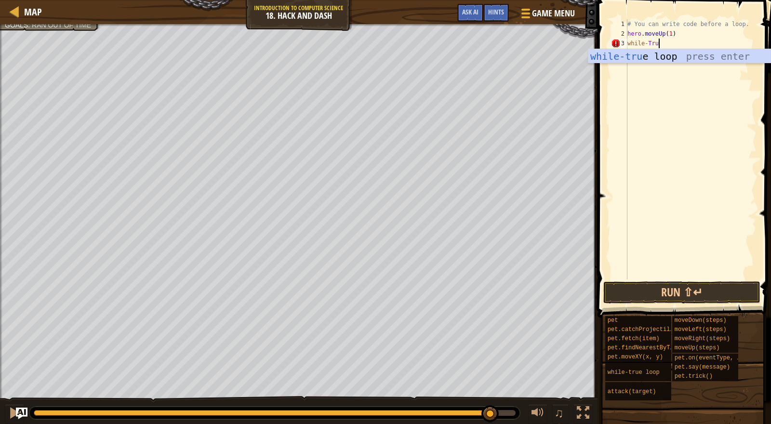
scroll to position [4, 2]
type textarea "while-True:"
click at [678, 95] on div "# You can write code before a loop. hero . moveUp ( 1 ) while - True :" at bounding box center [691, 159] width 131 height 280
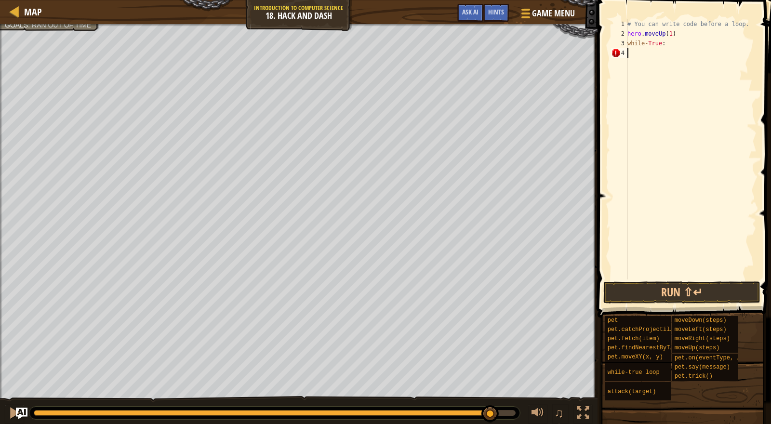
click at [749, 23] on div "# You can write code before a loop. hero . moveUp ( 1 ) while - True :" at bounding box center [691, 159] width 131 height 280
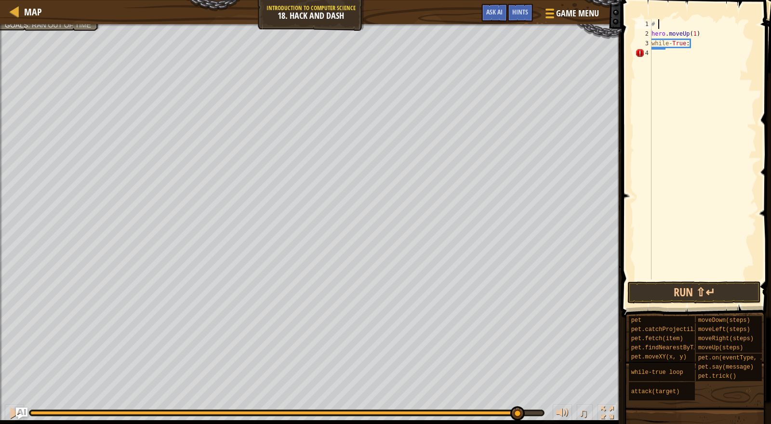
type textarea "#"
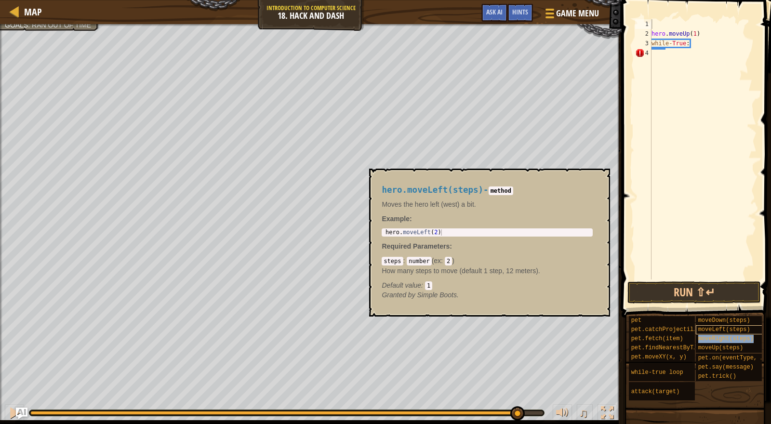
type textarea "moveRight(steps)"
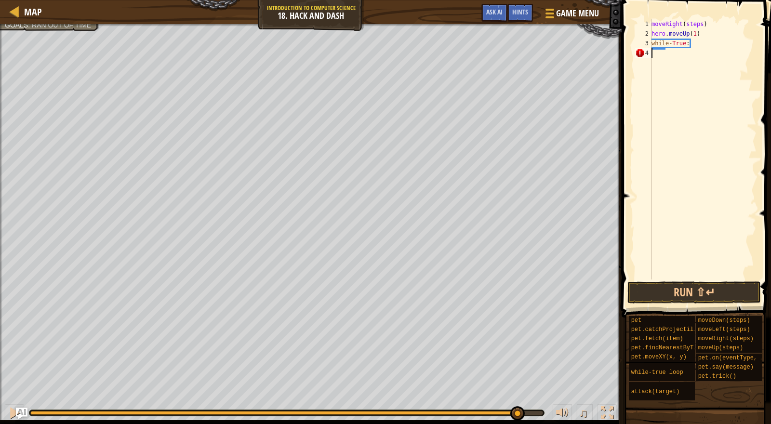
drag, startPoint x: 726, startPoint y: 49, endPoint x: 721, endPoint y: 50, distance: 5.3
click at [725, 50] on div "moveRight ( steps ) hero . moveUp ( 1 ) while - True :" at bounding box center [703, 159] width 107 height 280
click at [652, 23] on div "moveRight ( steps ) hero . moveUp ( 1 ) while - True :" at bounding box center [703, 159] width 107 height 280
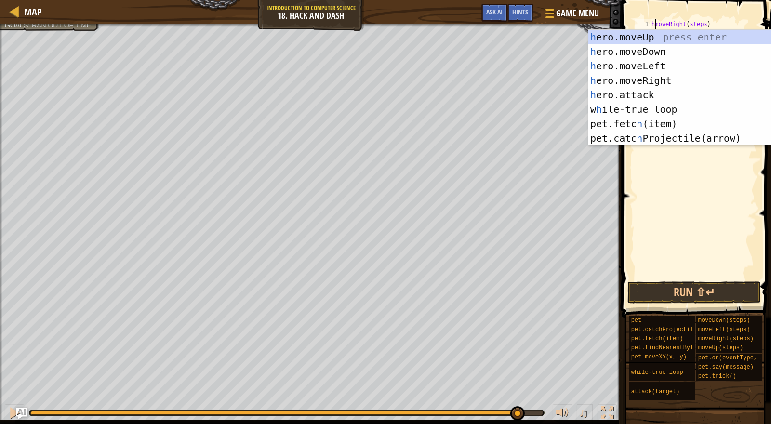
scroll to position [4, 1]
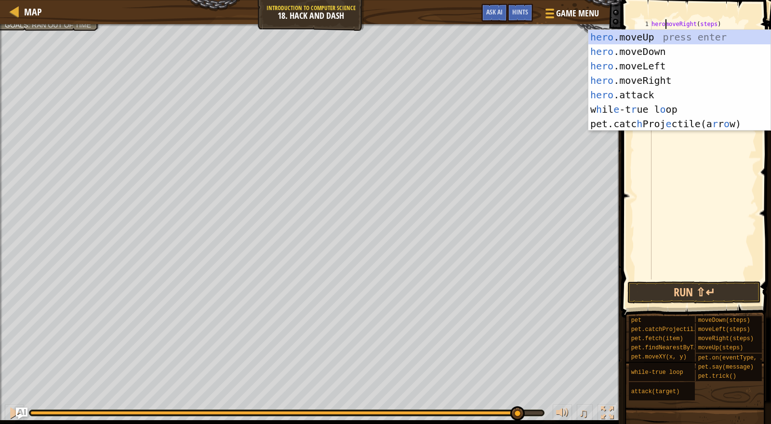
type textarea "hero.moveRight(steps)"
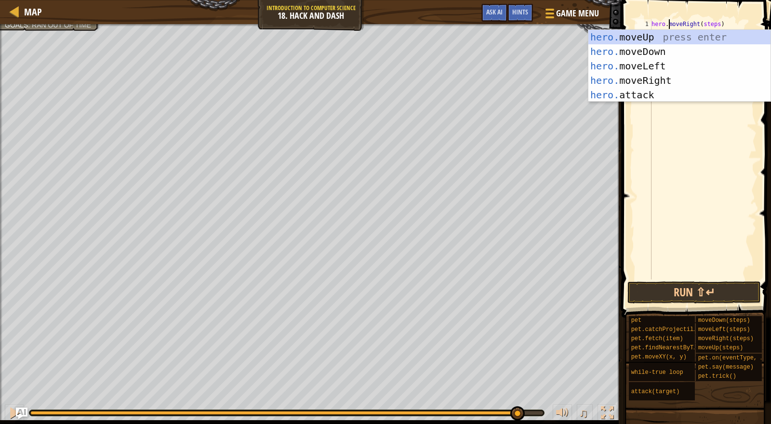
scroll to position [4, 1]
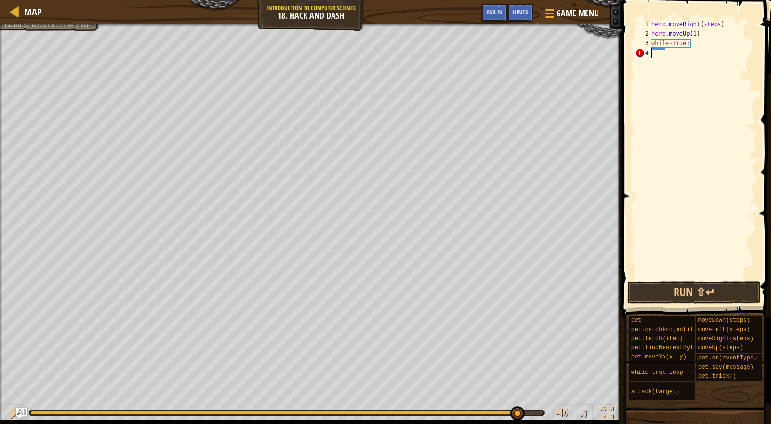
click at [714, 166] on div "hero . moveRight ( steps ) hero . moveUp ( 1 ) while - True :" at bounding box center [703, 159] width 107 height 280
click at [722, 24] on div "hero . moveRight ( steps ) hero . moveUp ( 1 ) while - True :" at bounding box center [703, 159] width 107 height 280
type textarea "hero.moveRight(1)"
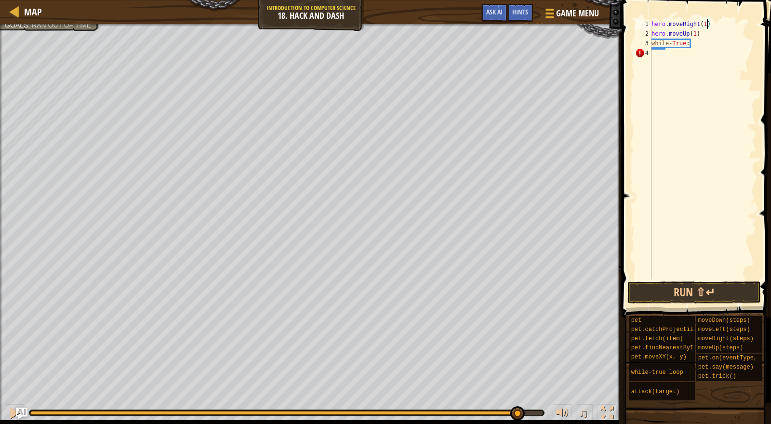
click at [659, 56] on div "hero . moveRight ( 1 ) hero . moveUp ( 1 ) while - True :" at bounding box center [703, 159] width 107 height 280
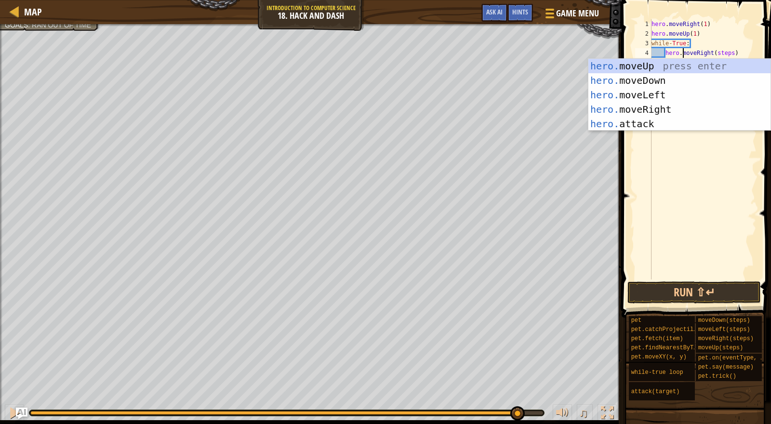
type textarea "hero.moveRight(steps)"
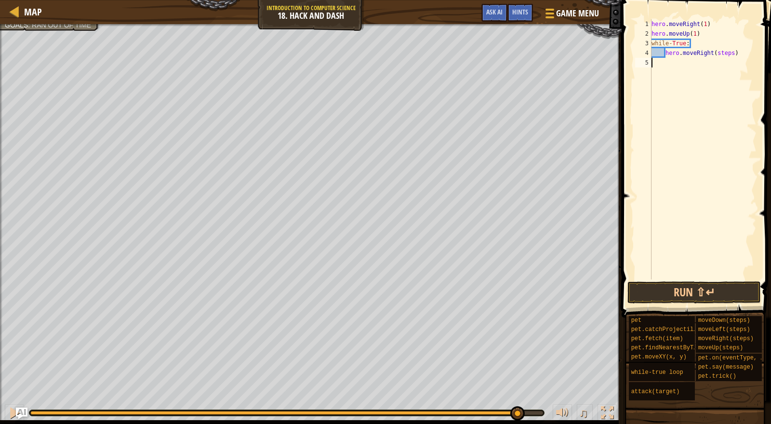
click at [714, 188] on div "hero . moveRight ( 1 ) hero . moveUp ( 1 ) while - True : hero . moveRight ( st…" at bounding box center [703, 159] width 107 height 280
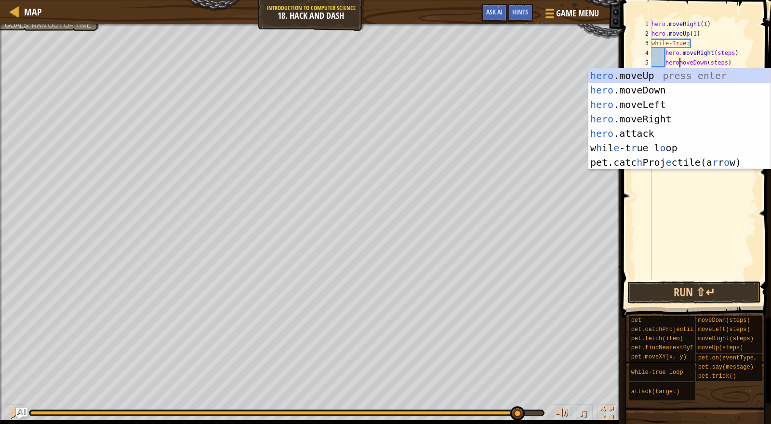
scroll to position [4, 2]
type textarea "hero.moveDown(steps)"
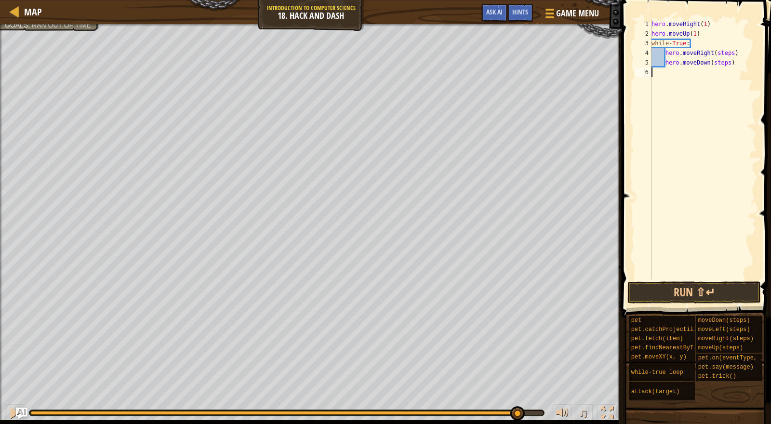
click at [668, 205] on div "hero . moveRight ( 1 ) hero . moveUp ( 1 ) while - True : hero . moveRight ( st…" at bounding box center [703, 159] width 107 height 280
click at [735, 54] on div "hero . moveRight ( 1 ) hero . moveUp ( 1 ) while - True : hero . moveRight ( st…" at bounding box center [703, 159] width 107 height 280
click at [733, 63] on div "hero . moveRight ( 1 ) hero . moveUp ( 1 ) while - True : hero . moveRight ( 4 …" at bounding box center [703, 159] width 107 height 280
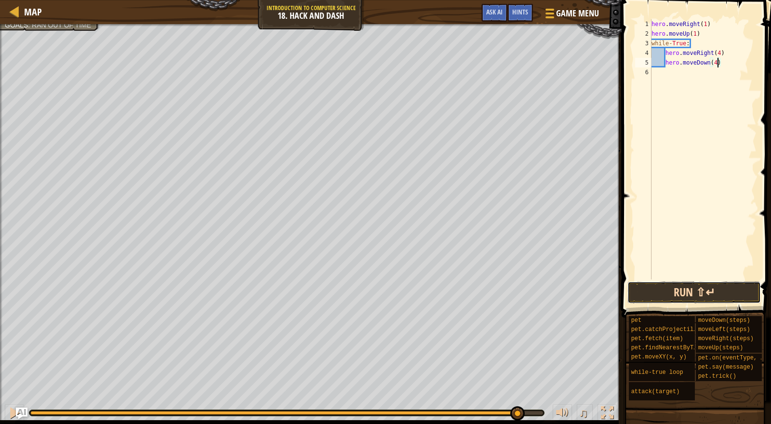
click at [703, 289] on button "Run ⇧↵" at bounding box center [695, 293] width 134 height 22
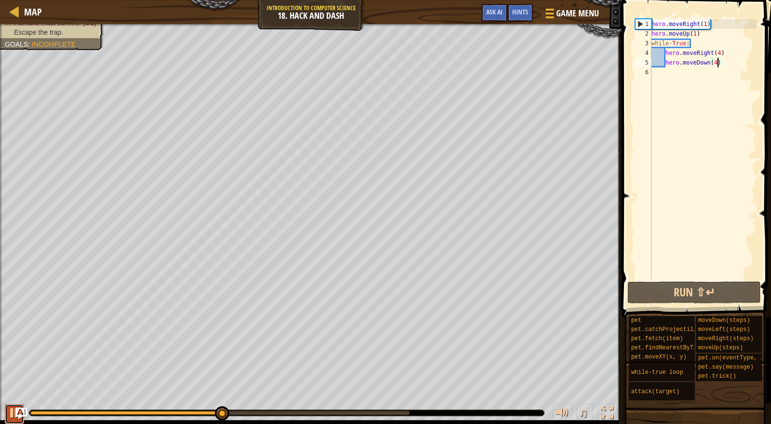
click at [8, 411] on div at bounding box center [14, 413] width 13 height 13
click at [652, 41] on div "hero . moveRight ( 1 ) hero . moveUp ( 1 ) while - True : hero . moveRight ( 4 …" at bounding box center [703, 159] width 107 height 280
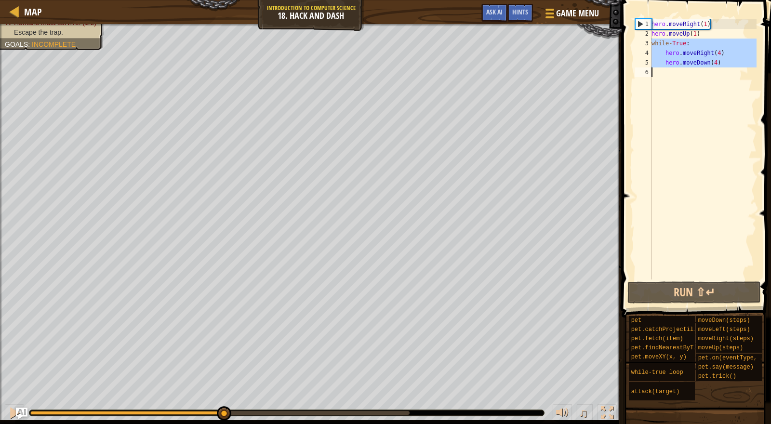
drag, startPoint x: 653, startPoint y: 41, endPoint x: 741, endPoint y: 70, distance: 92.8
click at [740, 70] on div "hero . moveRight ( 1 ) hero . moveUp ( 1 ) while - True : hero . moveRight ( 4 …" at bounding box center [703, 159] width 107 height 280
type textarea "hero.moveDown(4)"
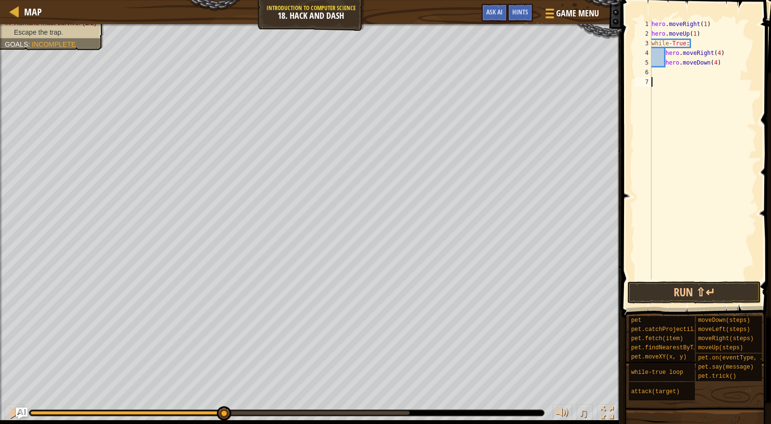
click at [737, 115] on div "hero . moveRight ( 1 ) hero . moveUp ( 1 ) while - True : hero . moveRight ( 4 …" at bounding box center [703, 159] width 107 height 280
drag, startPoint x: 648, startPoint y: 85, endPoint x: 655, endPoint y: 81, distance: 8.4
click at [649, 84] on div "7" at bounding box center [643, 82] width 16 height 10
drag, startPoint x: 651, startPoint y: 44, endPoint x: 657, endPoint y: 43, distance: 5.3
click at [656, 43] on div "1 2 3 4 5 6 7 hero . moveRight ( 1 ) hero . moveUp ( 1 ) while - True : hero . …" at bounding box center [694, 149] width 123 height 260
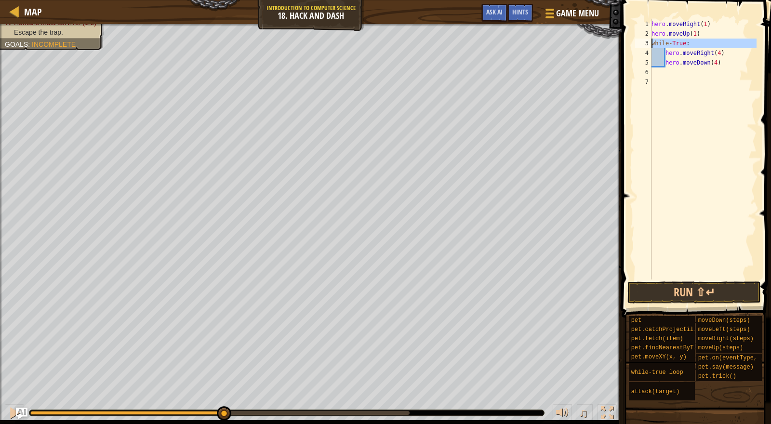
type textarea "while-True: hero.moveRight(4)"
click at [698, 111] on div "hero . moveRight ( 1 ) hero . moveUp ( 1 ) while - True : hero . moveRight ( 4 …" at bounding box center [703, 159] width 107 height 280
click at [653, 40] on div "hero . moveRight ( 1 ) hero . moveUp ( 1 ) while - True : hero . moveRight ( 4 …" at bounding box center [703, 159] width 107 height 280
type textarea "while-True:"
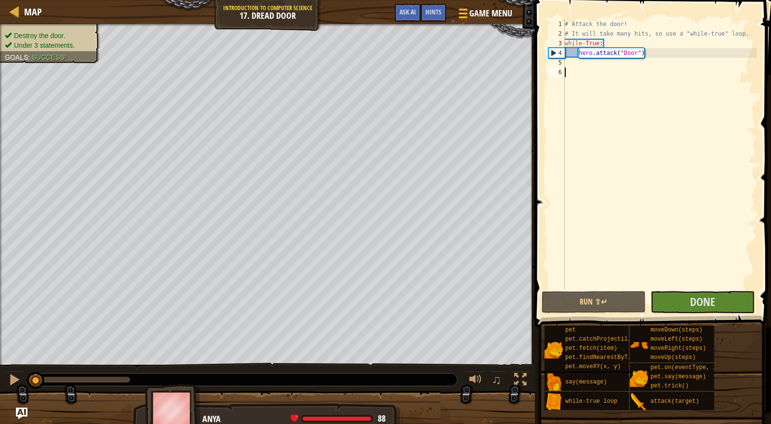
click at [619, 87] on div "# Attack the door! # It will take many hits, so use a "while-true" loop. while …" at bounding box center [660, 163] width 194 height 289
click at [21, 12] on link "Map" at bounding box center [30, 11] width 23 height 13
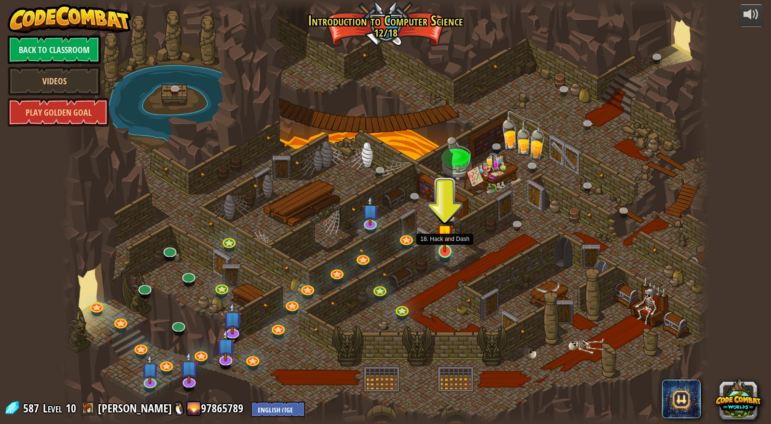
click at [444, 242] on img at bounding box center [444, 233] width 17 height 40
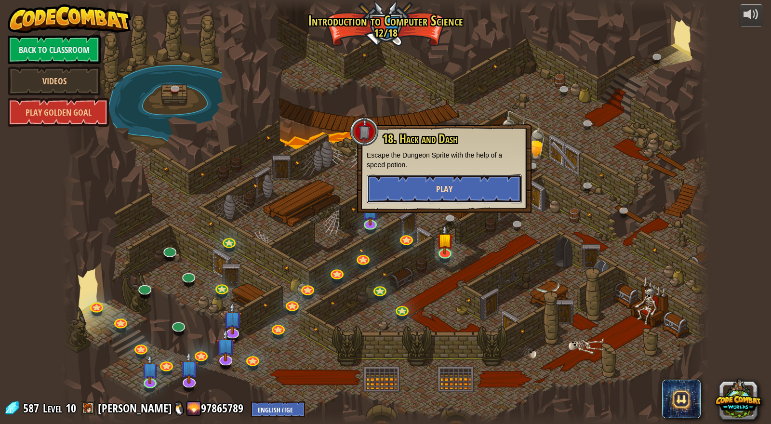
click at [394, 191] on button "Play" at bounding box center [444, 189] width 155 height 29
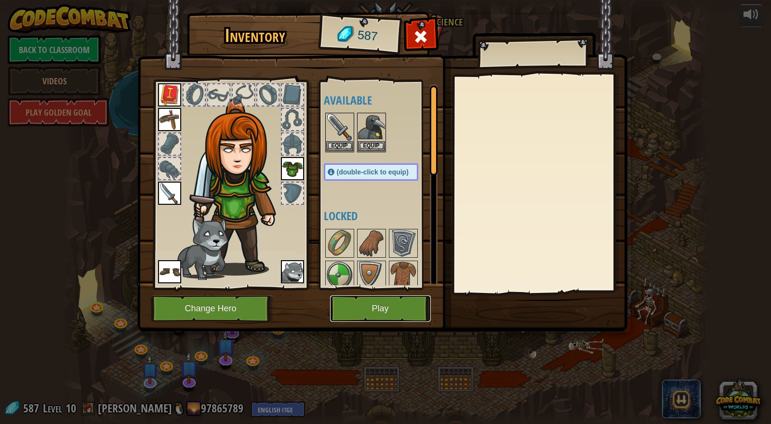
click at [390, 296] on button "Play" at bounding box center [380, 309] width 101 height 27
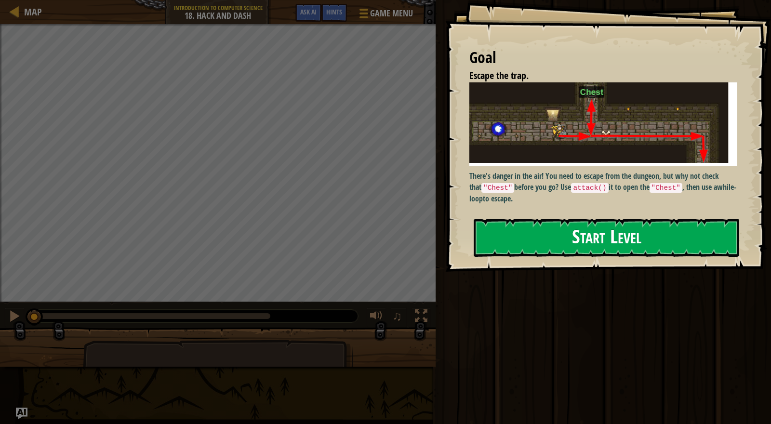
click at [639, 185] on p "There's danger in the air! You need to escape from the dungeon, but why not che…" at bounding box center [604, 187] width 268 height 33
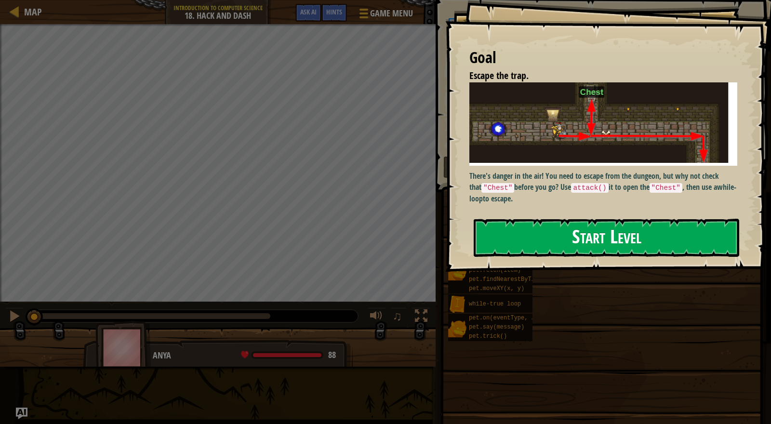
click at [627, 233] on button "Start Level" at bounding box center [607, 238] width 266 height 38
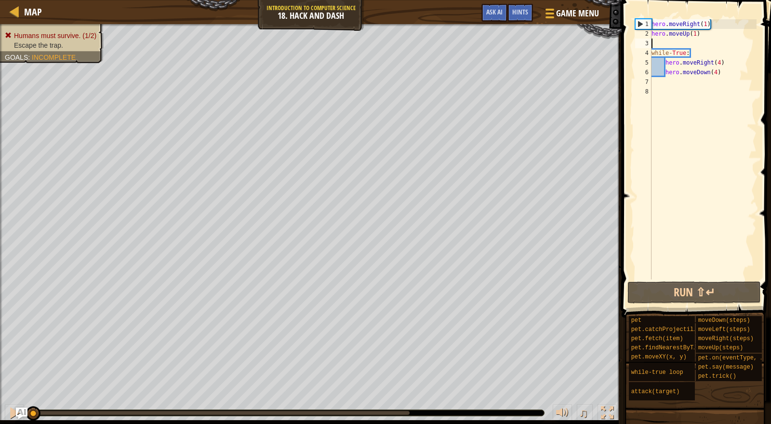
click at [654, 43] on div "hero . moveRight ( 1 ) hero . moveUp ( 1 ) while - True : hero . moveRight ( 4 …" at bounding box center [703, 159] width 107 height 280
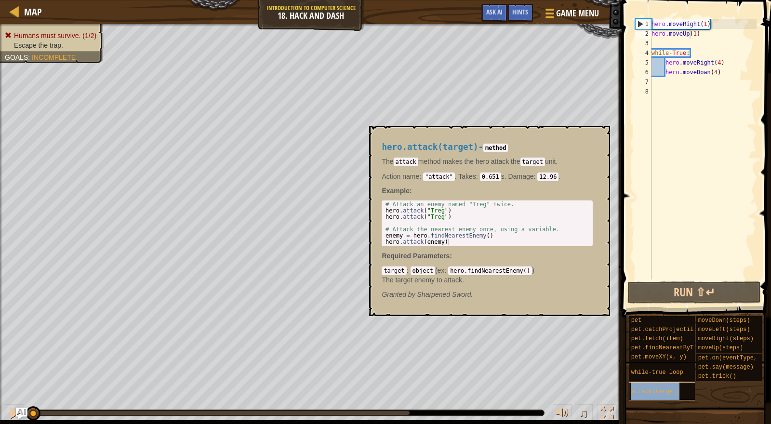
type textarea "hero.moveUp(attack(target)1)"
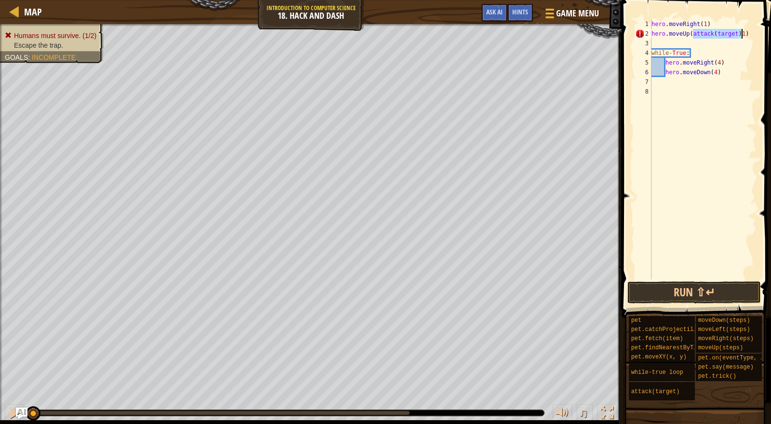
click at [657, 41] on div "hero . moveRight ( 1 ) hero . moveUp ( attack ( target ) 1 ) while - True : her…" at bounding box center [703, 159] width 107 height 280
drag, startPoint x: 696, startPoint y: 36, endPoint x: 716, endPoint y: 39, distance: 20.9
click at [716, 39] on div "hero . moveRight ( 1 ) hero . moveUp ( attack ( target ) 1 ) while - True : her…" at bounding box center [703, 159] width 107 height 280
type textarea "hero.moveUp(attack(target)1)"
click at [733, 84] on div "hero . moveRight ( 1 ) hero . moveUp ( attack ( target ) 1 ) while - True : her…" at bounding box center [703, 159] width 107 height 280
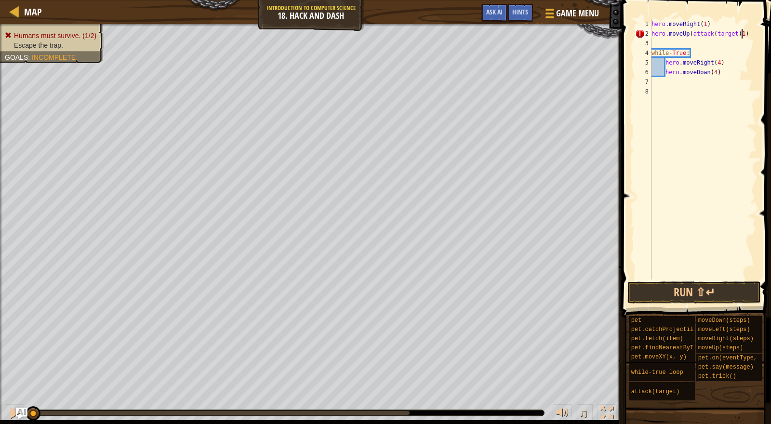
click at [741, 35] on div "hero . moveRight ( 1 ) hero . moveUp ( attack ( target ) 1 ) while - True : her…" at bounding box center [703, 159] width 107 height 280
type textarea "hero.moveUp(1)"
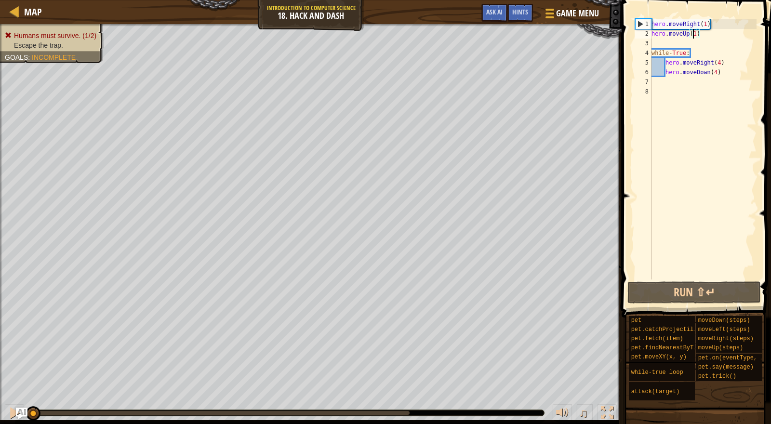
click at [730, 207] on div "hero . moveRight ( 1 ) hero . moveUp ( 1 ) while - True : hero . moveRight ( 4 …" at bounding box center [703, 159] width 107 height 280
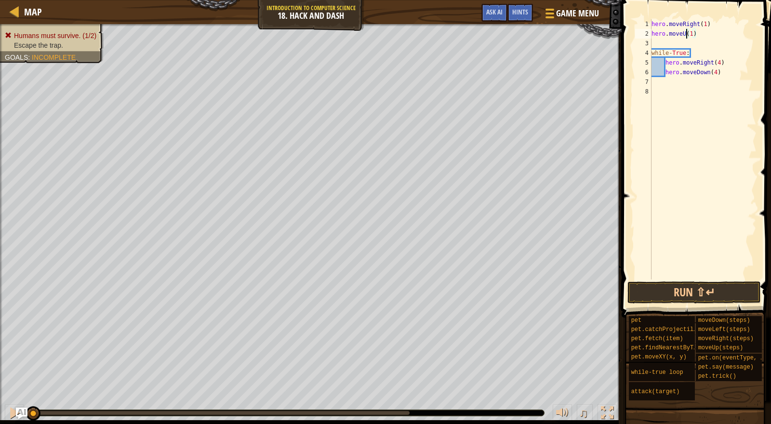
type textarea "hero.moveUp(1)"
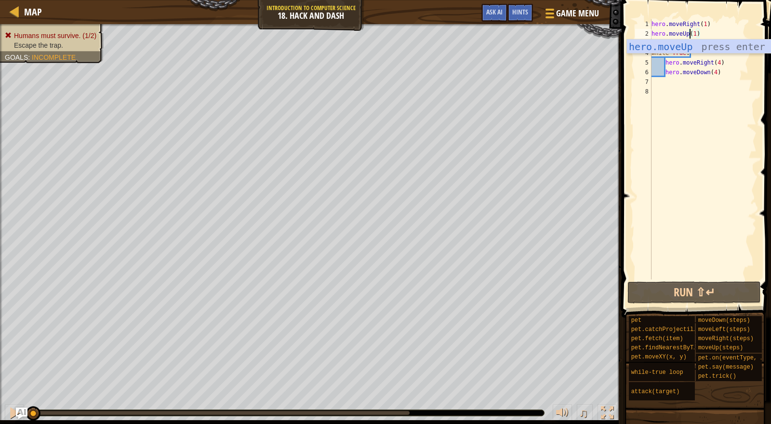
scroll to position [4, 2]
click at [686, 163] on div "hero . moveRight ( 1 ) hero . moveUp ( 1 ) while - True : hero . moveRight ( 4 …" at bounding box center [703, 159] width 107 height 280
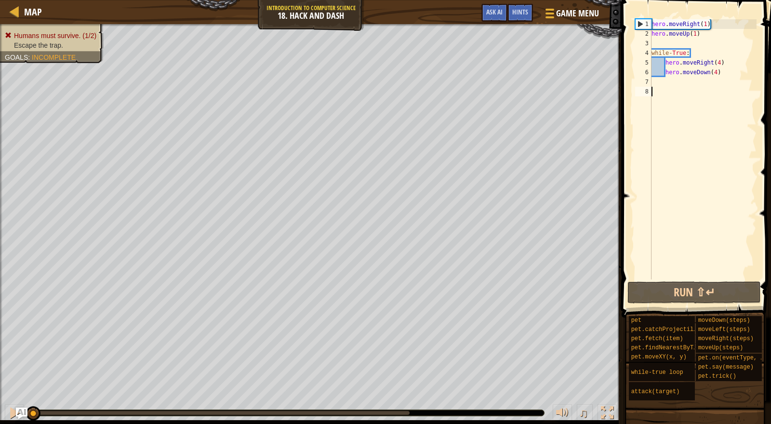
scroll to position [4, 0]
click at [659, 42] on div "hero . moveRight ( 1 ) hero . moveUp ( 1 ) while - True : hero . moveRight ( 4 …" at bounding box center [703, 159] width 107 height 280
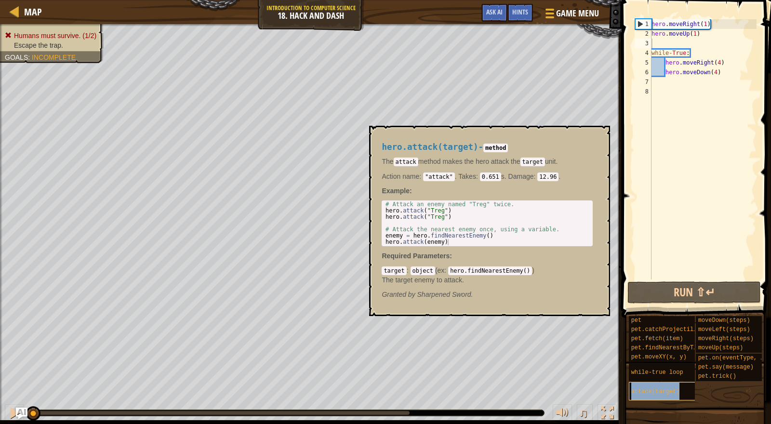
type textarea "attack(target)"
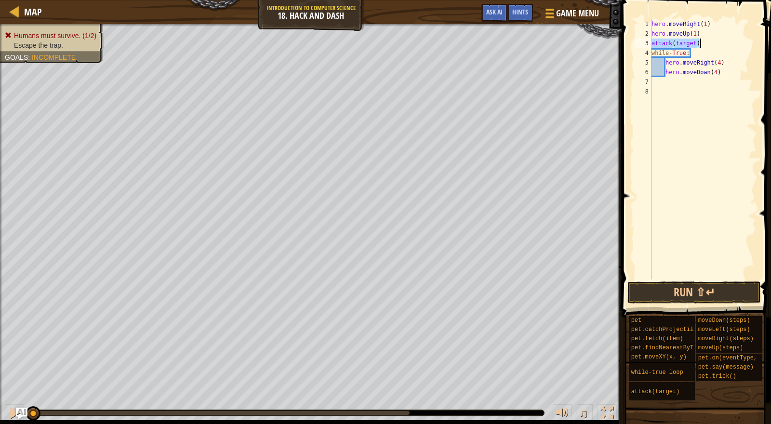
click at [694, 155] on div "hero . moveRight ( 1 ) hero . moveUp ( 1 ) attack ( target ) while - True : her…" at bounding box center [703, 159] width 107 height 280
click at [653, 42] on div "hero . moveRight ( 1 ) hero . moveUp ( 1 ) attack ( target ) while - True : her…" at bounding box center [703, 159] width 107 height 280
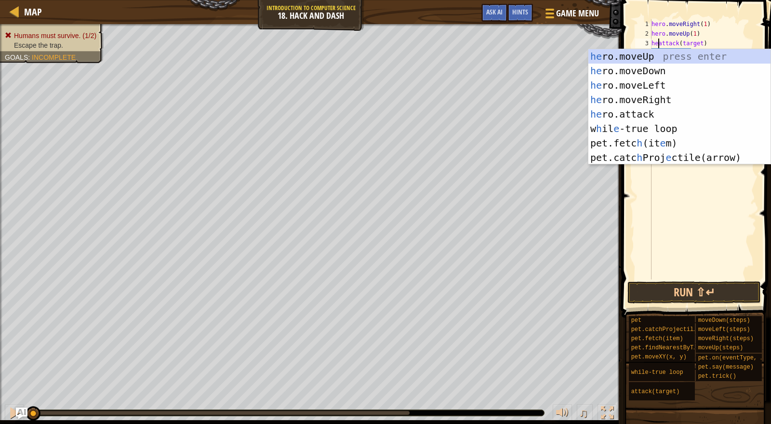
scroll to position [4, 1]
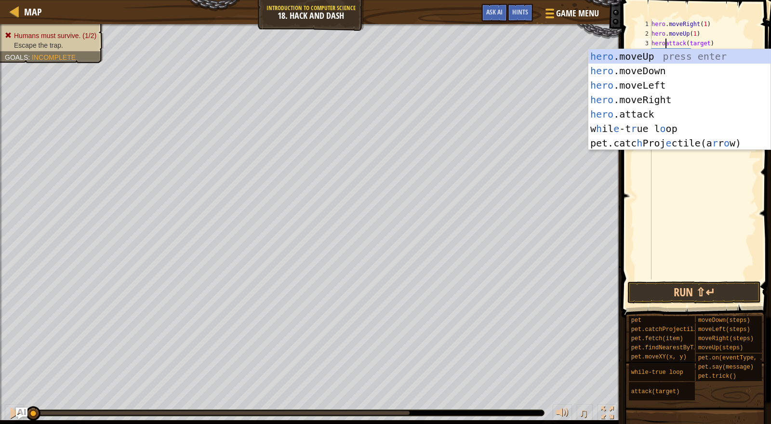
type textarea "hero.attack(target)"
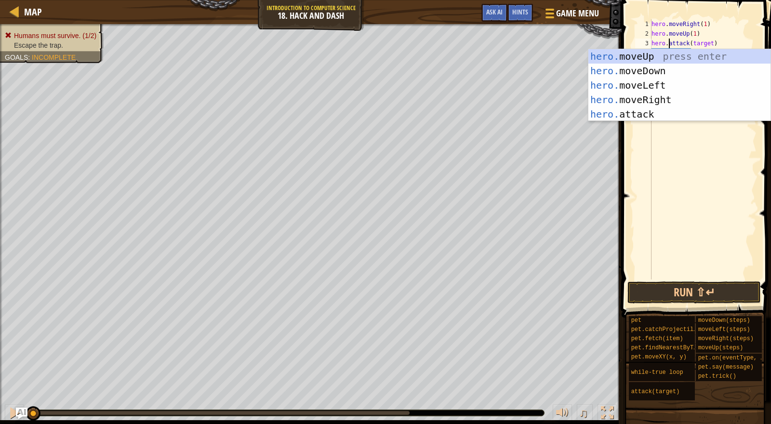
scroll to position [4, 1]
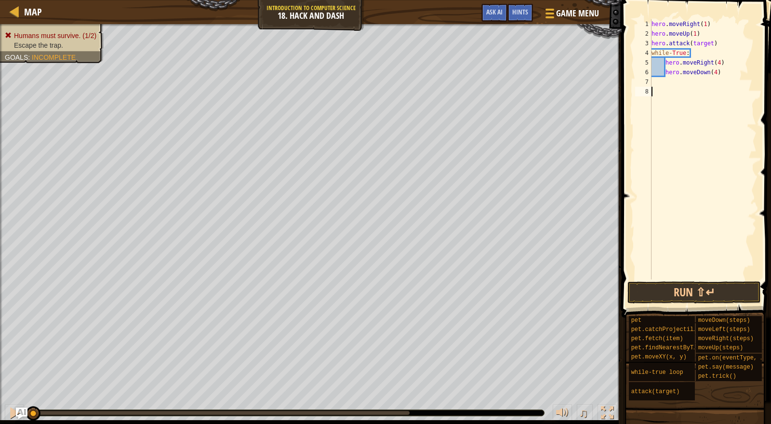
drag, startPoint x: 735, startPoint y: 153, endPoint x: 732, endPoint y: 97, distance: 56.0
click at [734, 152] on div "hero . moveRight ( 1 ) hero . moveUp ( 1 ) hero . attack ( target ) while - Tru…" at bounding box center [703, 159] width 107 height 280
click at [712, 43] on div "hero . moveRight ( 1 ) hero . moveUp ( 1 ) hero . attack ( target ) while - Tru…" at bounding box center [703, 159] width 107 height 280
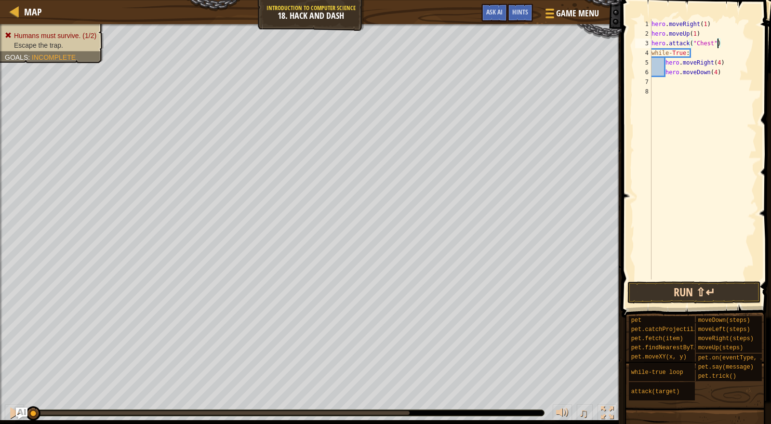
type textarea "hero.attack("Chest")"
click at [719, 292] on button "Run ⇧↵" at bounding box center [695, 293] width 134 height 22
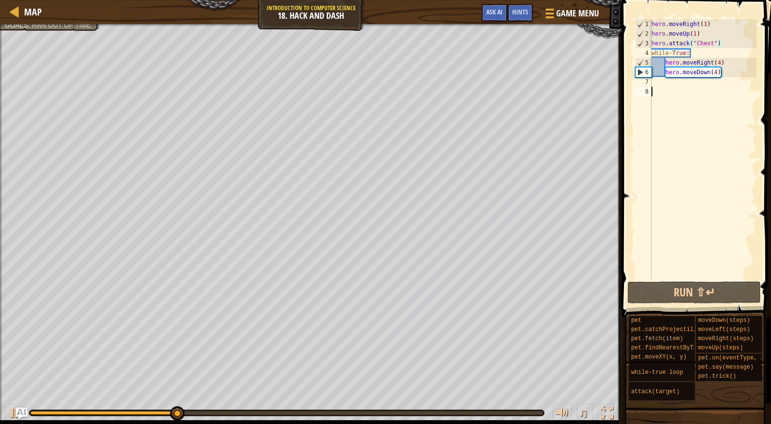
click at [695, 219] on div "hero . moveRight ( 1 ) hero . moveUp ( 1 ) hero . attack ( "Chest" ) while - Tr…" at bounding box center [703, 159] width 107 height 280
click at [726, 191] on div "hero . moveRight ( 1 ) hero . moveUp ( 1 ) hero . attack ( "Chest" ) while - Tr…" at bounding box center [703, 159] width 107 height 280
click at [13, 413] on div at bounding box center [14, 413] width 13 height 13
click at [652, 51] on div "hero . moveRight ( 1 ) hero . moveUp ( 1 ) hero . attack ( "Chest" ) while - Tr…" at bounding box center [703, 159] width 107 height 280
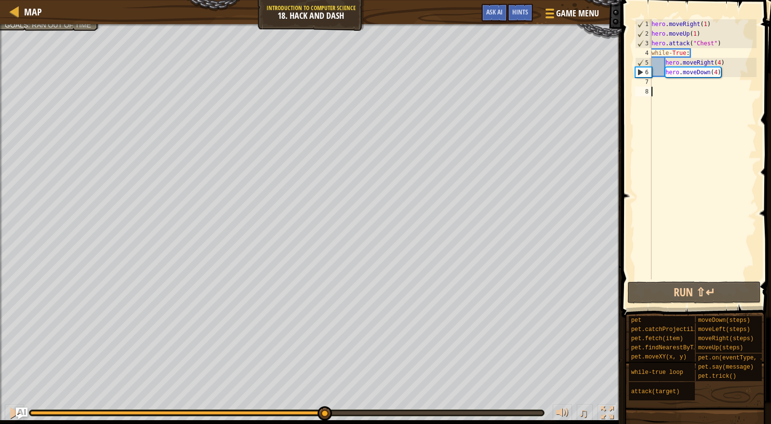
type textarea "while-True:"
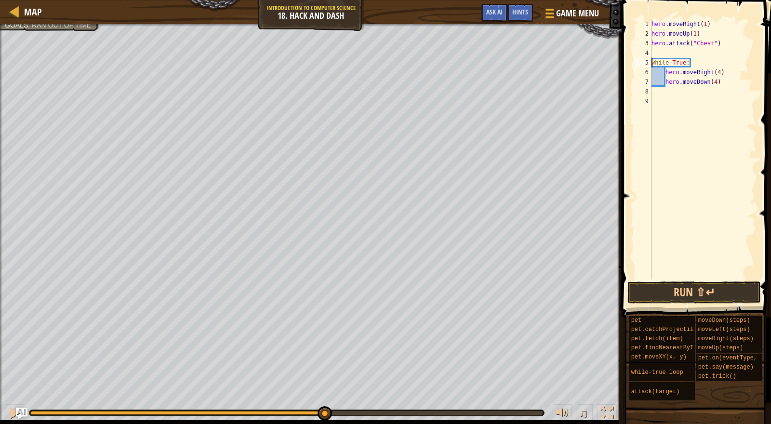
click at [691, 112] on div "hero . moveRight ( 1 ) hero . moveUp ( 1 ) hero . attack ( "Chest" ) while - Tr…" at bounding box center [703, 159] width 107 height 280
click at [655, 51] on div "hero . moveRight ( 1 ) hero . moveUp ( 1 ) hero . attack ( "Chest" ) while - Tr…" at bounding box center [703, 159] width 107 height 280
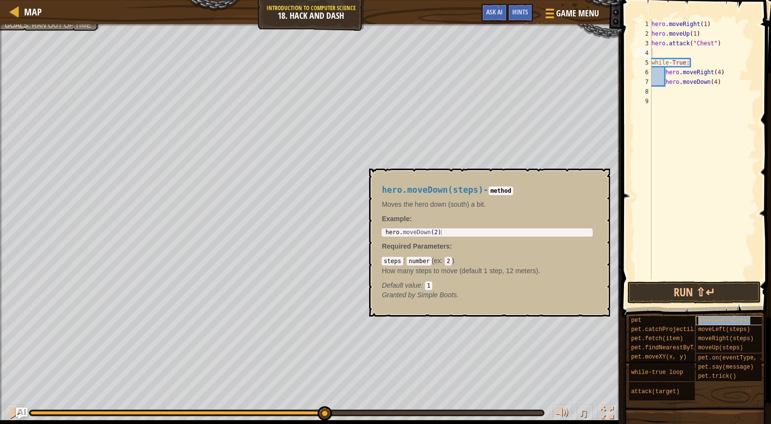
type textarea "moveDown(steps)"
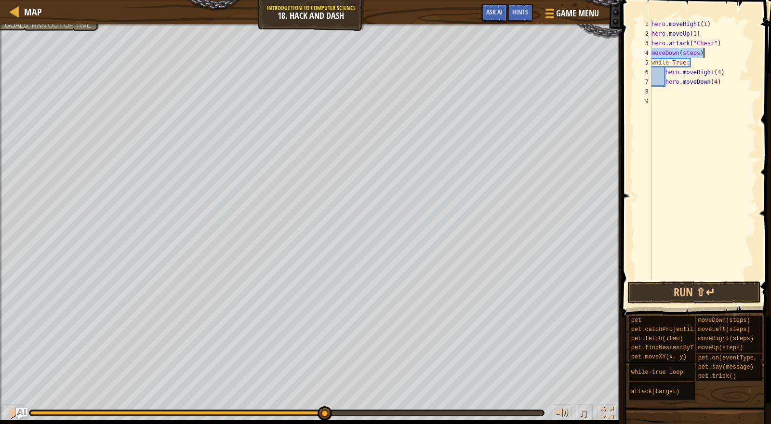
drag, startPoint x: 685, startPoint y: 166, endPoint x: 685, endPoint y: 145, distance: 21.2
click at [685, 161] on div "hero . moveRight ( 1 ) hero . moveUp ( 1 ) hero . attack ( "Chest" ) moveDown (…" at bounding box center [703, 159] width 107 height 280
click at [654, 50] on div "hero . moveRight ( 1 ) hero . moveUp ( 1 ) hero . attack ( "Chest" ) moveDown (…" at bounding box center [703, 159] width 107 height 280
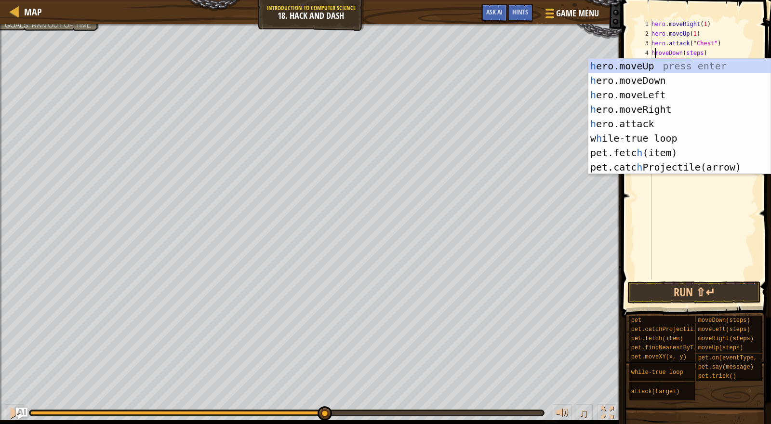
scroll to position [4, 1]
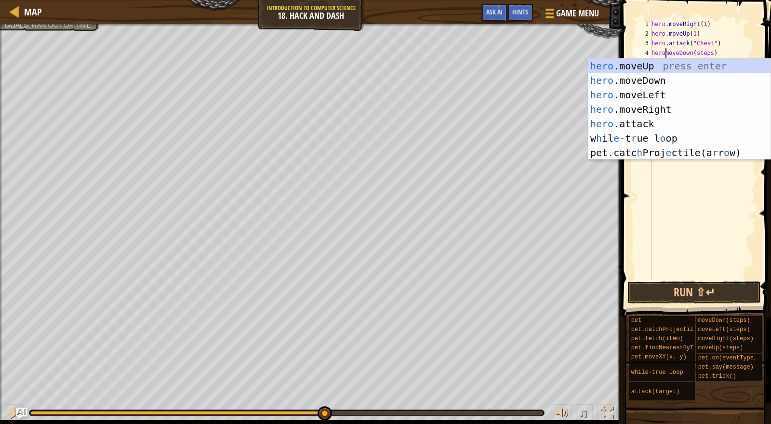
type textarea "hero.moveDown(steps)"
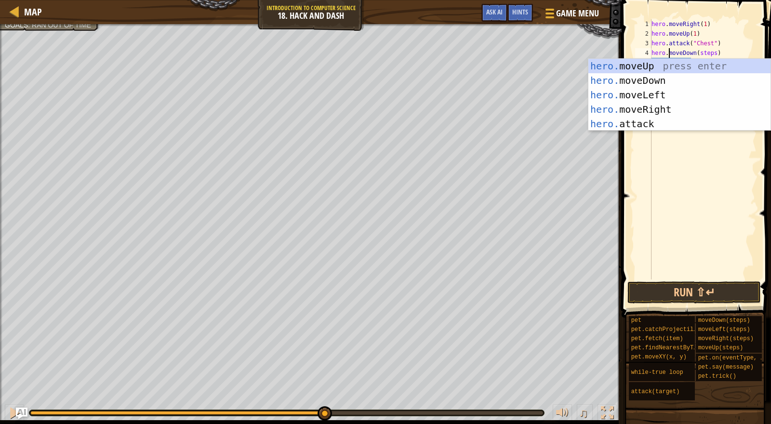
scroll to position [4, 1]
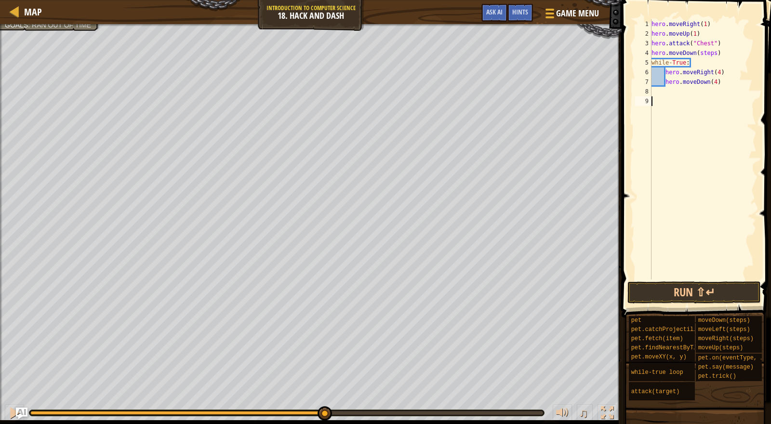
click at [710, 149] on div "hero . moveRight ( 1 ) hero . moveUp ( 1 ) hero . attack ( "Chest" ) hero . mov…" at bounding box center [703, 159] width 107 height 280
click at [718, 55] on div "hero . moveRight ( 1 ) hero . moveUp ( 1 ) hero . attack ( "Chest" ) hero . mov…" at bounding box center [703, 159] width 107 height 280
click at [714, 286] on button "Run ⇧↵" at bounding box center [695, 293] width 134 height 22
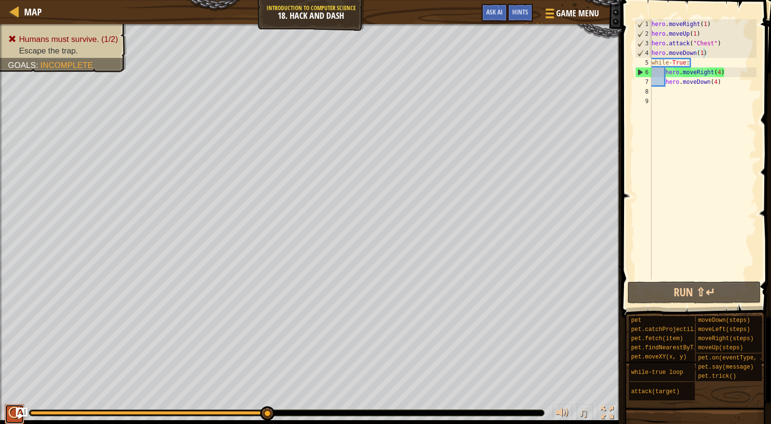
click at [10, 408] on div at bounding box center [14, 413] width 13 height 13
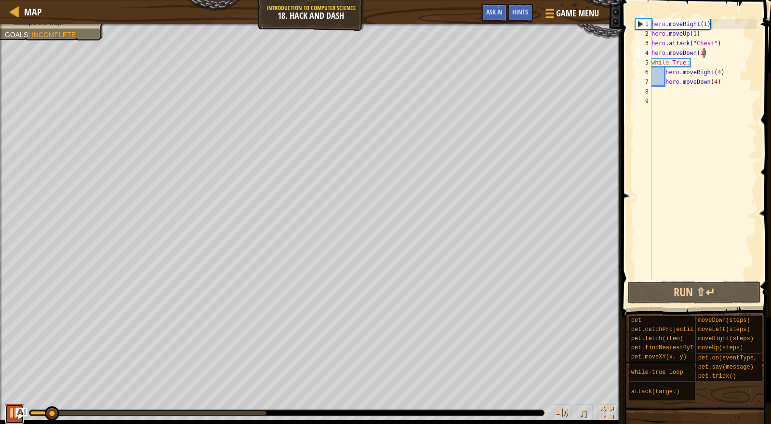
click at [9, 407] on div at bounding box center [14, 413] width 13 height 13
click at [720, 69] on div "hero . moveRight ( 1 ) hero . moveUp ( 1 ) hero . attack ( "Chest" ) hero . mov…" at bounding box center [703, 159] width 107 height 280
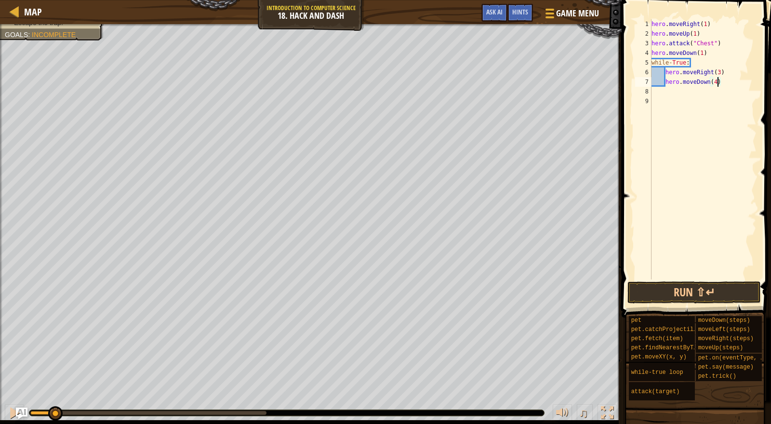
click at [719, 80] on div "hero . moveRight ( 1 ) hero . moveUp ( 1 ) hero . attack ( "Chest" ) hero . mov…" at bounding box center [703, 159] width 107 height 280
type textarea "hero.moveDown(3)"
click at [665, 297] on button "Run ⇧↵" at bounding box center [695, 293] width 134 height 22
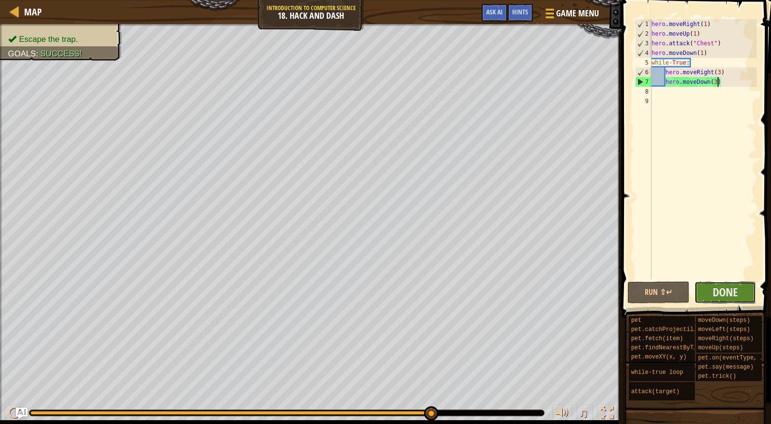
click at [735, 282] on button "Done" at bounding box center [726, 293] width 62 height 22
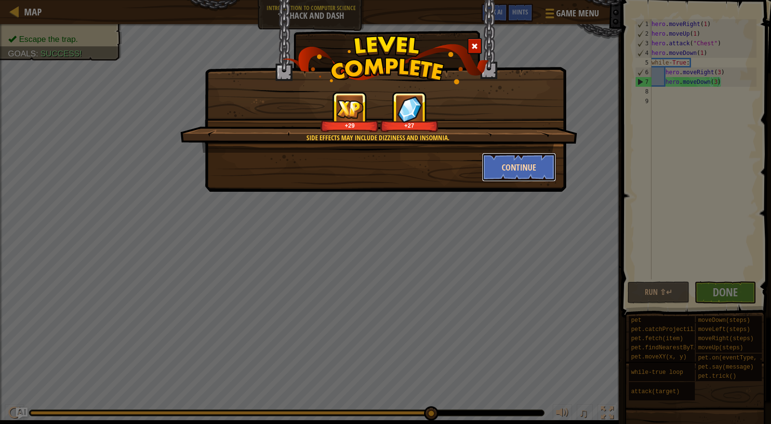
click at [525, 166] on button "Continue" at bounding box center [519, 167] width 75 height 29
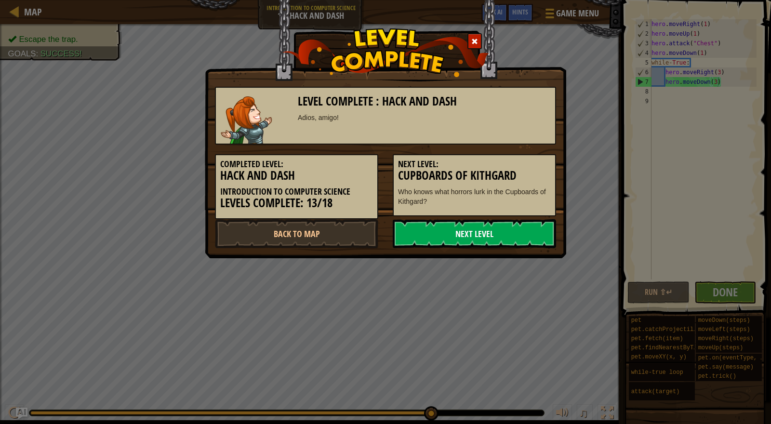
click at [497, 232] on link "Next Level" at bounding box center [474, 233] width 163 height 29
click at [485, 232] on link "Next Level" at bounding box center [474, 233] width 163 height 29
